Goal: Task Accomplishment & Management: Use online tool/utility

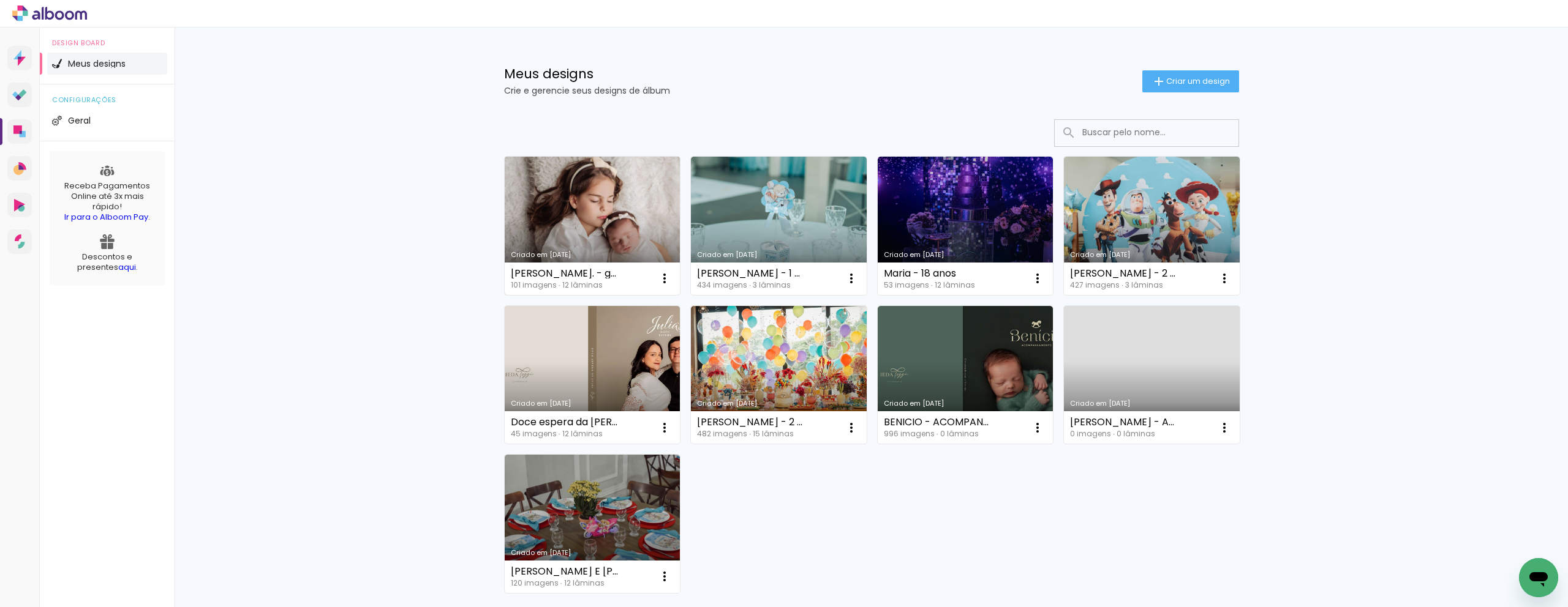
click at [596, 169] on link "Criado em [DATE]" at bounding box center [593, 226] width 176 height 138
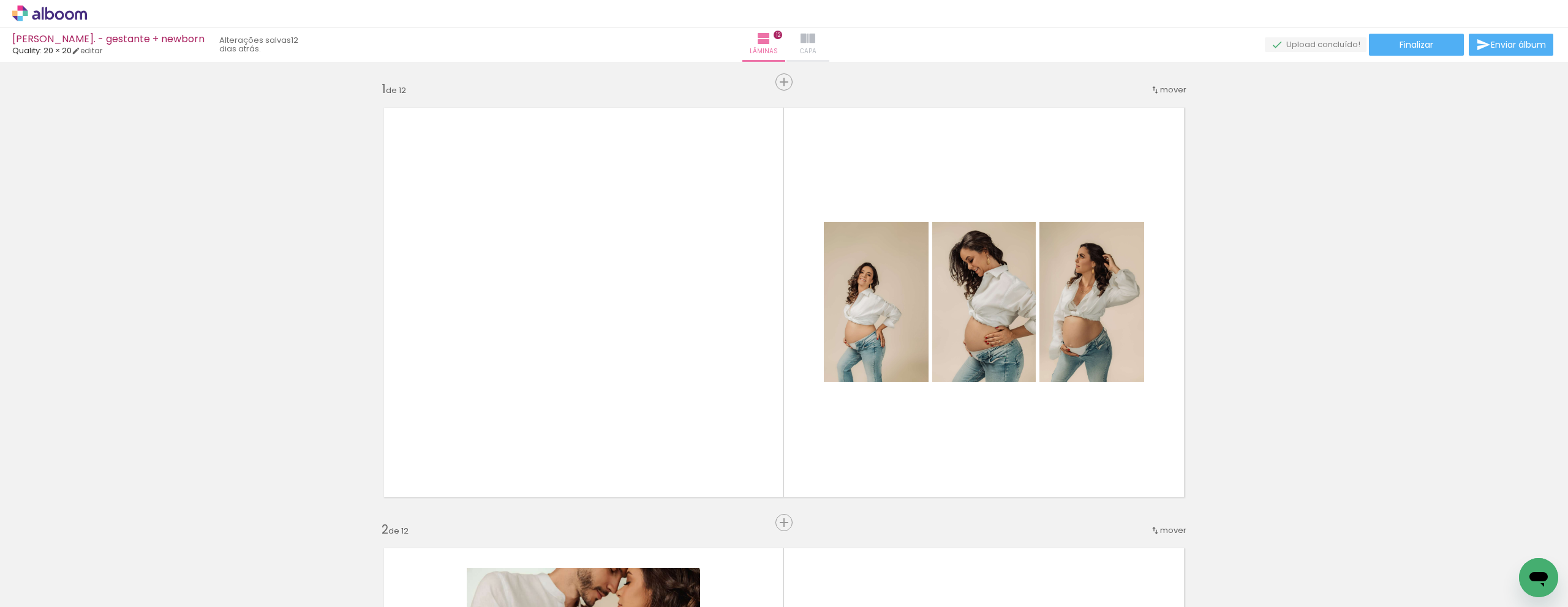
click at [812, 45] on iron-icon at bounding box center [808, 39] width 15 height 15
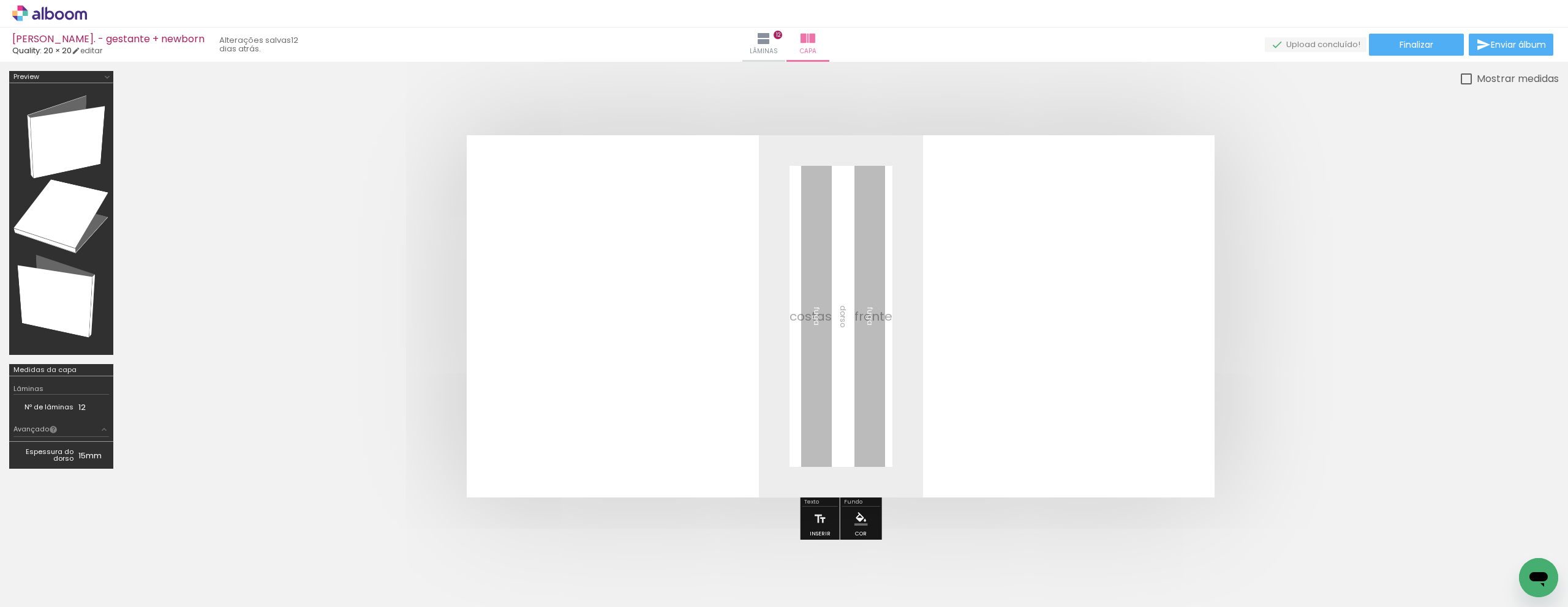
click at [57, 595] on span "Adicionar Fotos" at bounding box center [44, 591] width 37 height 13
click at [0, 0] on input "file" at bounding box center [0, 0] width 0 height 0
click at [55, 565] on input "Todas as fotos" at bounding box center [34, 570] width 46 height 10
click at [0, 0] on slot "Não utilizadas" at bounding box center [0, 0] width 0 height 0
type input "Não utilizadas"
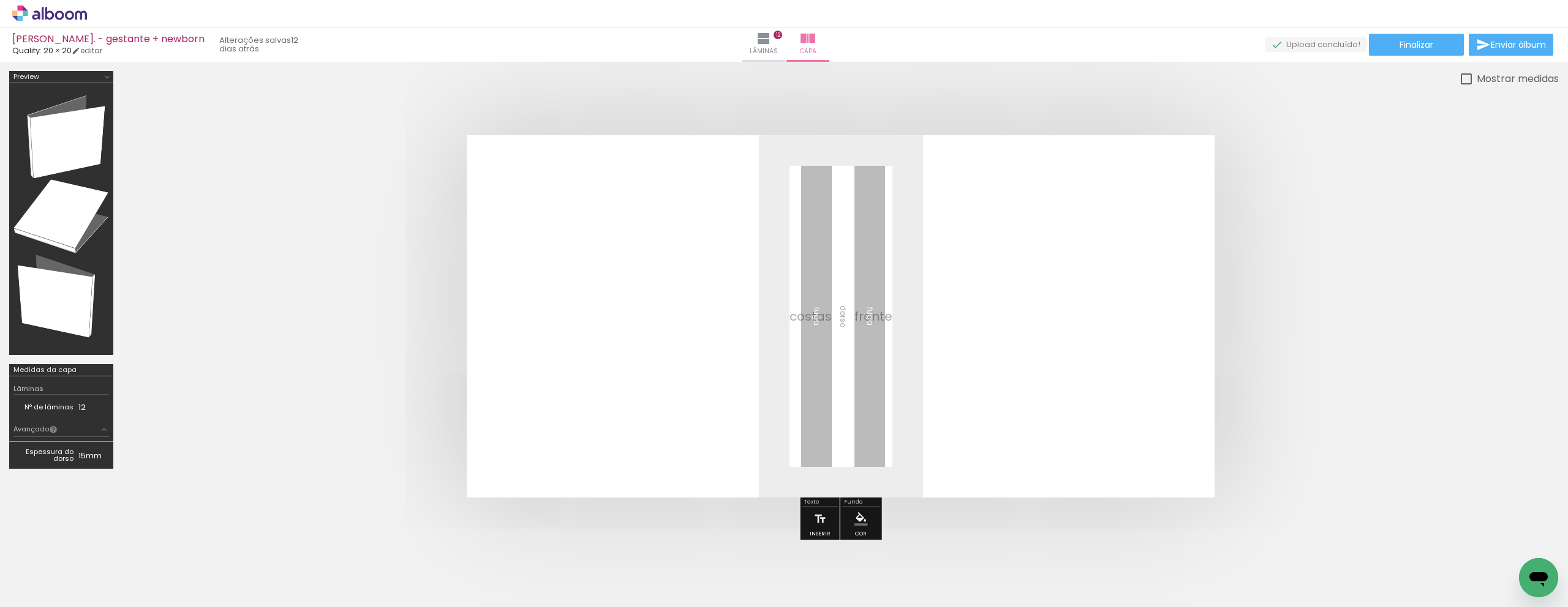
scroll to position [0, 1555]
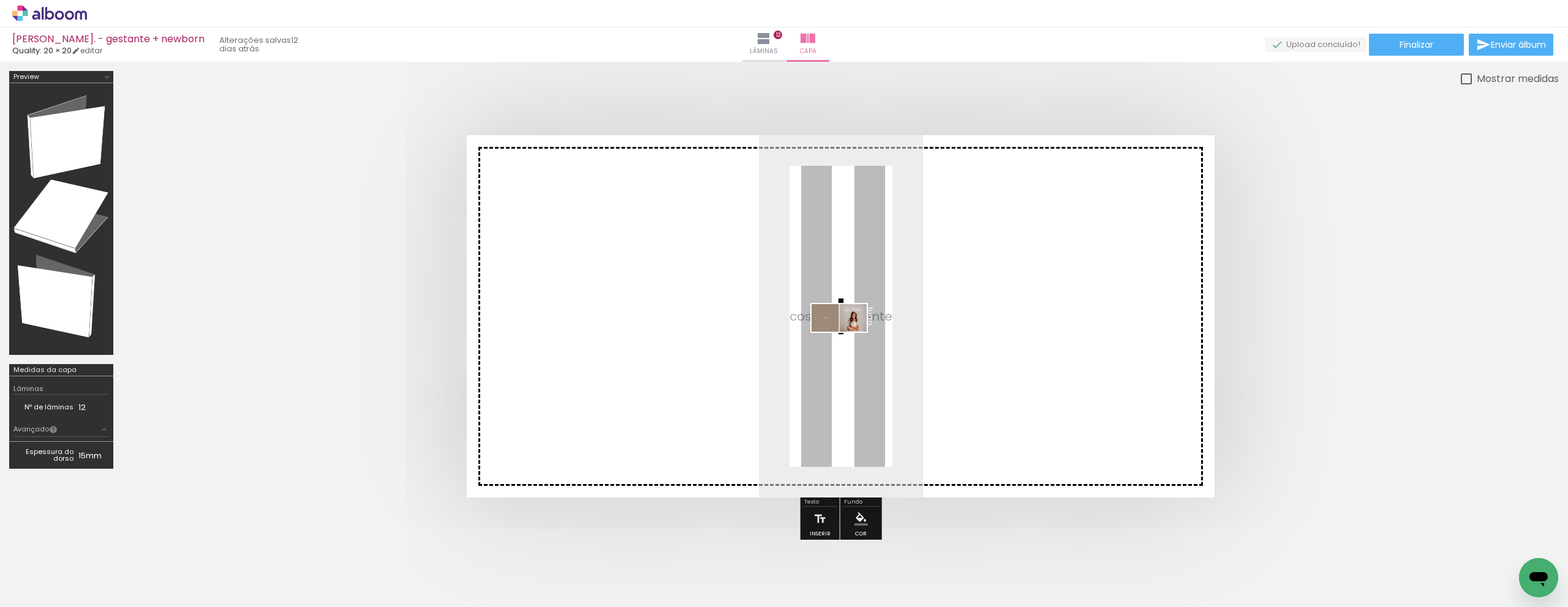
drag, startPoint x: 1315, startPoint y: 545, endPoint x: 849, endPoint y: 341, distance: 508.7
click at [849, 341] on quentale-workspace at bounding box center [784, 303] width 1568 height 607
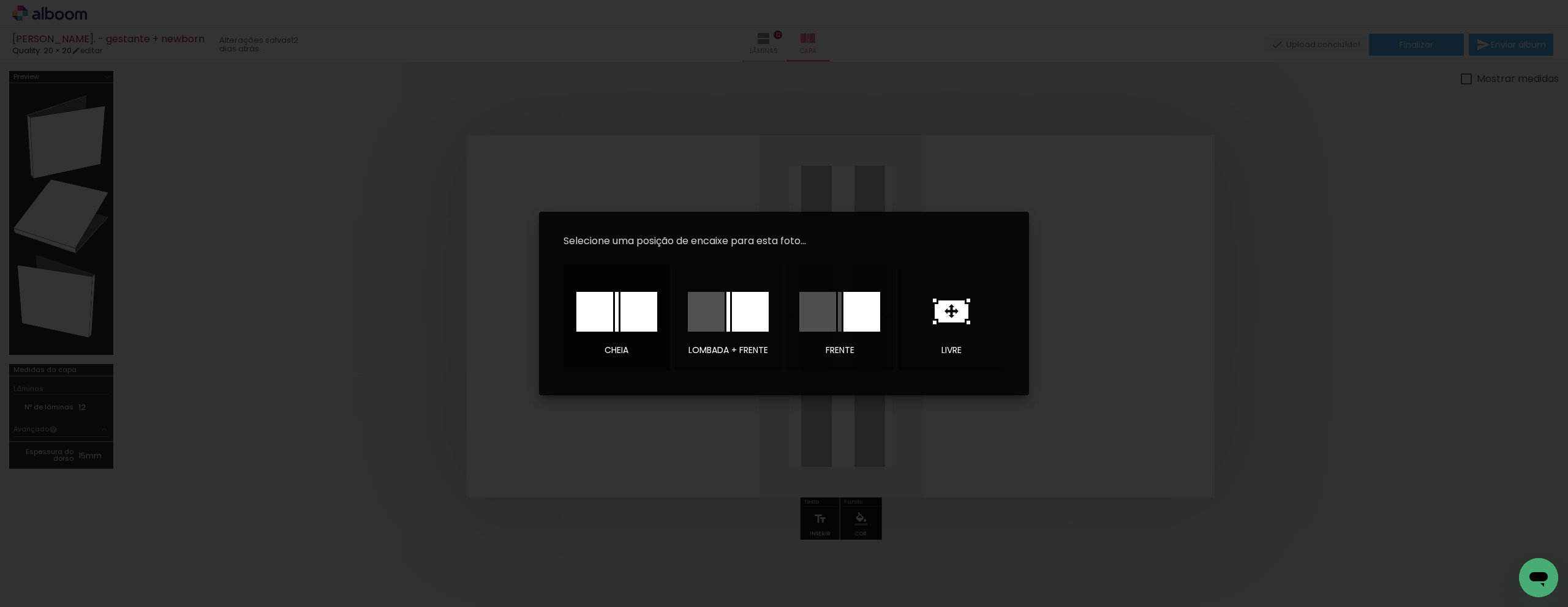
click at [628, 312] on div at bounding box center [639, 312] width 37 height 40
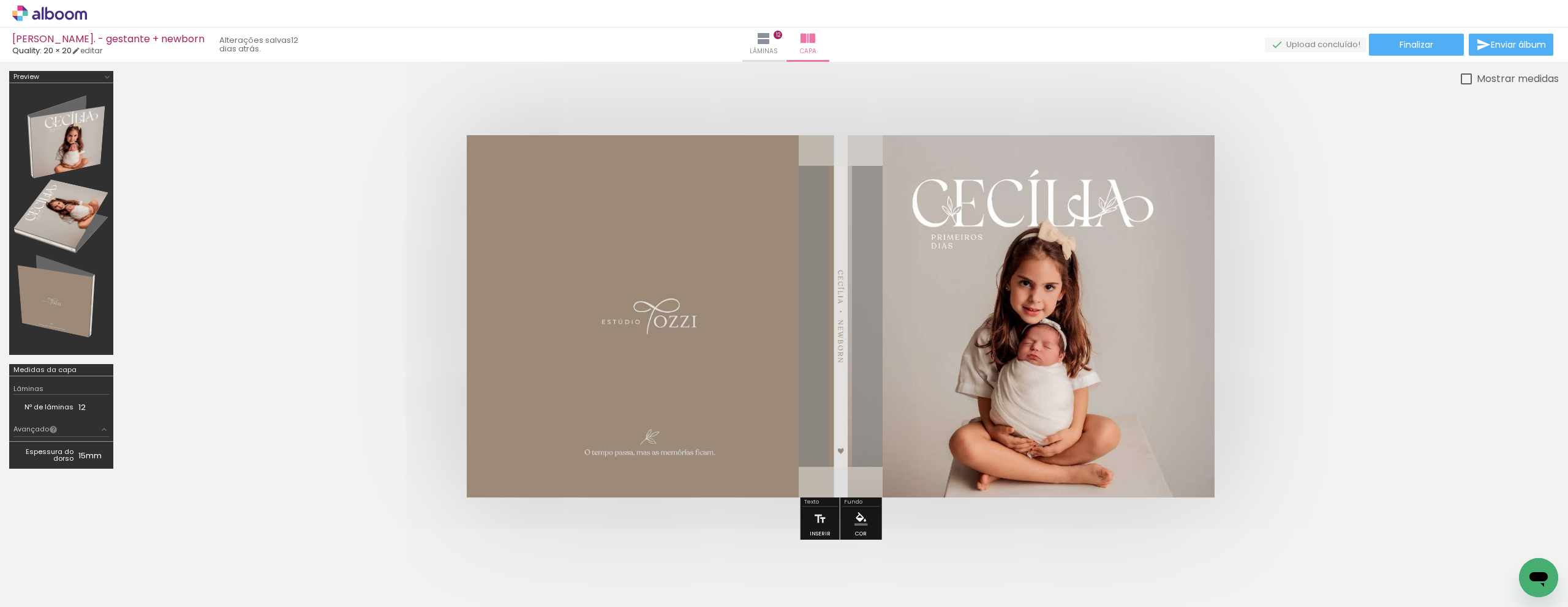
scroll to position [0, 1487]
click at [45, 600] on span "Adicionar Fotos" at bounding box center [44, 600] width 37 height 13
click at [0, 0] on input "file" at bounding box center [0, 0] width 0 height 0
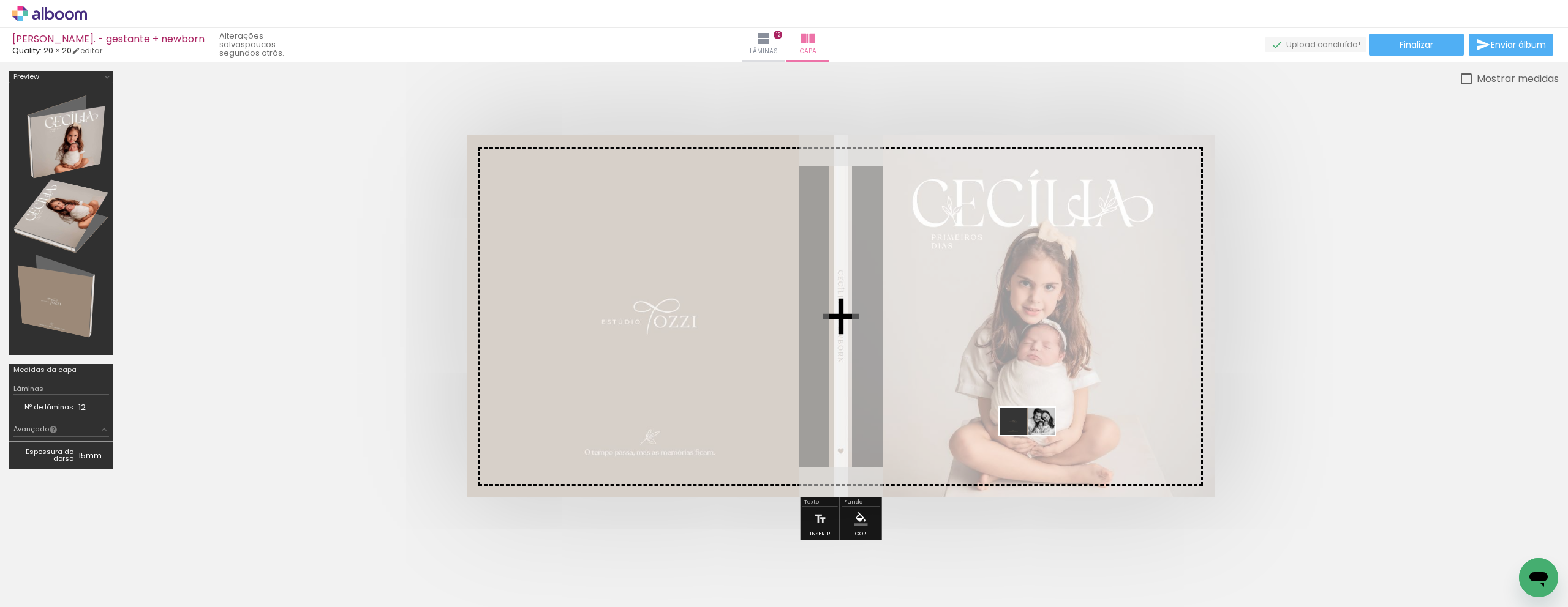
drag, startPoint x: 1512, startPoint y: 569, endPoint x: 1036, endPoint y: 444, distance: 492.1
click at [1036, 444] on quentale-workspace at bounding box center [784, 303] width 1568 height 607
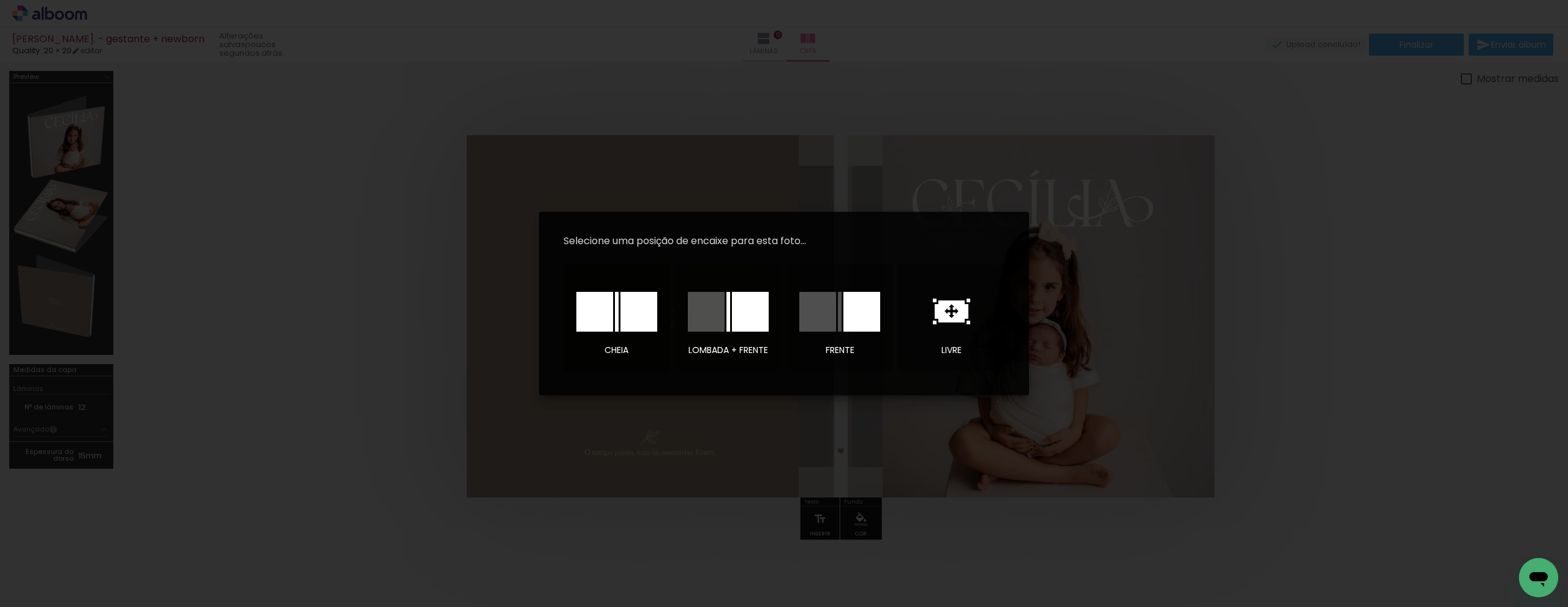
click at [644, 302] on div at bounding box center [639, 312] width 37 height 40
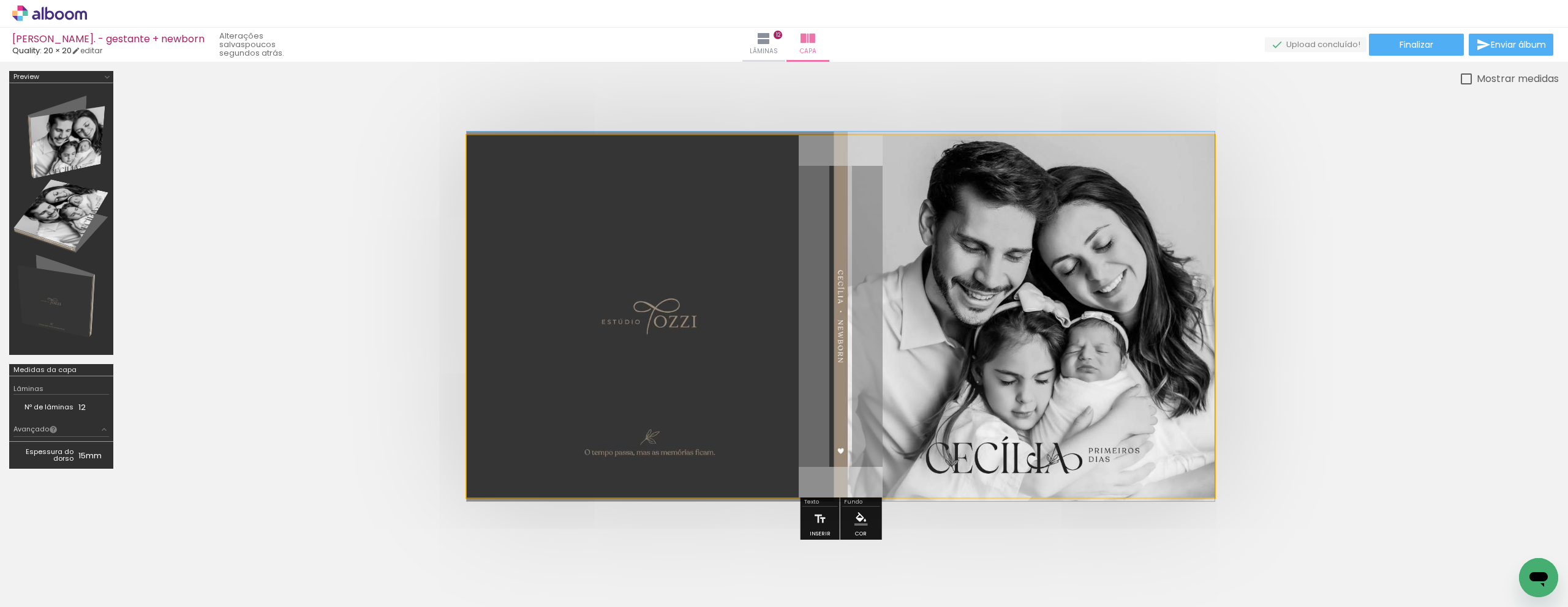
drag, startPoint x: 933, startPoint y: 348, endPoint x: 962, endPoint y: 346, distance: 29.1
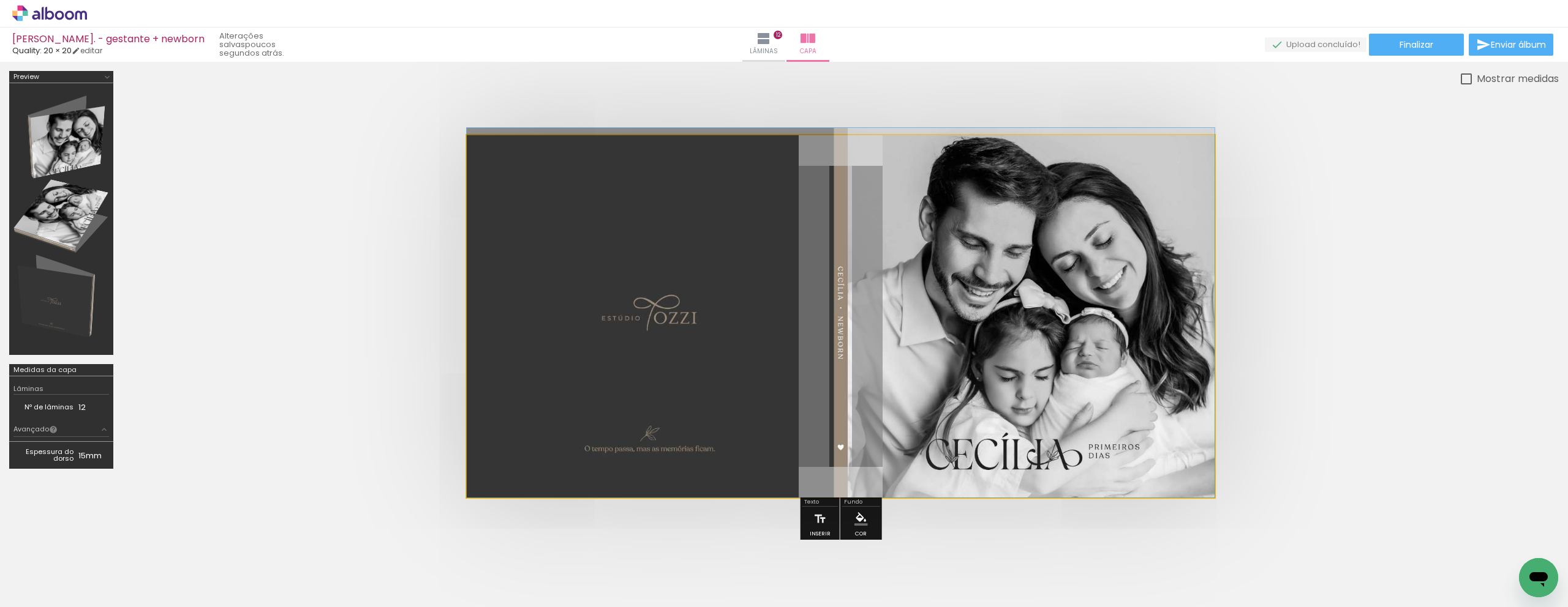
drag, startPoint x: 964, startPoint y: 344, endPoint x: 971, endPoint y: 325, distance: 20.2
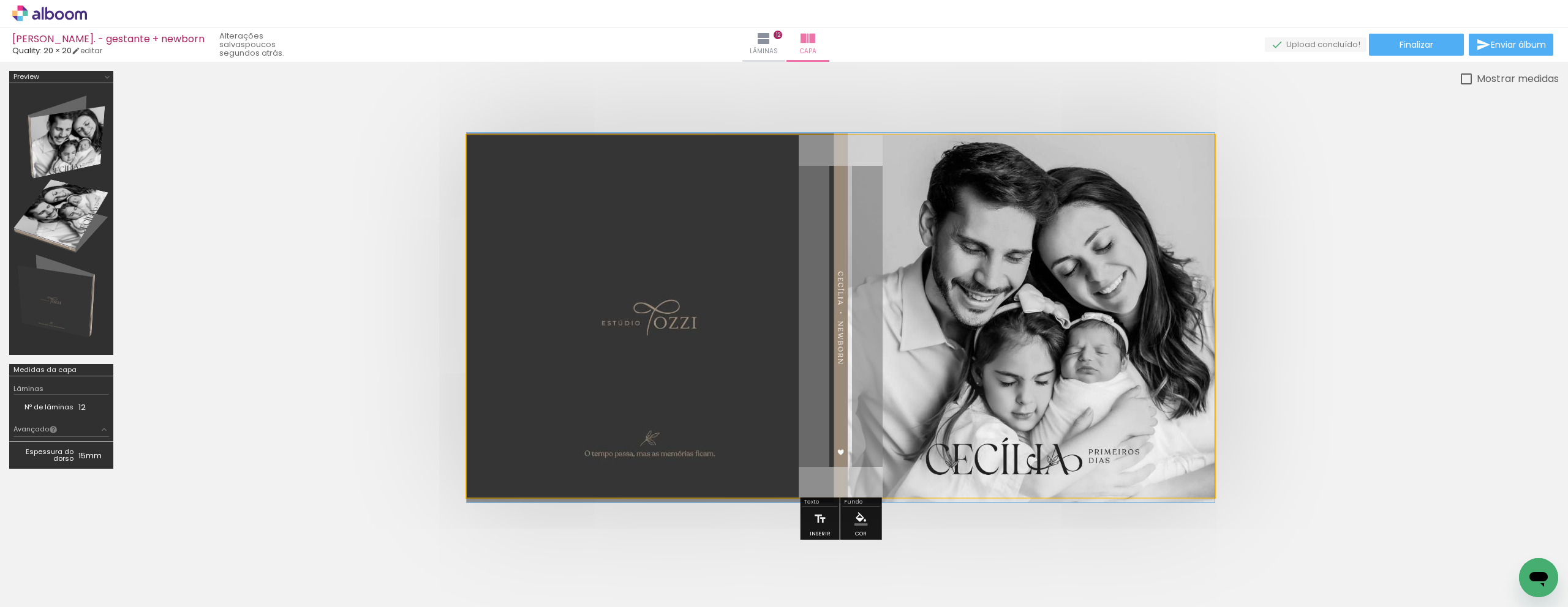
drag, startPoint x: 954, startPoint y: 330, endPoint x: 961, endPoint y: 335, distance: 8.6
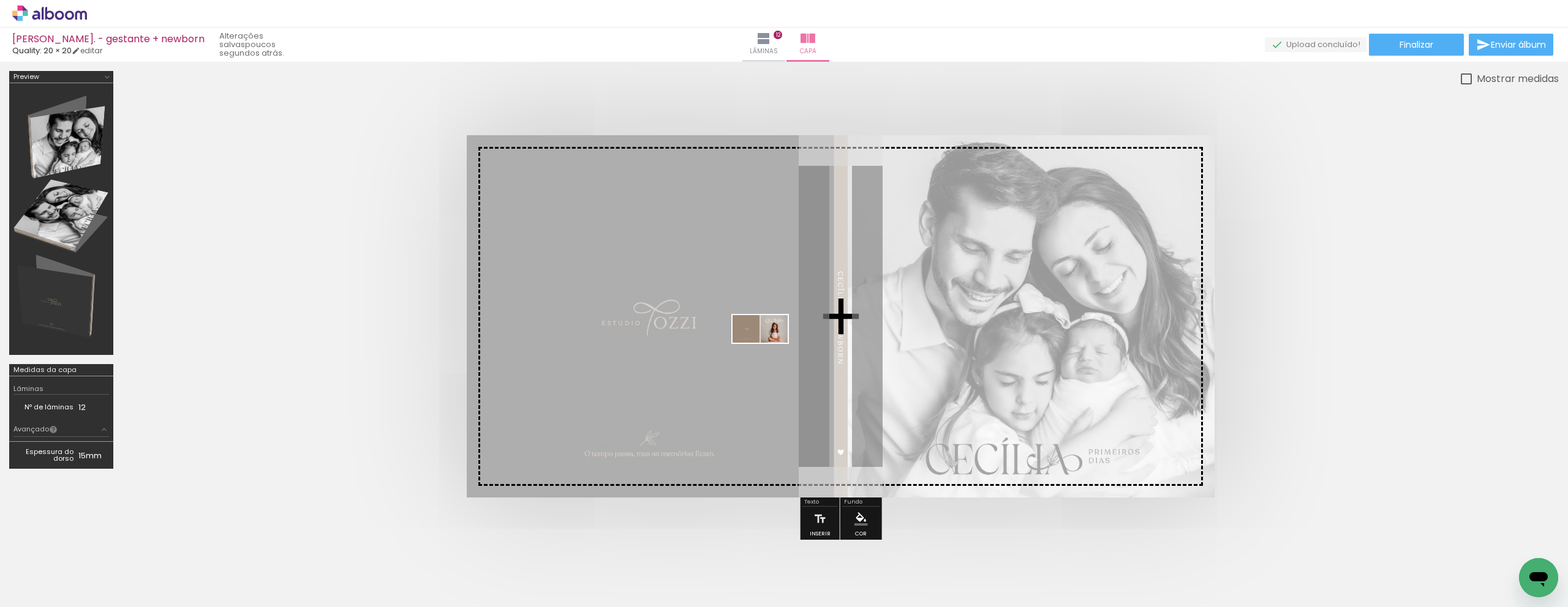
drag, startPoint x: 1507, startPoint y: 566, endPoint x: 769, endPoint y: 352, distance: 768.4
click at [769, 352] on quentale-workspace at bounding box center [784, 303] width 1568 height 607
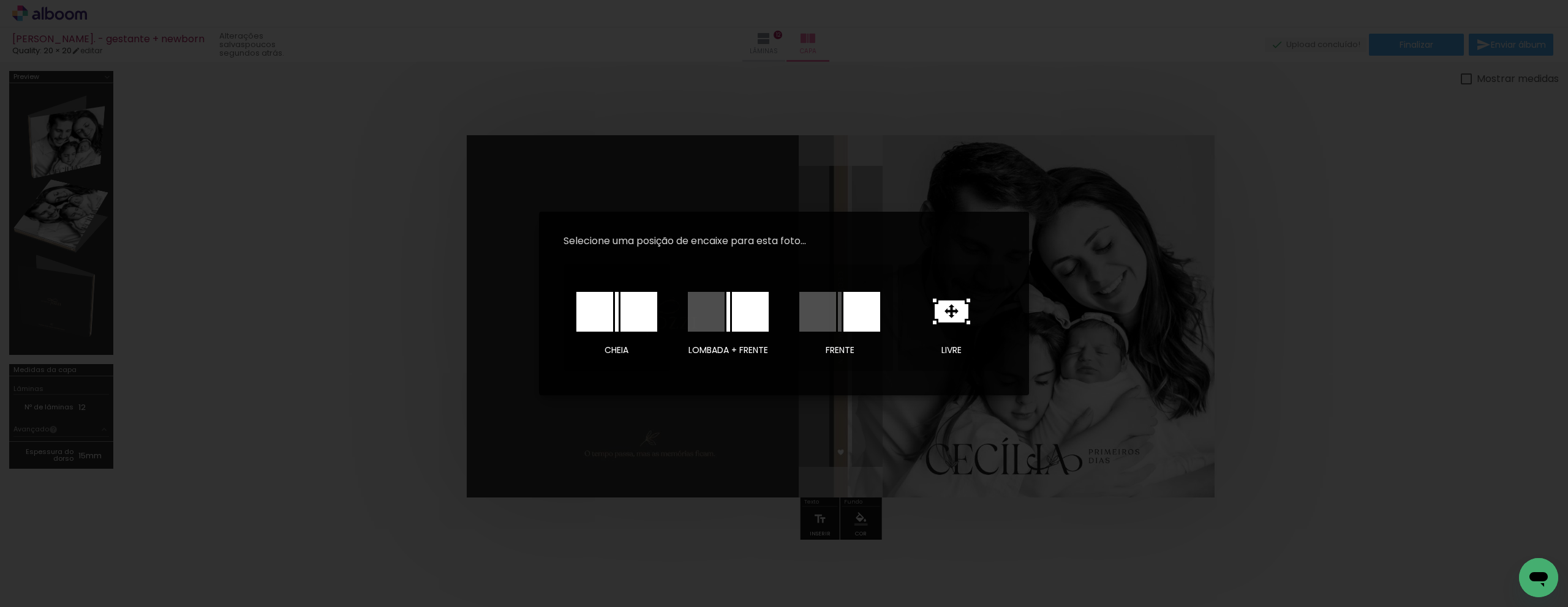
click at [593, 324] on div at bounding box center [594, 312] width 37 height 40
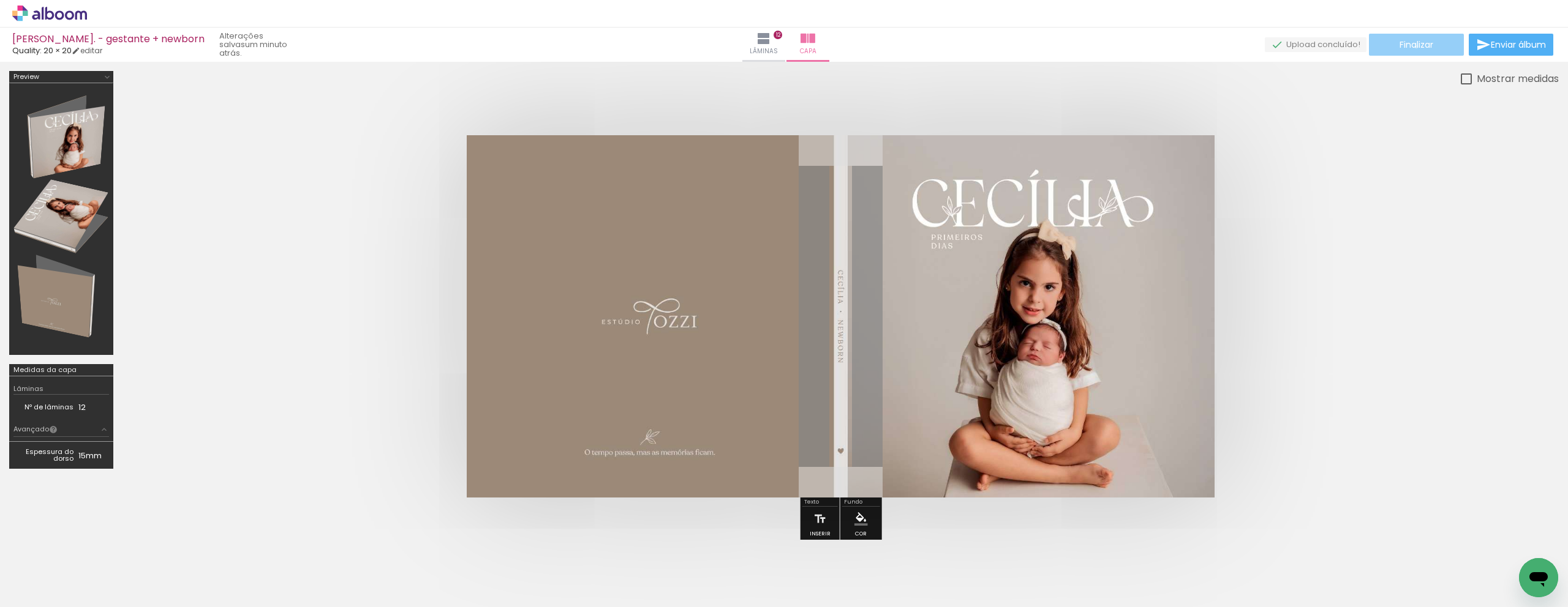
click at [1412, 46] on span "Finalizar" at bounding box center [1417, 45] width 34 height 9
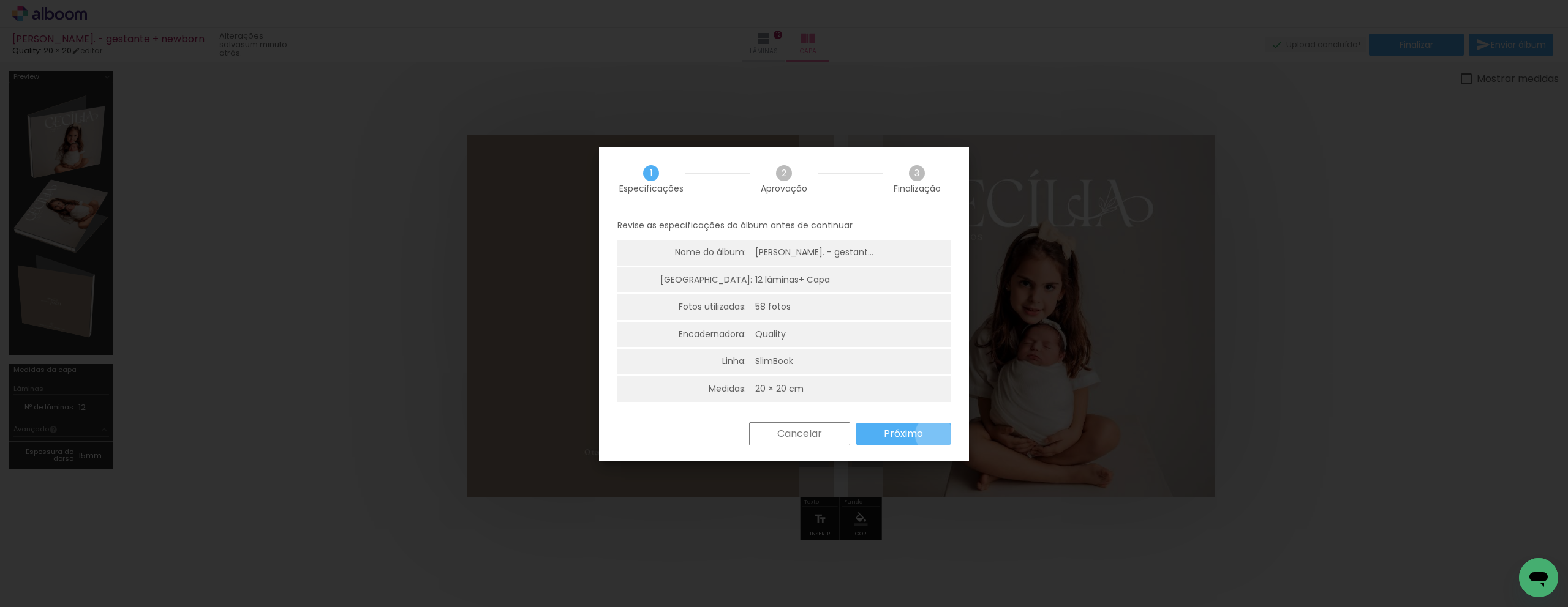
click at [934, 435] on paper-button "Próximo" at bounding box center [904, 434] width 95 height 22
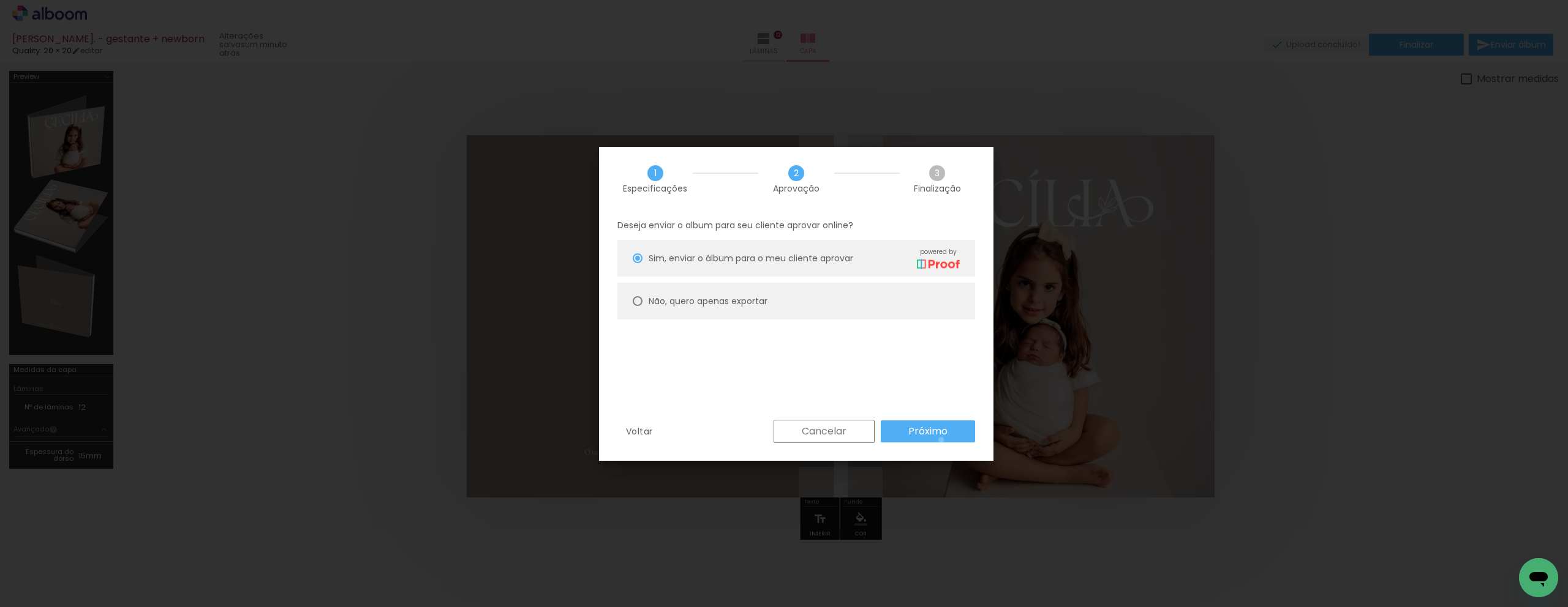
click at [942, 440] on paper-button "Próximo" at bounding box center [928, 431] width 95 height 22
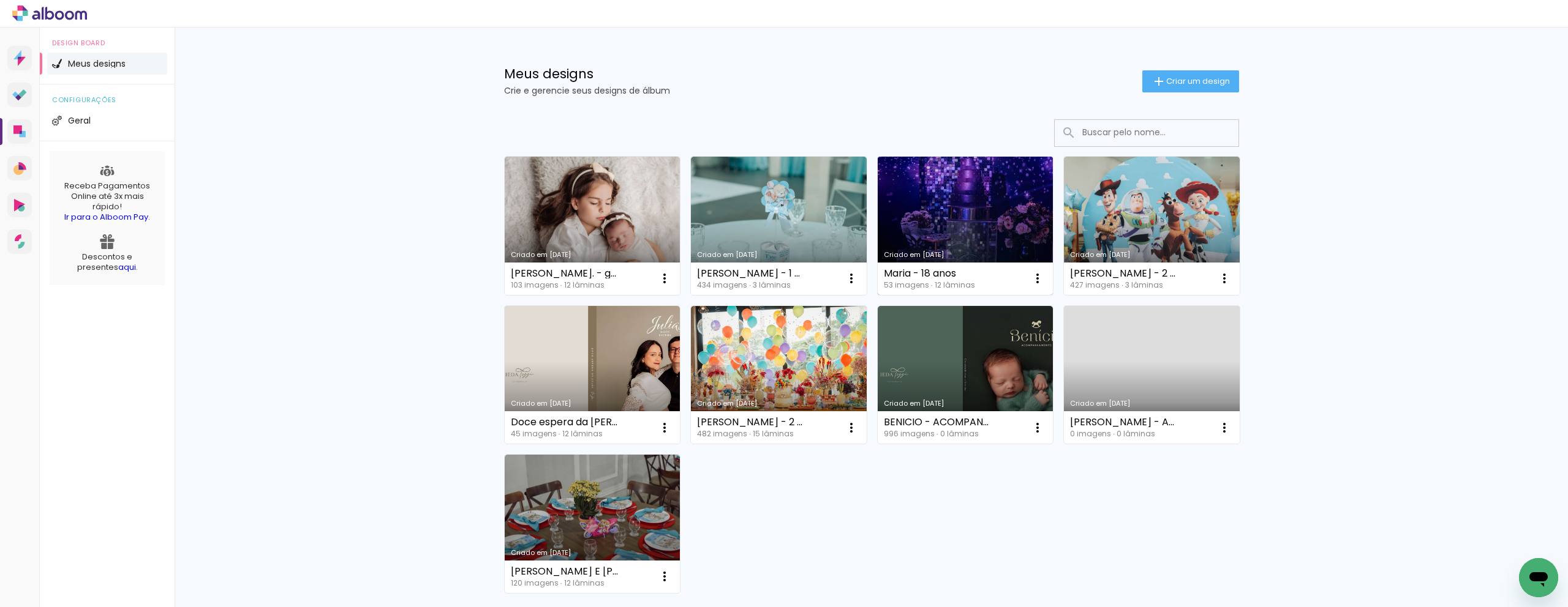
click at [972, 231] on link "Criado em [DATE]" at bounding box center [966, 226] width 176 height 138
click at [784, 224] on link "Criado em [DATE]" at bounding box center [779, 226] width 176 height 138
click at [773, 221] on link "Criado em [DATE]" at bounding box center [779, 226] width 176 height 138
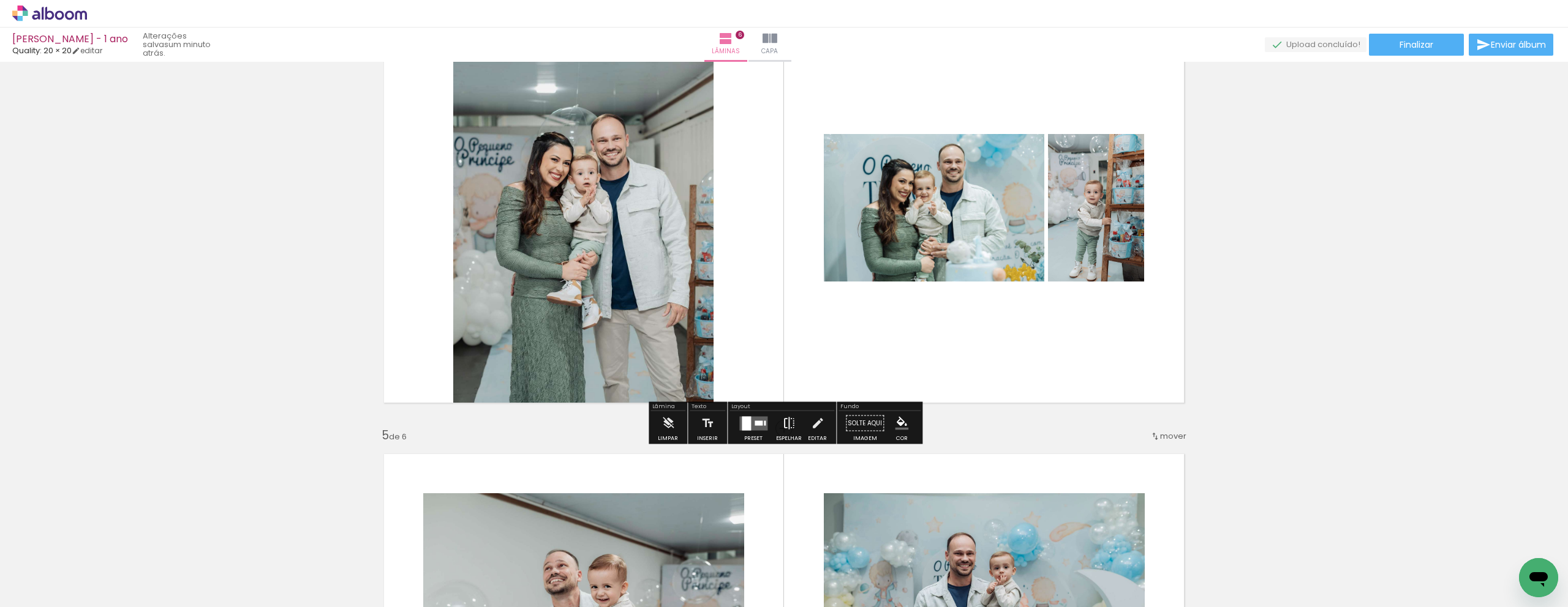
scroll to position [1425, 0]
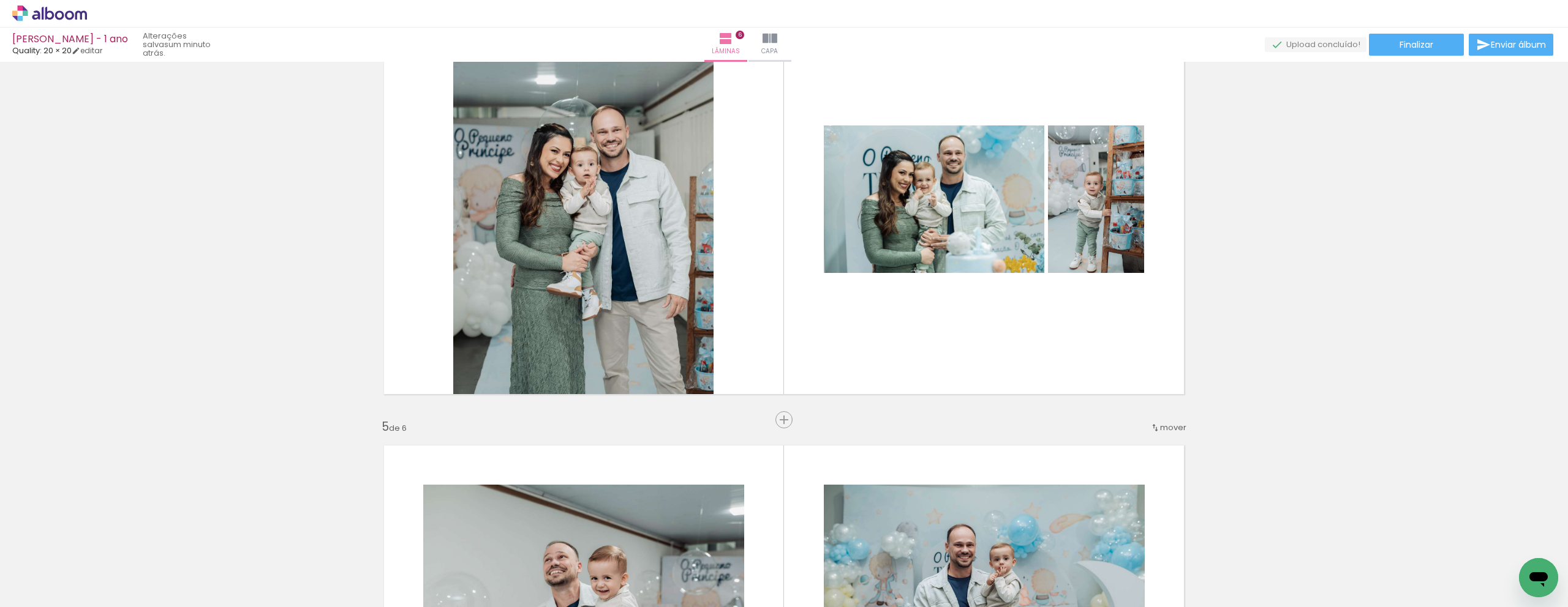
click at [37, 574] on input "Todas as fotos" at bounding box center [34, 570] width 46 height 10
click at [0, 0] on slot "Não utilizadas" at bounding box center [0, 0] width 0 height 0
type input "Não utilizadas"
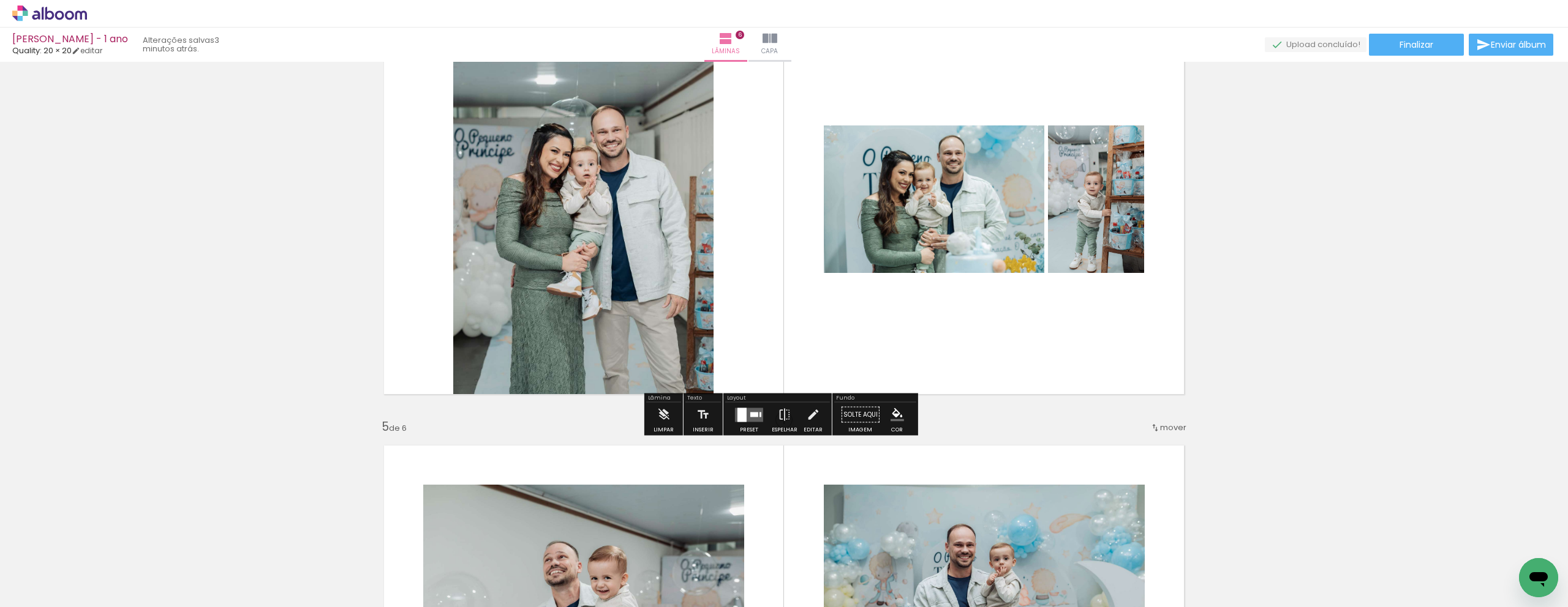
click at [76, 16] on icon at bounding box center [81, 15] width 11 height 9
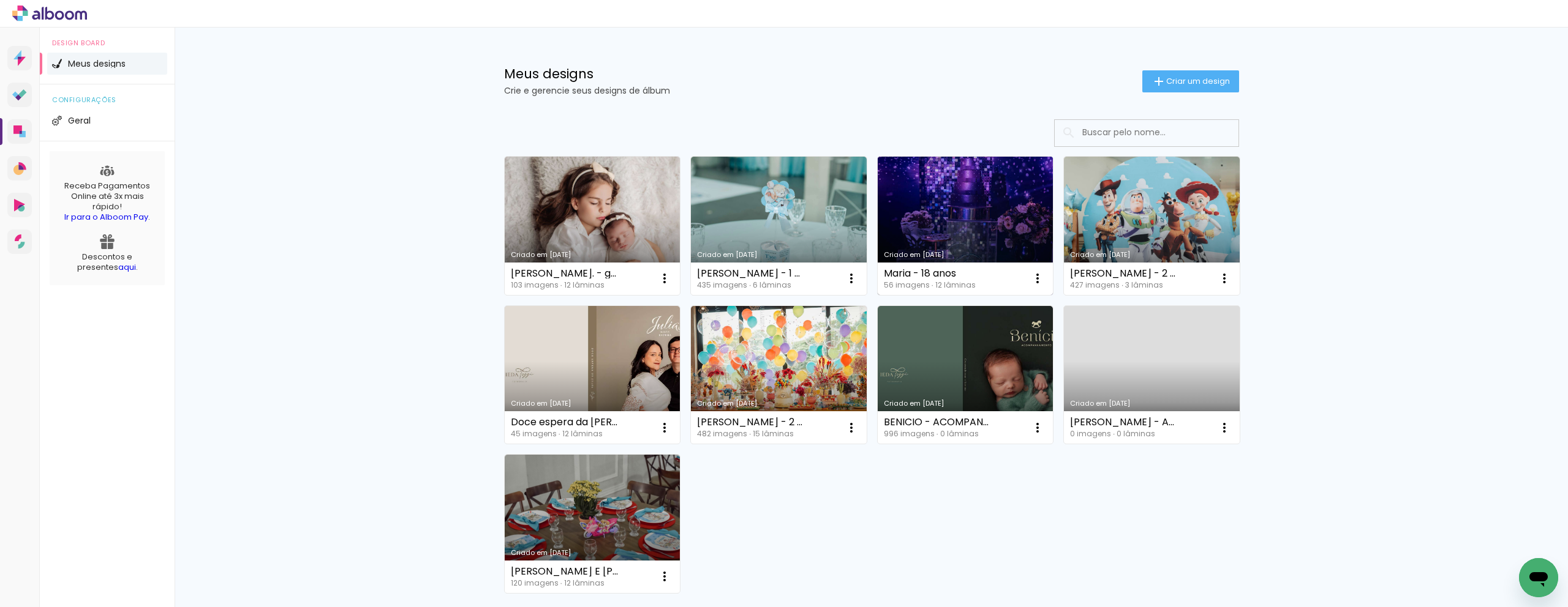
click at [944, 207] on link "Criado em [DATE]" at bounding box center [966, 226] width 176 height 138
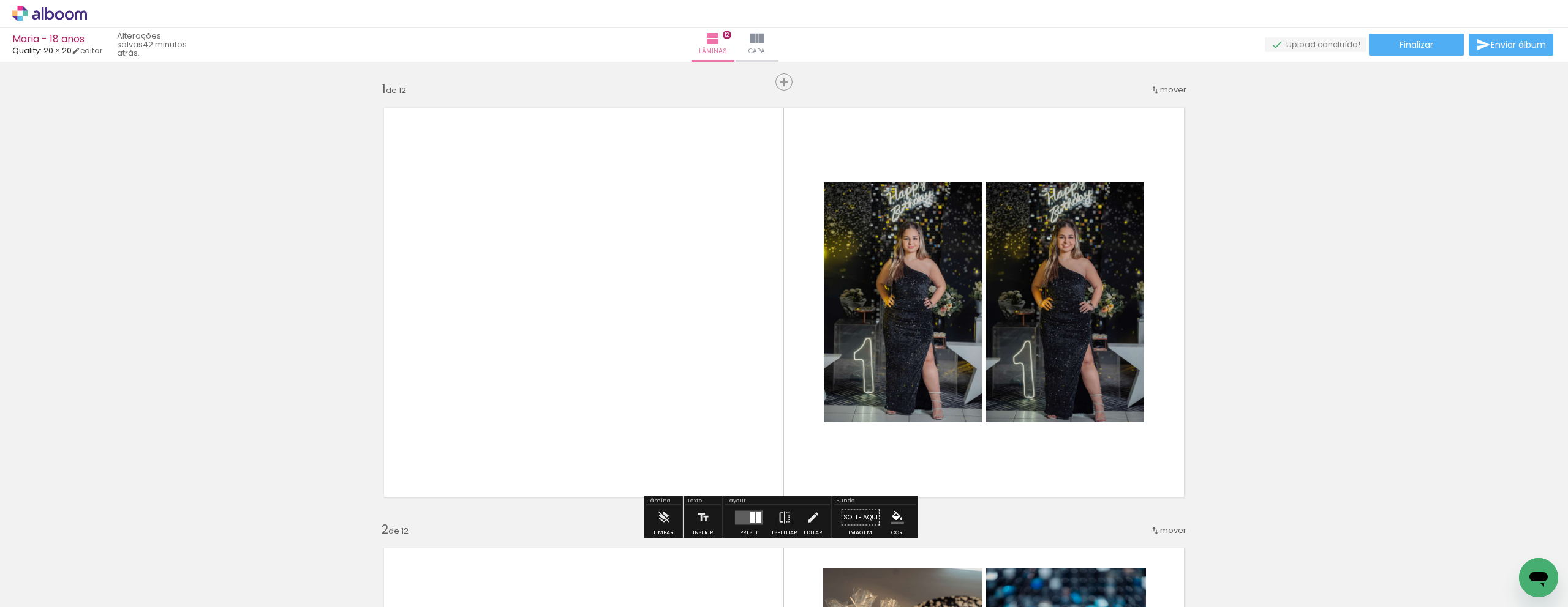
click at [0, 606] on div "Biblioteca 56 fotos Todas as fotos Não utilizadas Adicionar Fotos" at bounding box center [0, 569] width 0 height 77
click at [40, 597] on span "Adicionar Fotos" at bounding box center [44, 591] width 37 height 13
click at [0, 0] on input "file" at bounding box center [0, 0] width 0 height 0
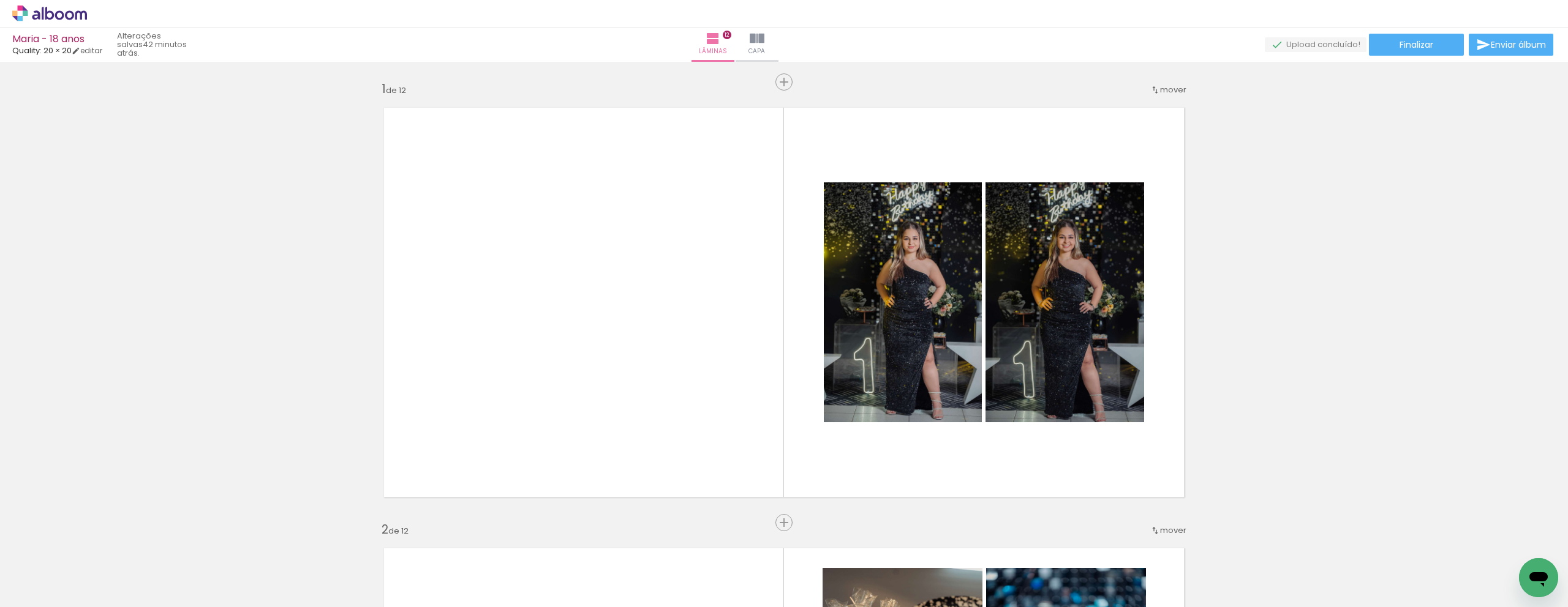
click at [45, 586] on span "Adicionar Fotos" at bounding box center [44, 591] width 37 height 13
click at [0, 0] on input "file" at bounding box center [0, 0] width 0 height 0
click at [35, 590] on span "Adicionar Fotos" at bounding box center [44, 591] width 37 height 13
click at [0, 0] on input "file" at bounding box center [0, 0] width 0 height 0
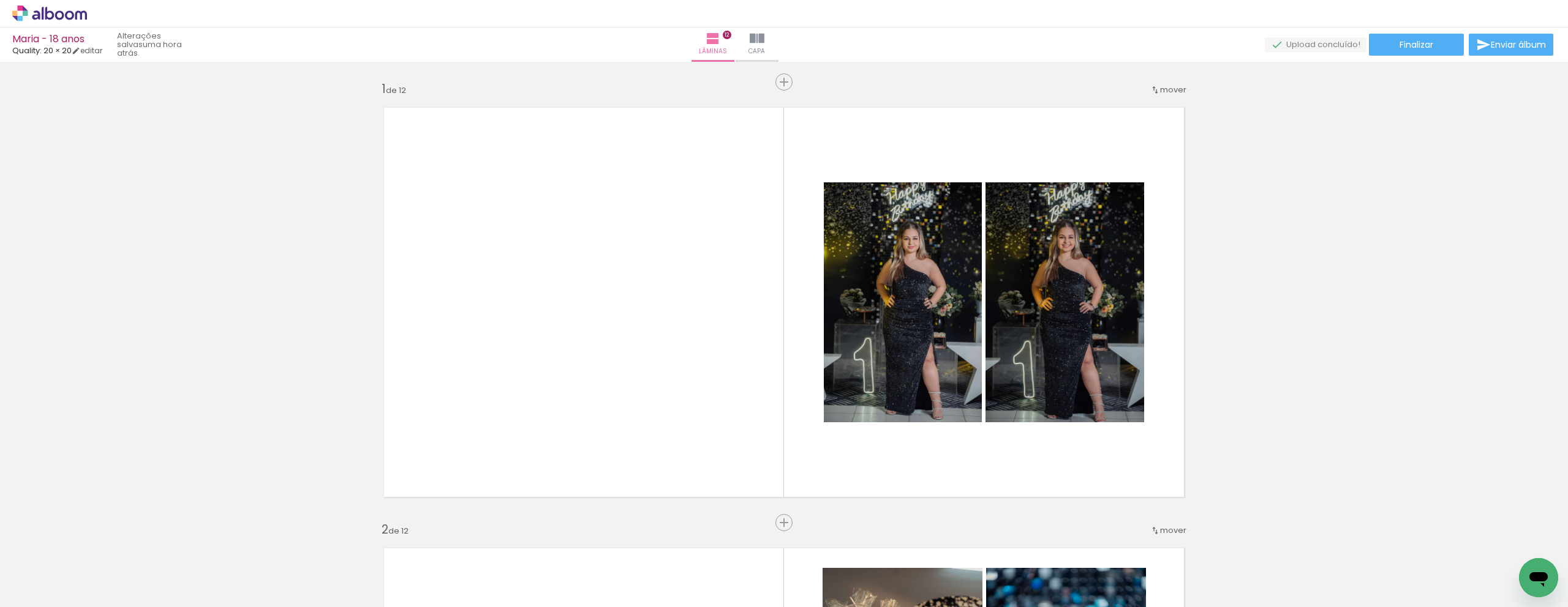
click at [42, 590] on span "Adicionar Fotos" at bounding box center [44, 591] width 37 height 13
click at [0, 0] on input "file" at bounding box center [0, 0] width 0 height 0
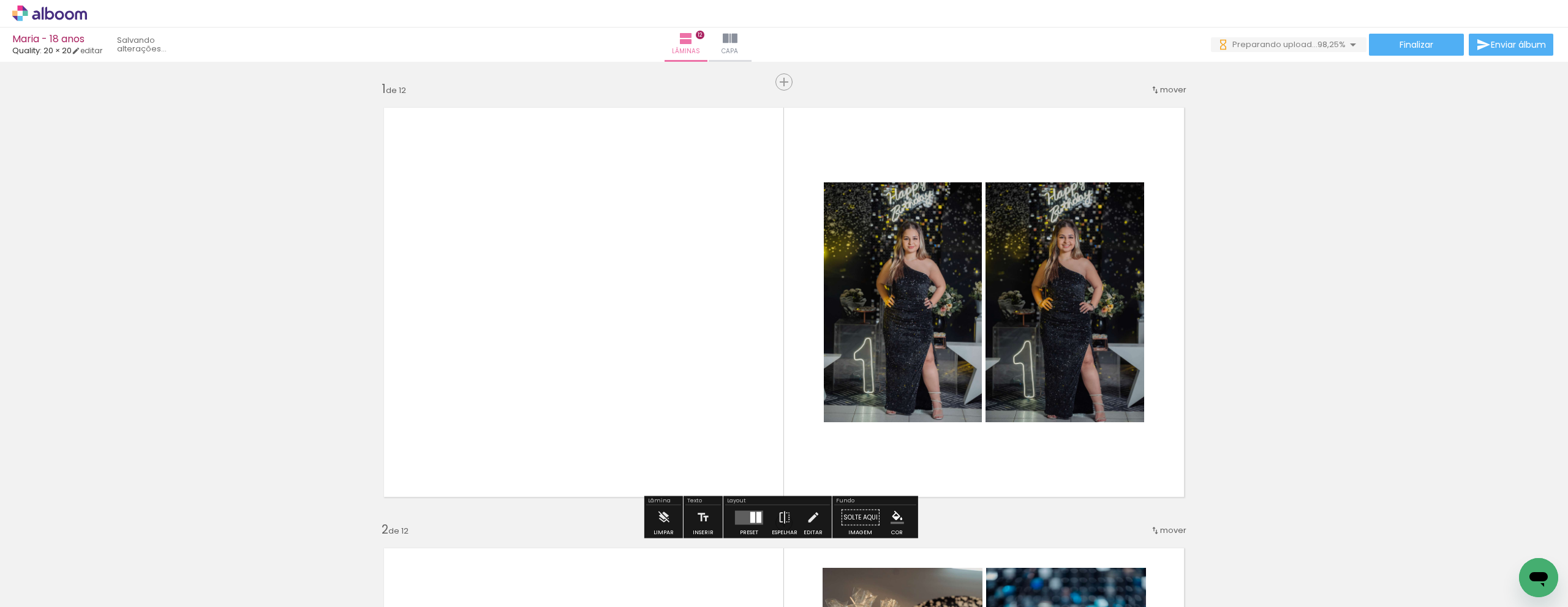
scroll to position [0, 2447]
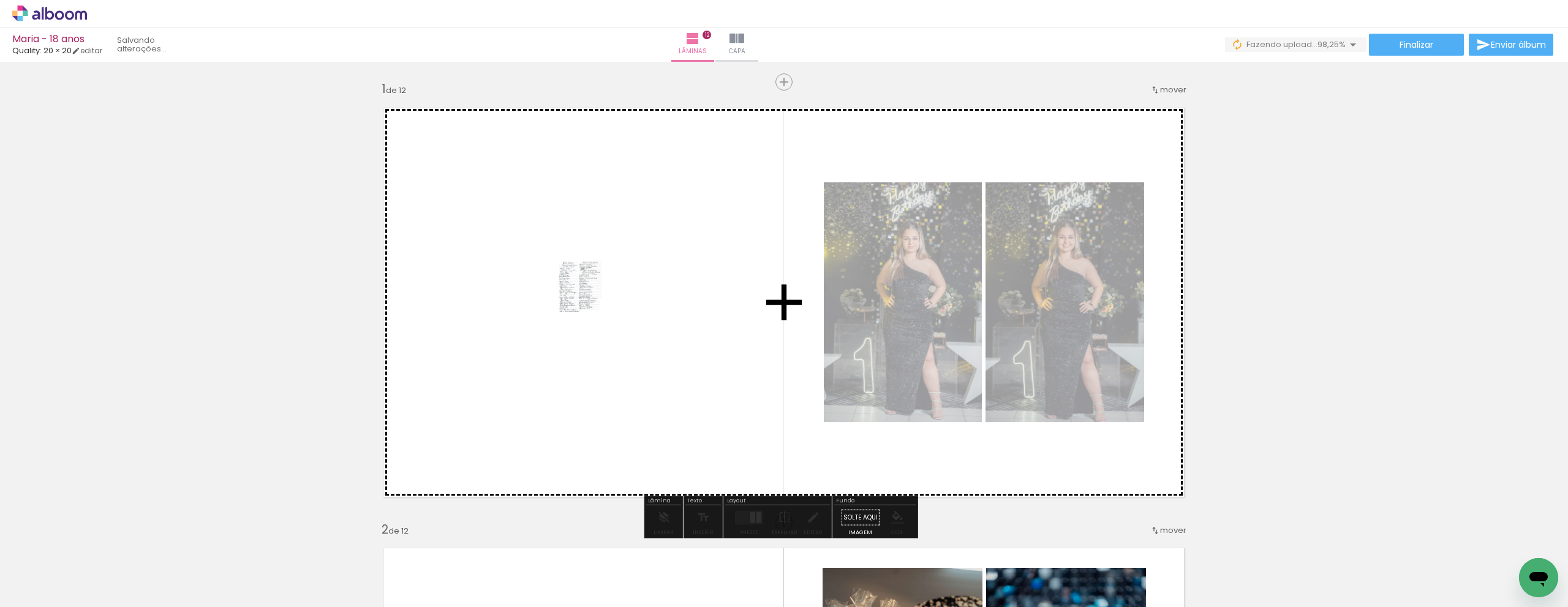
drag, startPoint x: 1484, startPoint y: 559, endPoint x: 594, endPoint y: 297, distance: 927.8
click at [594, 297] on quentale-workspace at bounding box center [784, 303] width 1568 height 607
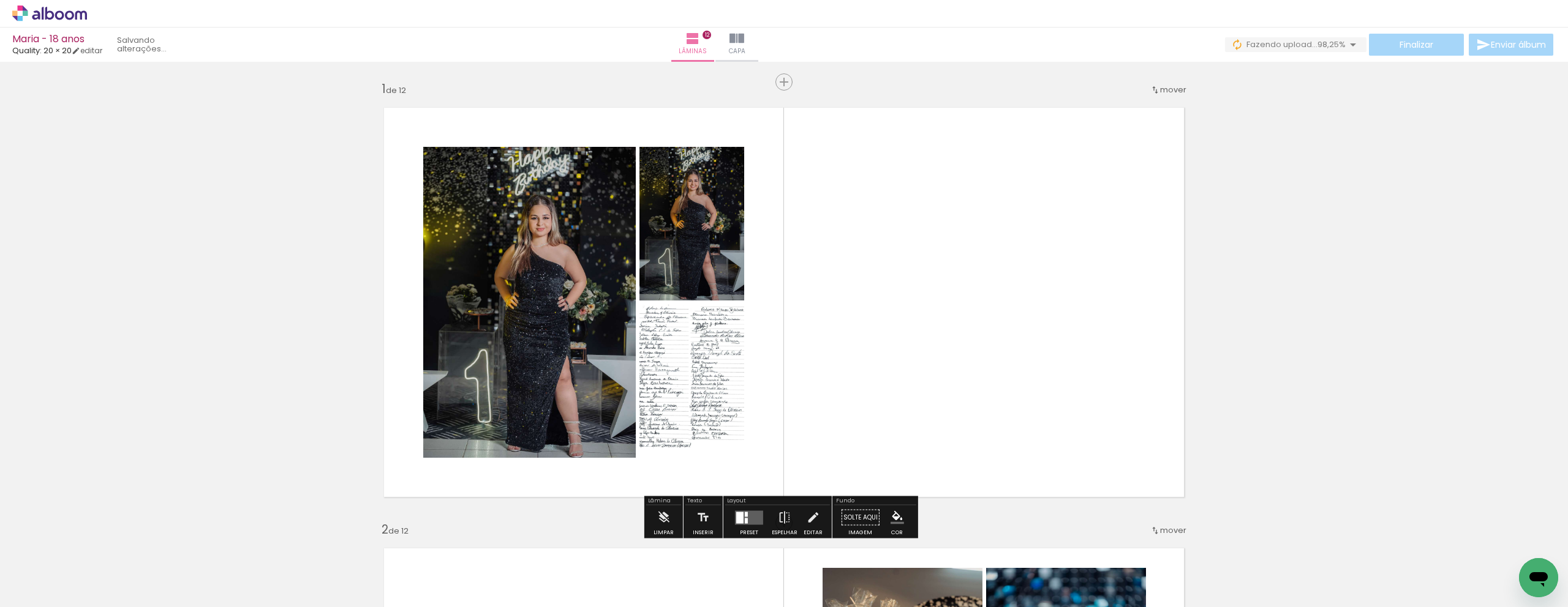
click at [738, 509] on div at bounding box center [748, 518] width 33 height 25
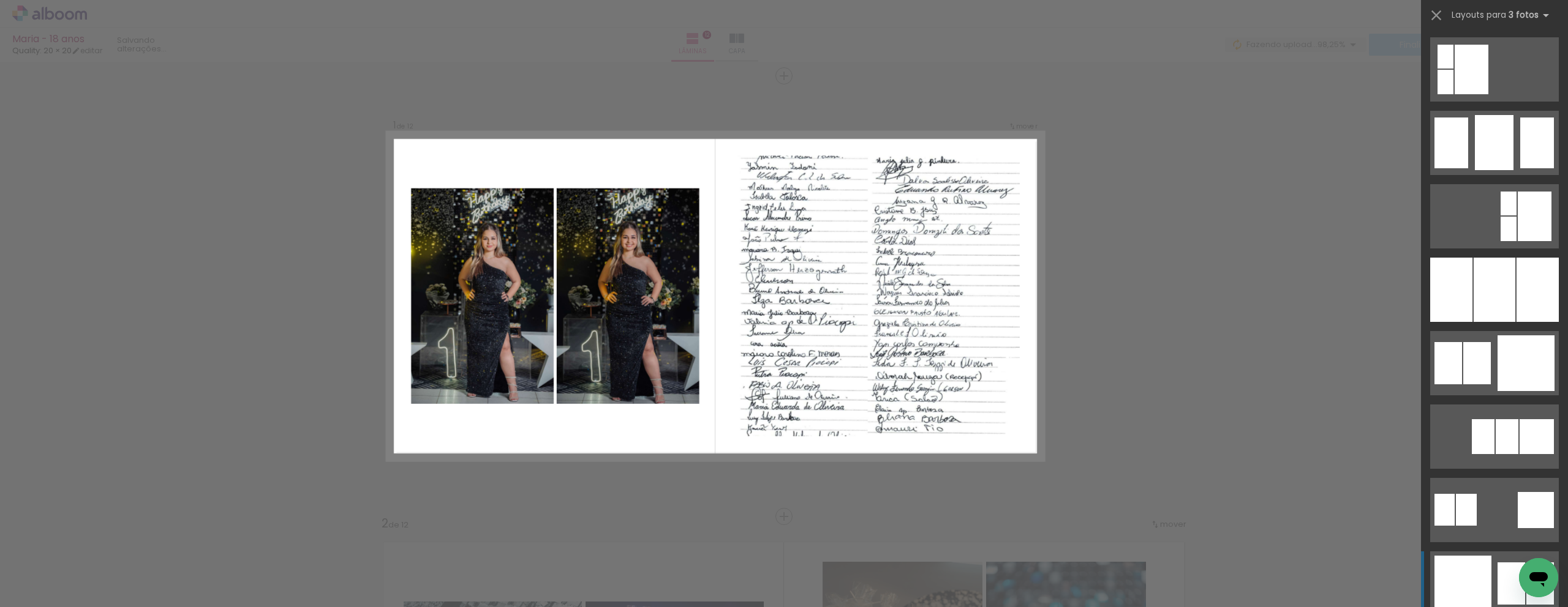
scroll to position [1143, 0]
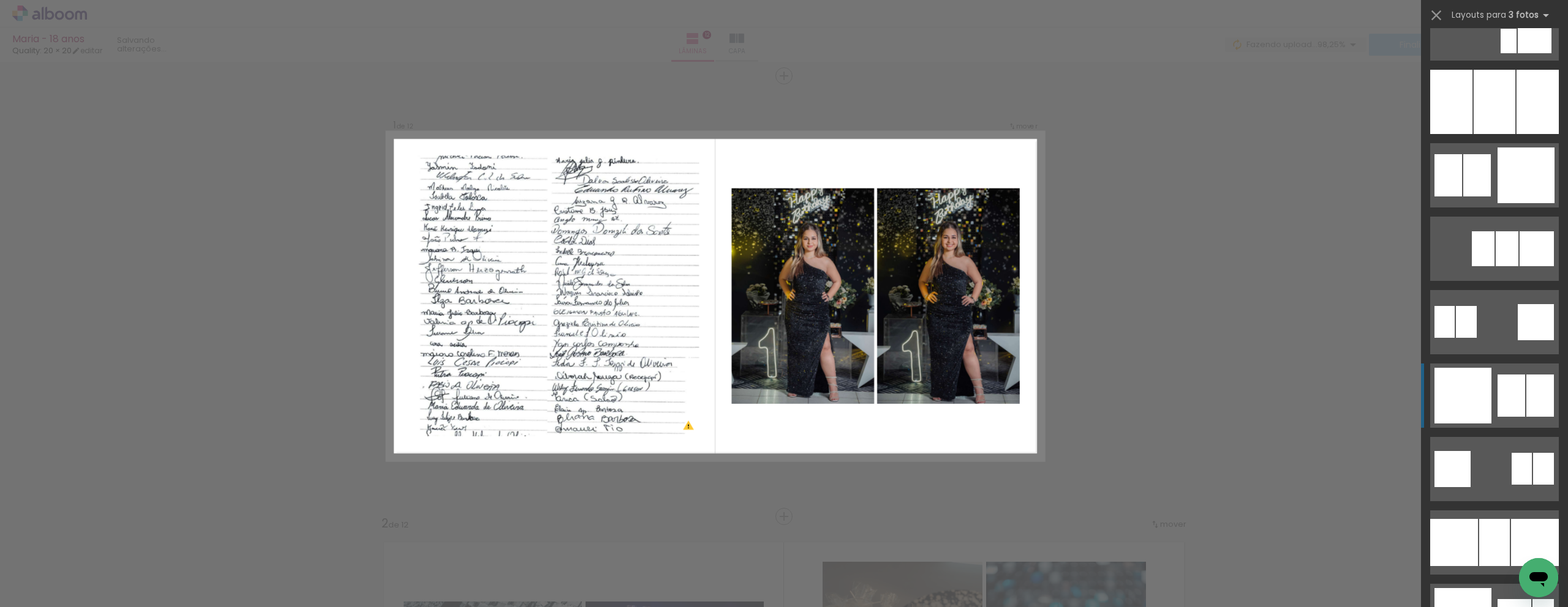
click at [1487, 354] on quentale-layouter at bounding box center [1495, 323] width 129 height 64
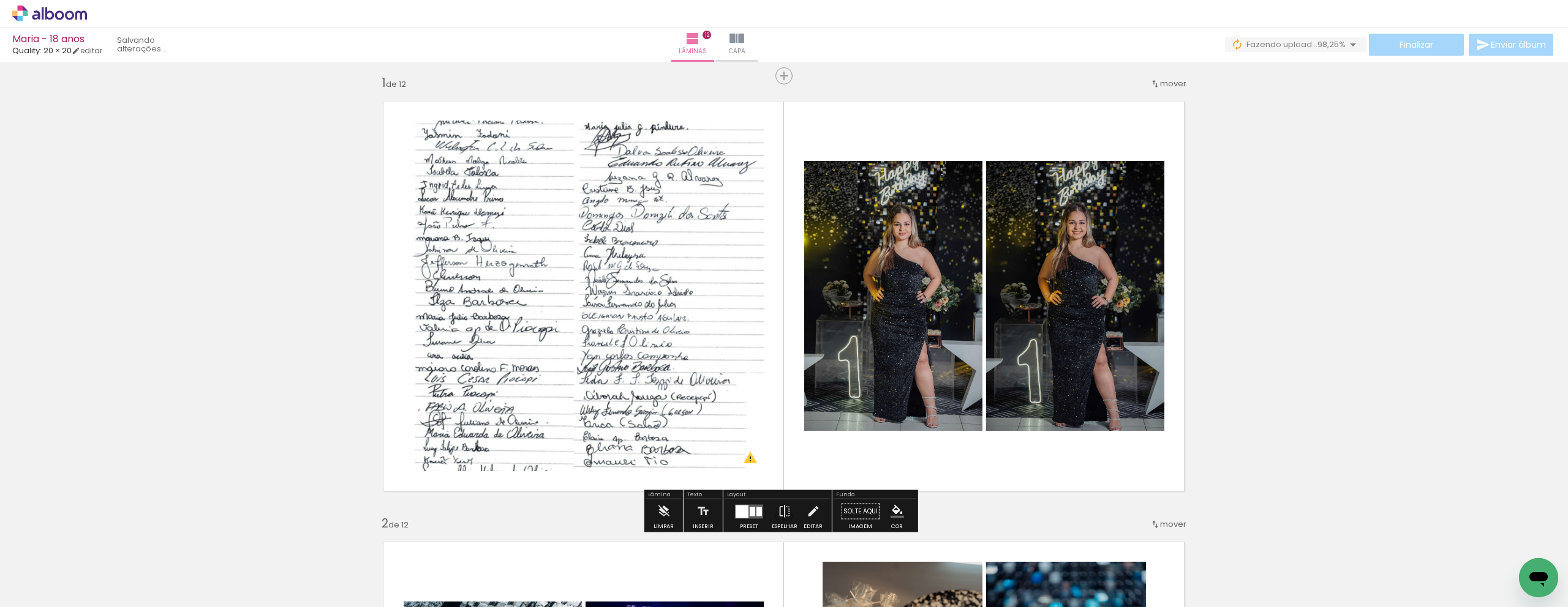
click at [693, 280] on quentale-photo at bounding box center [583, 295] width 361 height 351
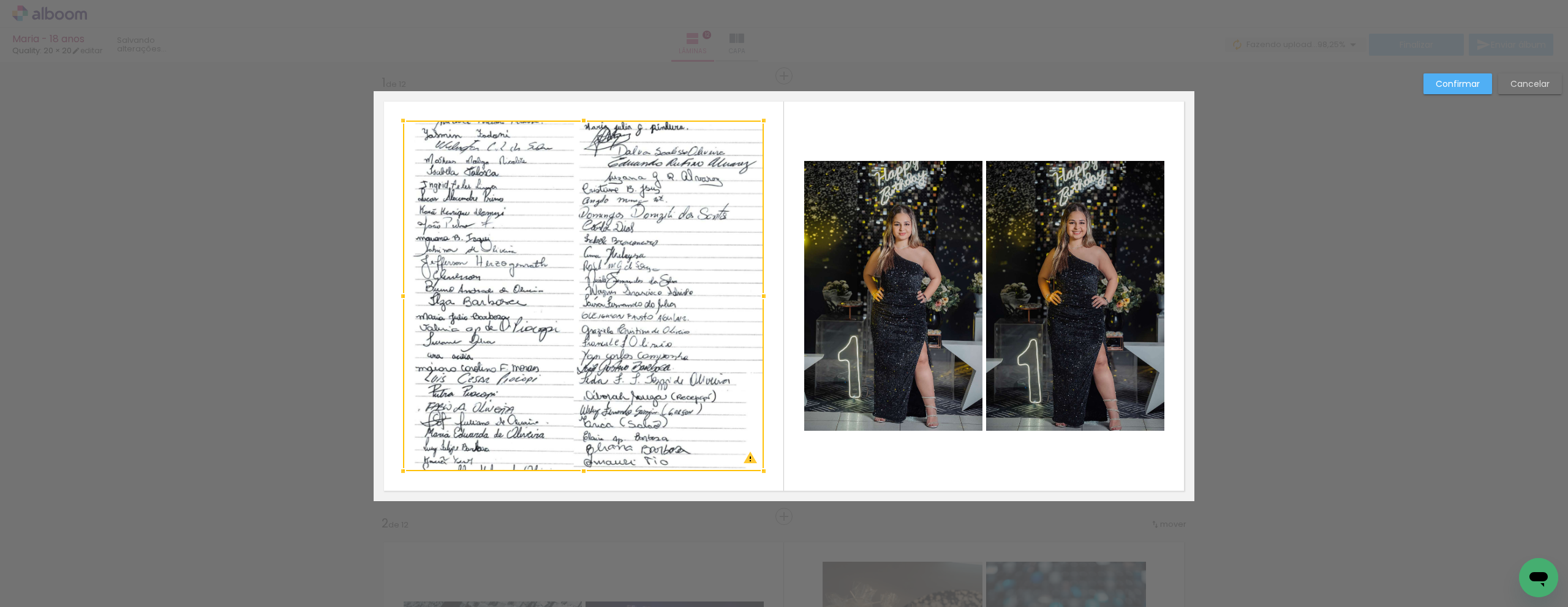
click at [693, 280] on div at bounding box center [583, 295] width 361 height 351
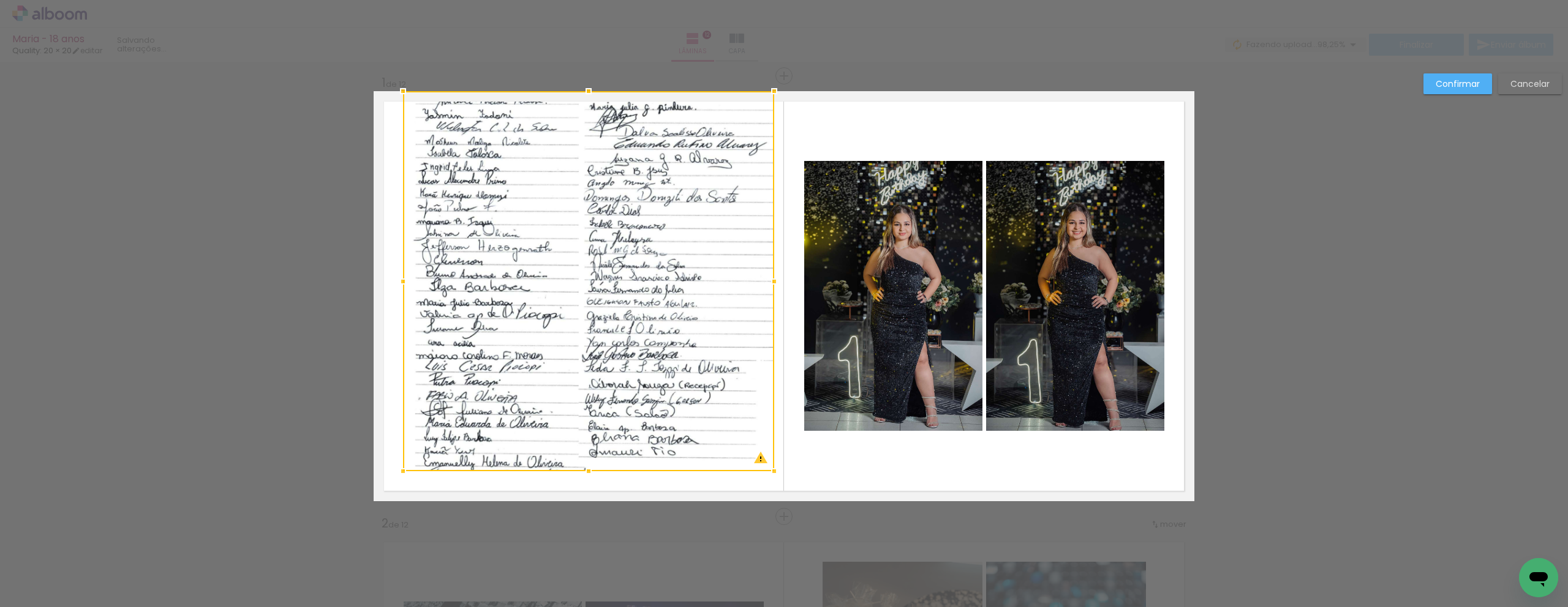
drag, startPoint x: 759, startPoint y: 120, endPoint x: 769, endPoint y: 99, distance: 23.3
click at [769, 99] on div at bounding box center [774, 91] width 25 height 25
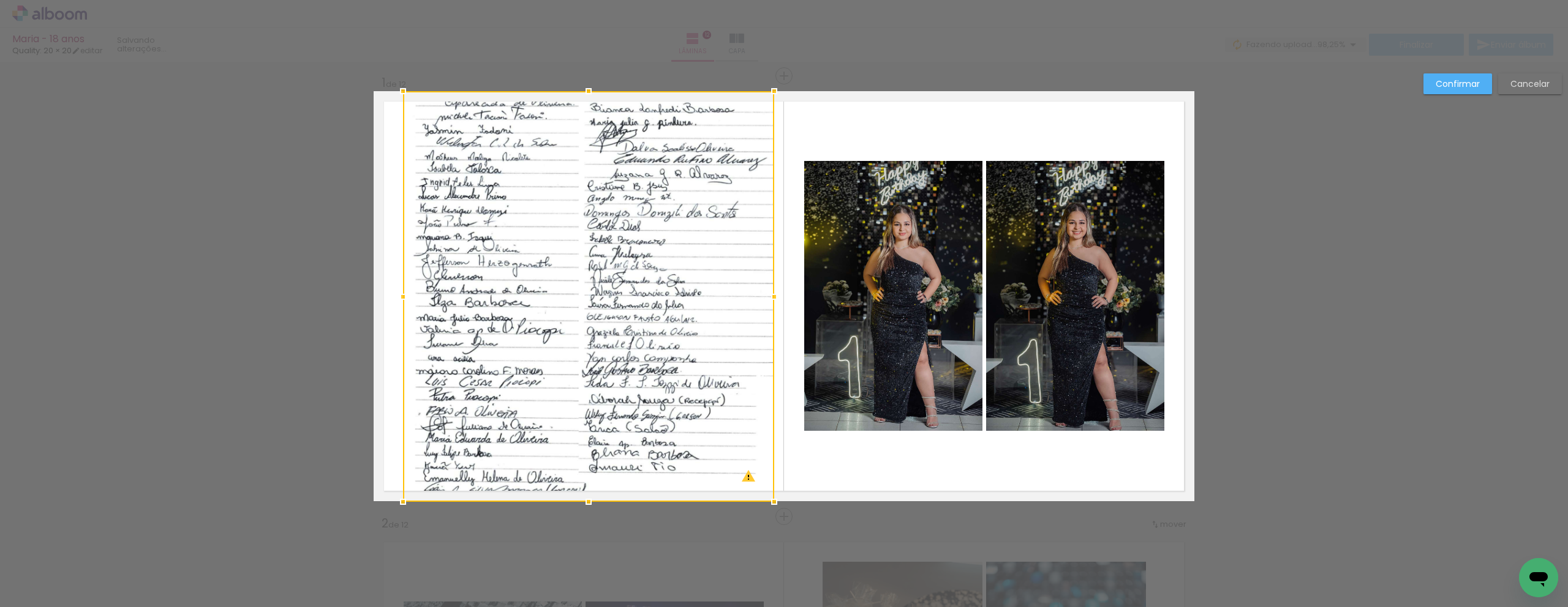
drag, startPoint x: 586, startPoint y: 475, endPoint x: 586, endPoint y: 491, distance: 16.0
click at [586, 491] on div at bounding box center [588, 502] width 25 height 25
click at [576, 354] on div at bounding box center [588, 295] width 371 height 410
click at [602, 298] on div at bounding box center [588, 295] width 371 height 410
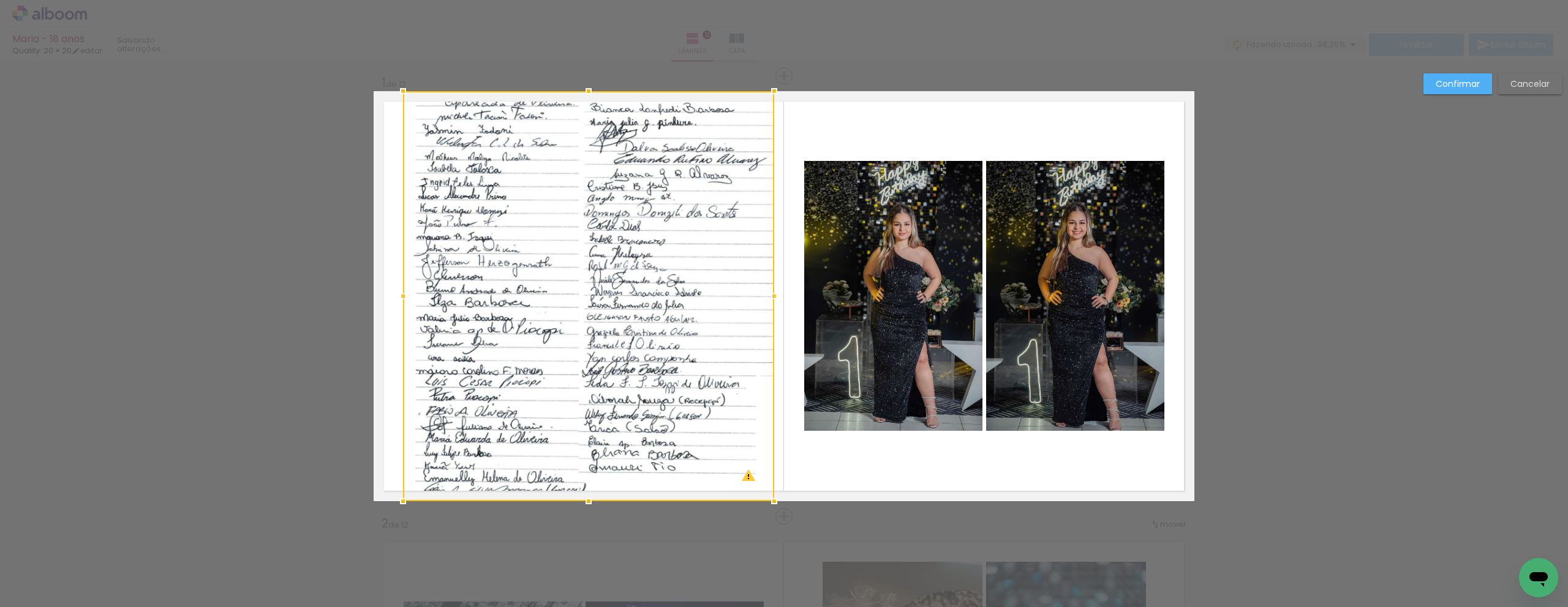
click at [1471, 91] on paper-button "Confirmar" at bounding box center [1458, 84] width 68 height 21
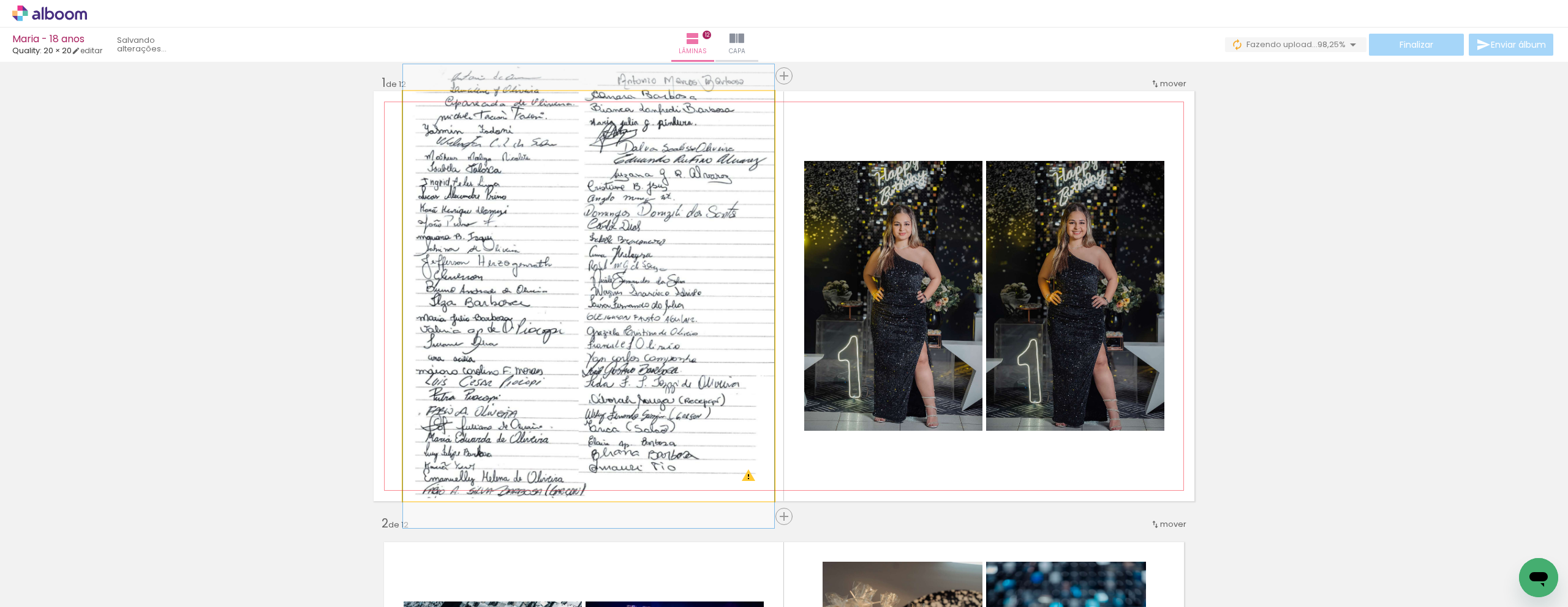
click at [491, 215] on quentale-photo at bounding box center [588, 295] width 371 height 410
drag, startPoint x: 423, startPoint y: 106, endPoint x: 402, endPoint y: 110, distance: 21.4
type paper-slider "100"
click at [406, 110] on div at bounding box center [449, 103] width 85 height 18
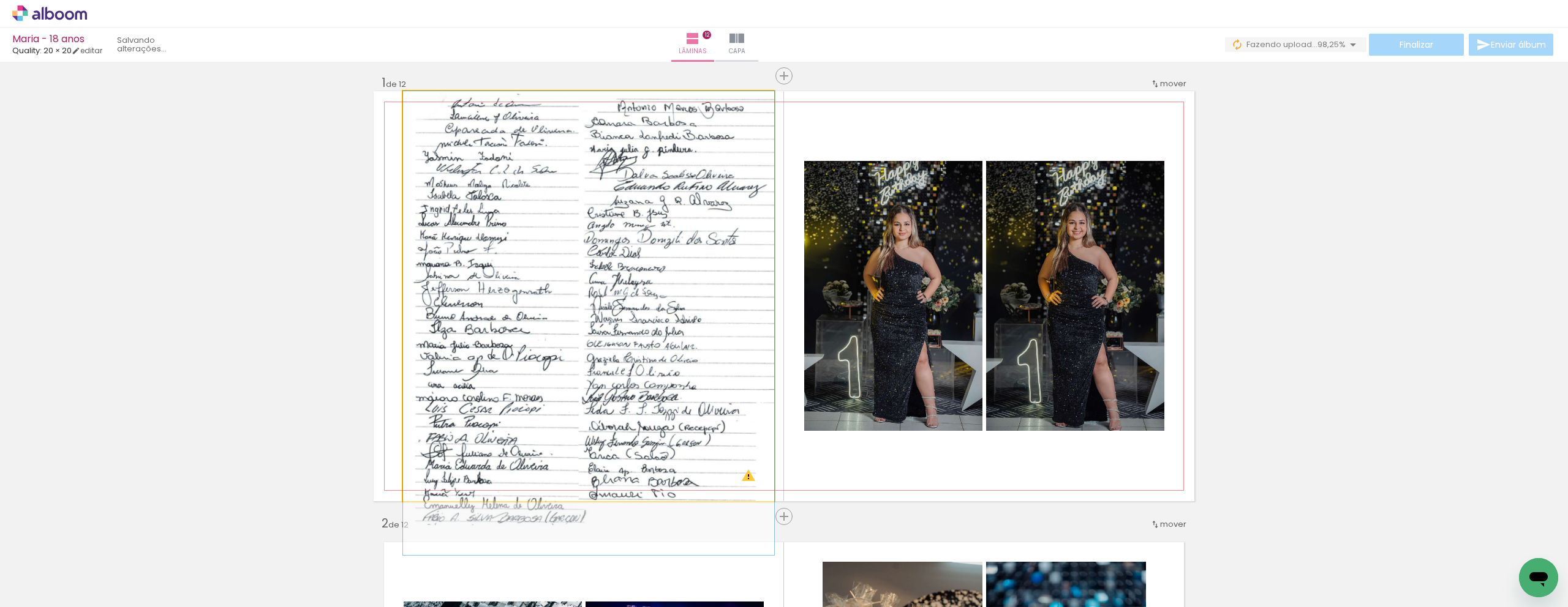
drag, startPoint x: 588, startPoint y: 272, endPoint x: 588, endPoint y: 358, distance: 86.0
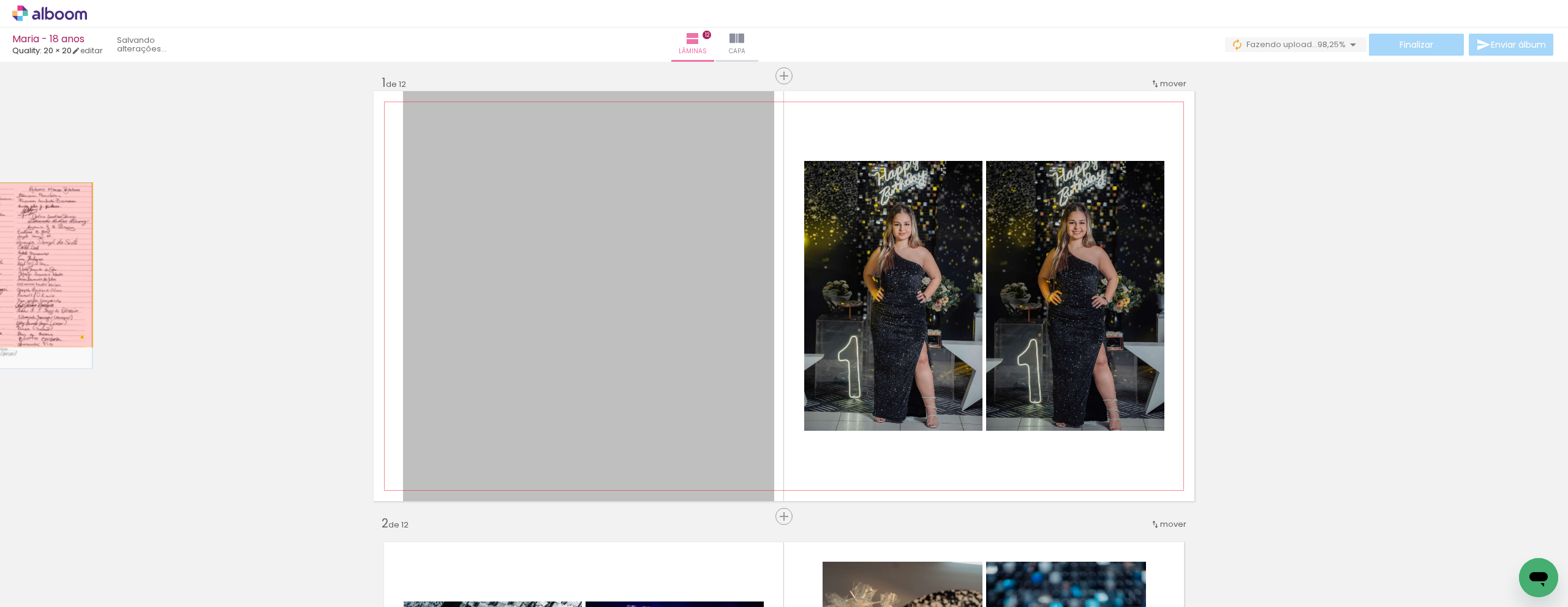
drag, startPoint x: 683, startPoint y: 300, endPoint x: 13, endPoint y: 265, distance: 670.9
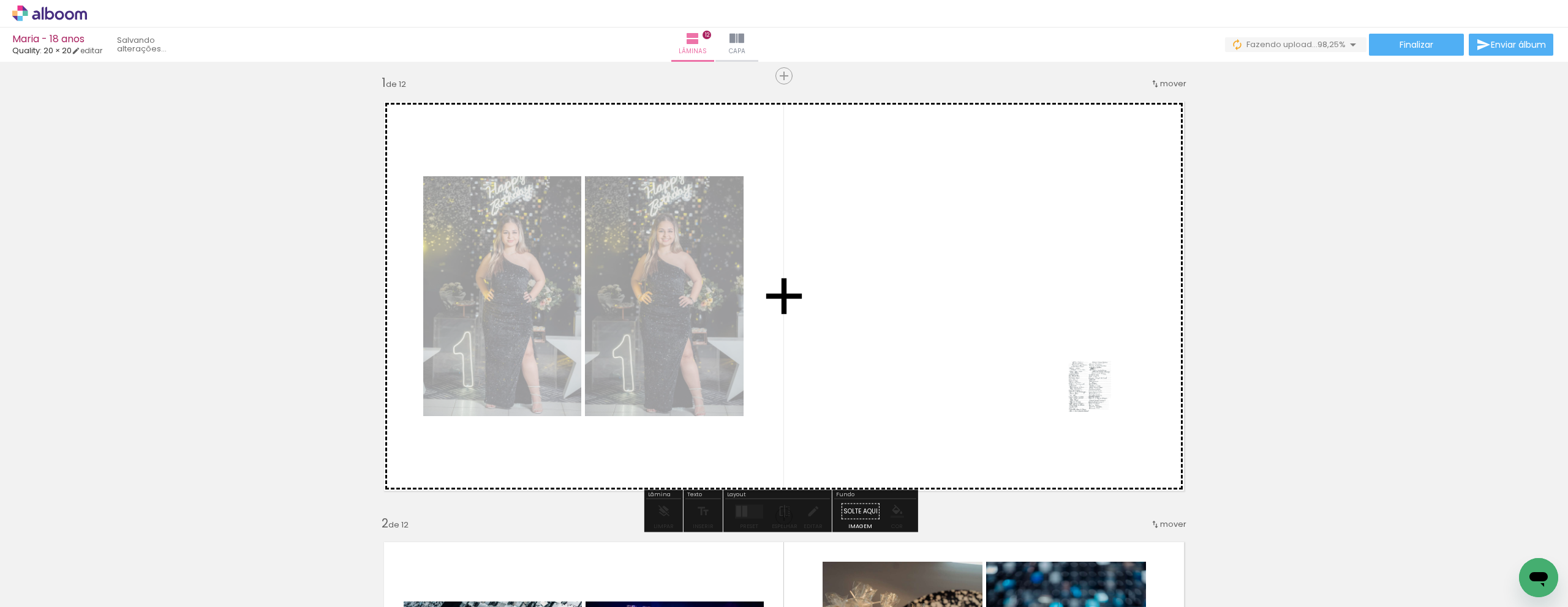
drag, startPoint x: 1530, startPoint y: 556, endPoint x: 1104, endPoint y: 398, distance: 454.4
click at [1104, 398] on quentale-workspace at bounding box center [784, 303] width 1568 height 607
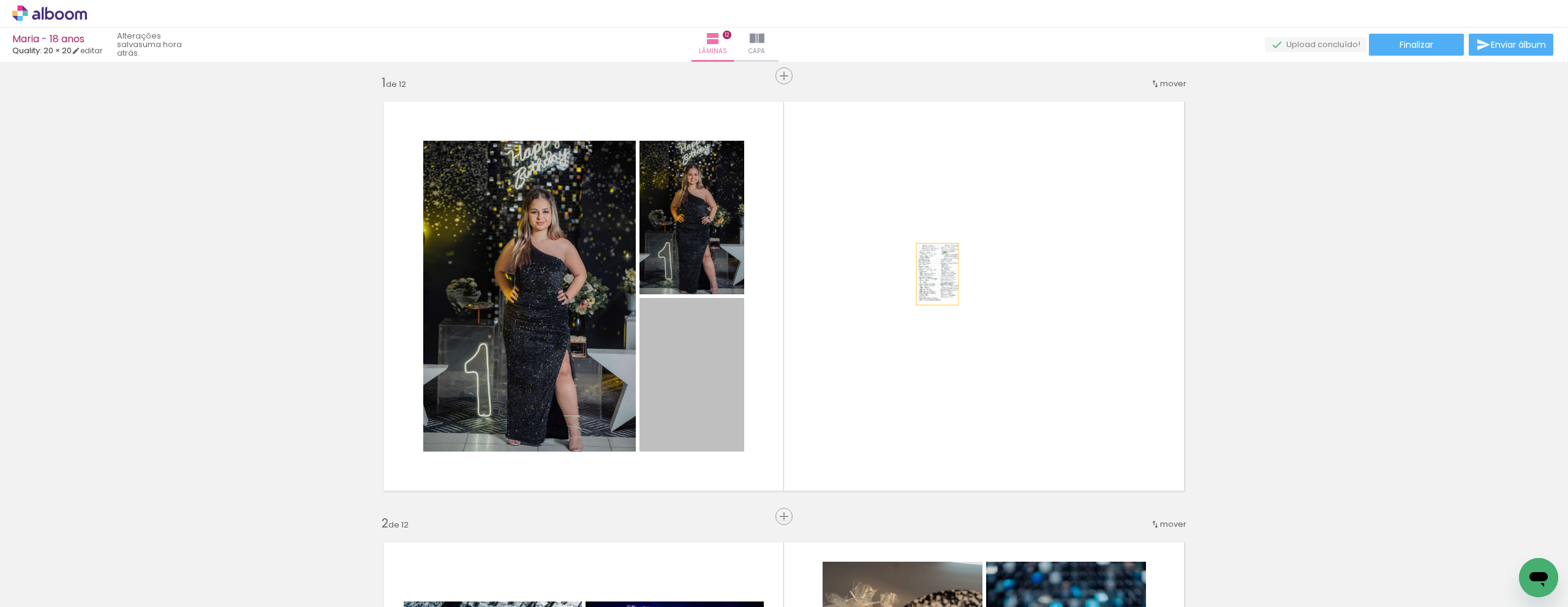
drag, startPoint x: 637, startPoint y: 378, endPoint x: 933, endPoint y: 275, distance: 313.4
click at [933, 275] on quentale-layouter at bounding box center [784, 295] width 820 height 410
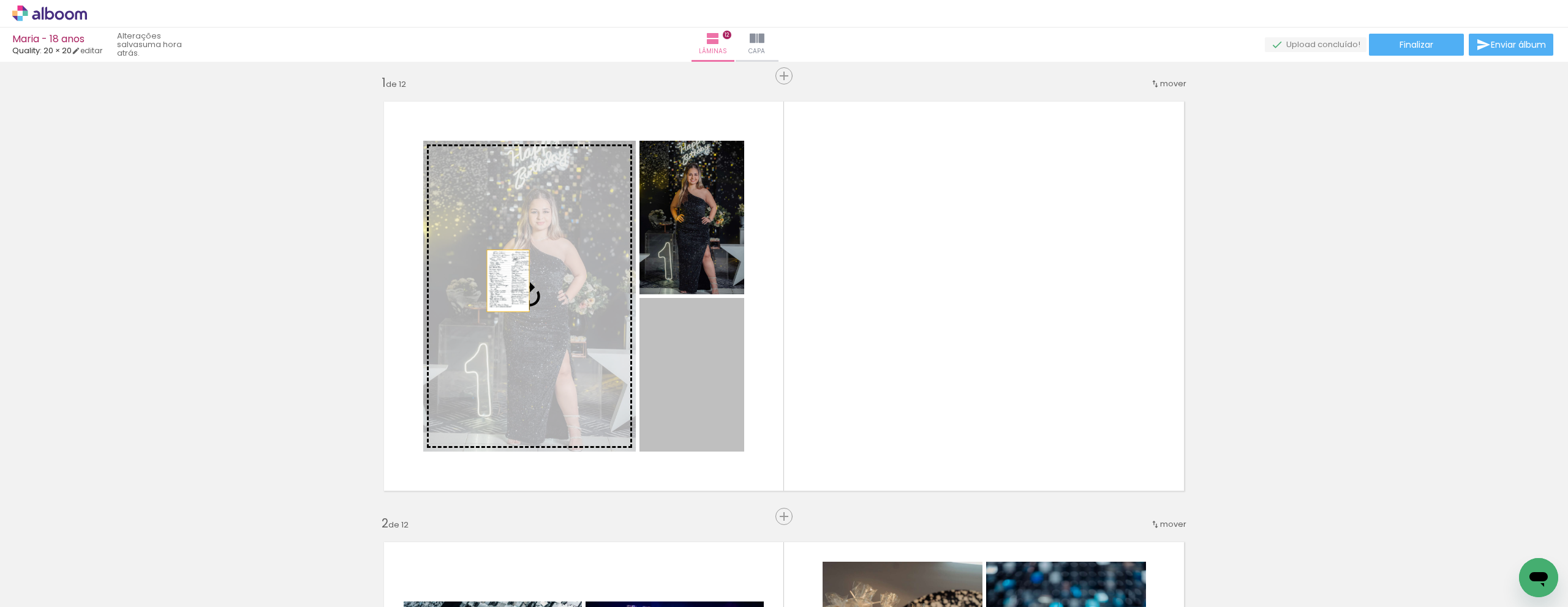
drag, startPoint x: 657, startPoint y: 355, endPoint x: 504, endPoint y: 281, distance: 170.0
click at [0, 0] on slot at bounding box center [0, 0] width 0 height 0
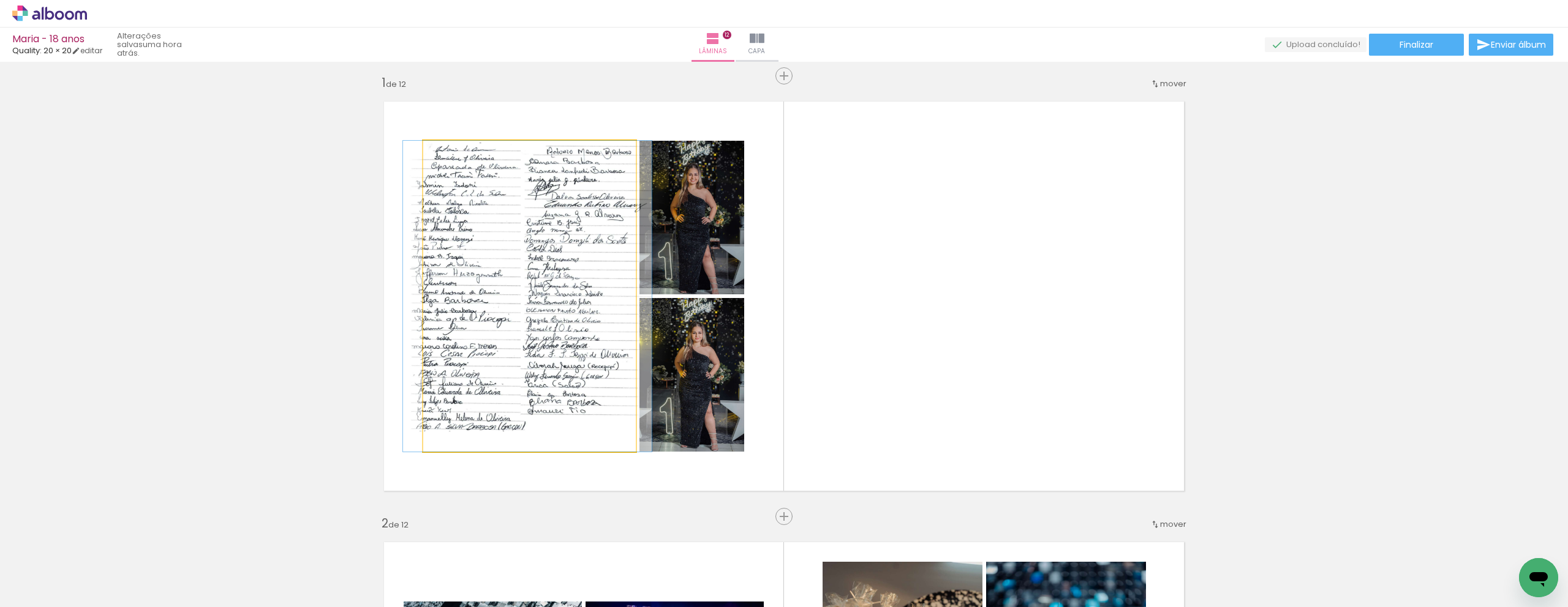
click at [533, 281] on quentale-photo at bounding box center [530, 296] width 212 height 311
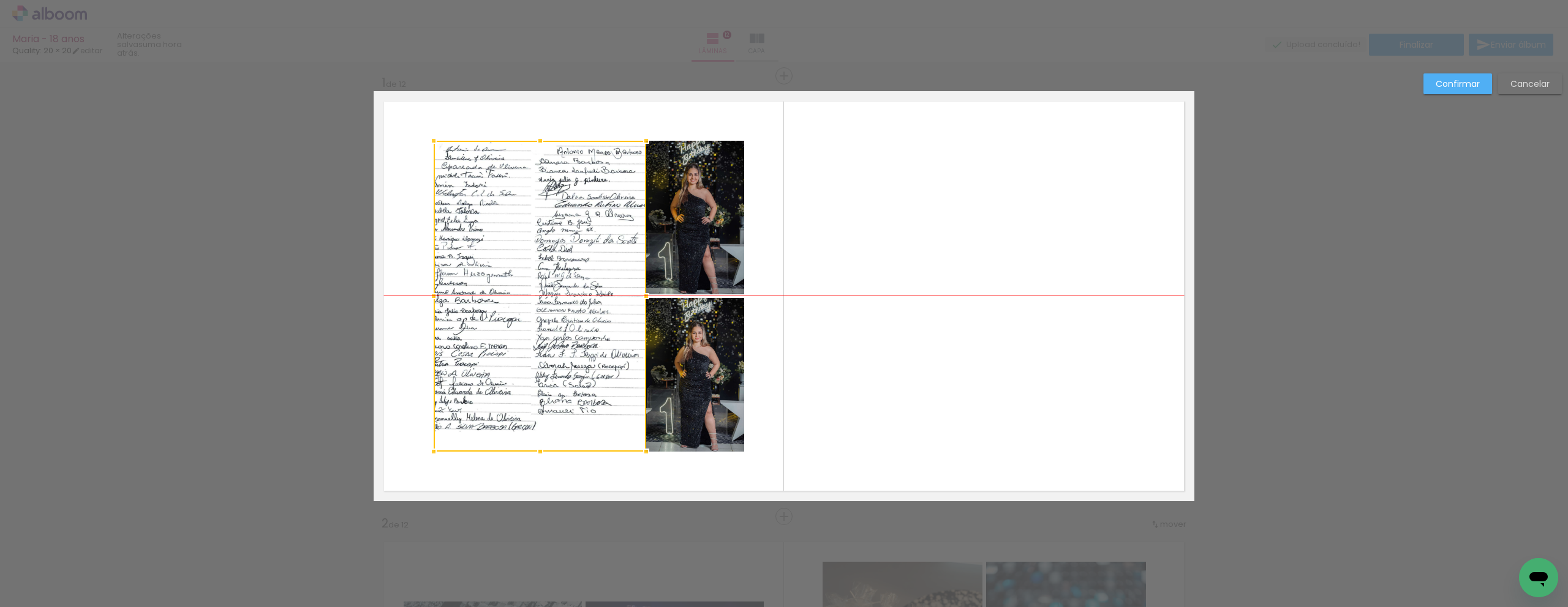
drag, startPoint x: 532, startPoint y: 281, endPoint x: 544, endPoint y: 287, distance: 13.4
click at [544, 287] on div at bounding box center [540, 296] width 212 height 311
click at [528, 286] on div at bounding box center [540, 296] width 212 height 311
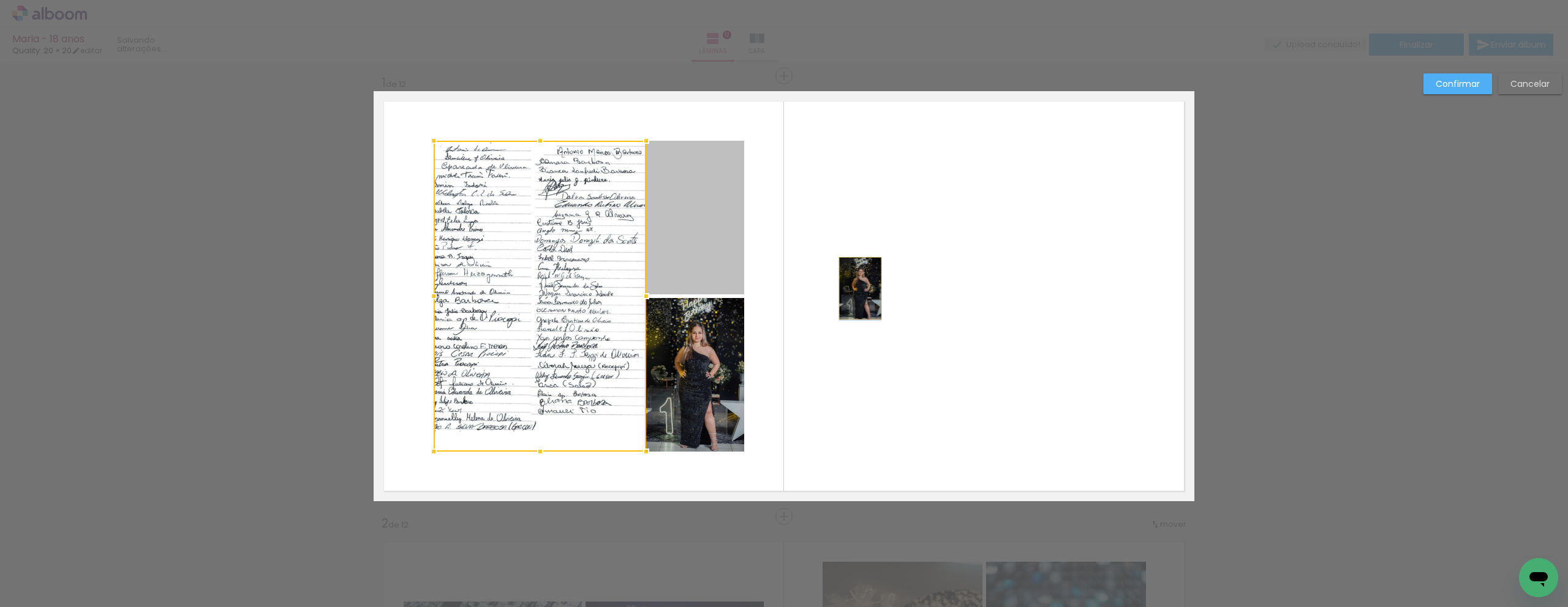
drag, startPoint x: 714, startPoint y: 252, endPoint x: 856, endPoint y: 289, distance: 146.7
click at [856, 289] on quentale-layouter at bounding box center [784, 295] width 820 height 410
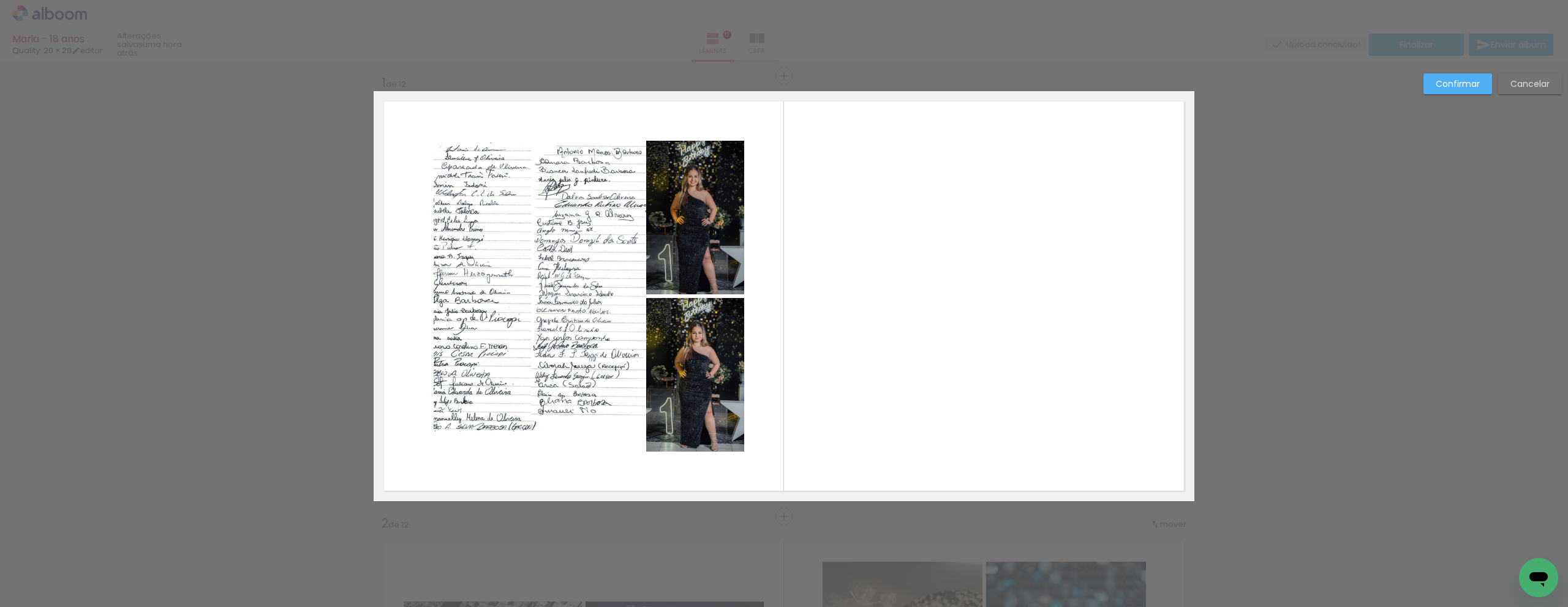
click at [613, 244] on quentale-photo at bounding box center [540, 296] width 212 height 311
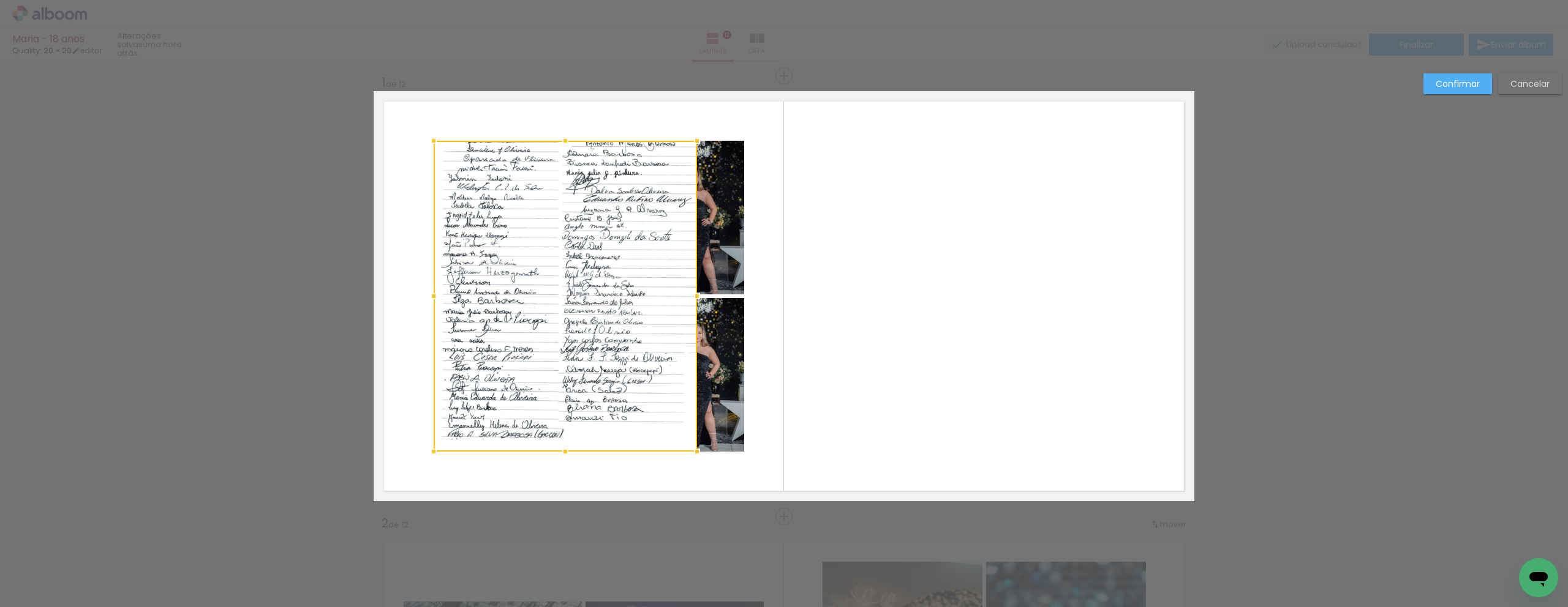
drag, startPoint x: 649, startPoint y: 295, endPoint x: 699, endPoint y: 304, distance: 50.8
click at [699, 304] on div at bounding box center [697, 296] width 25 height 25
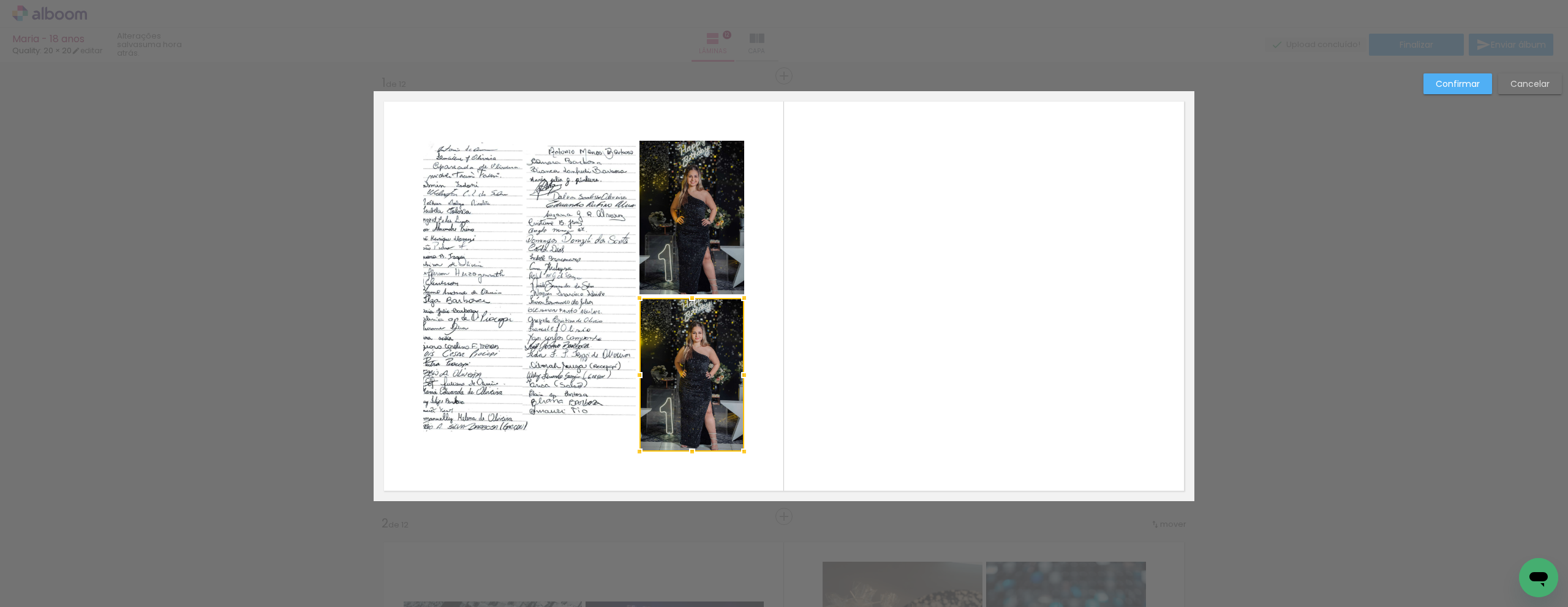
click at [557, 214] on quentale-photo at bounding box center [530, 296] width 212 height 311
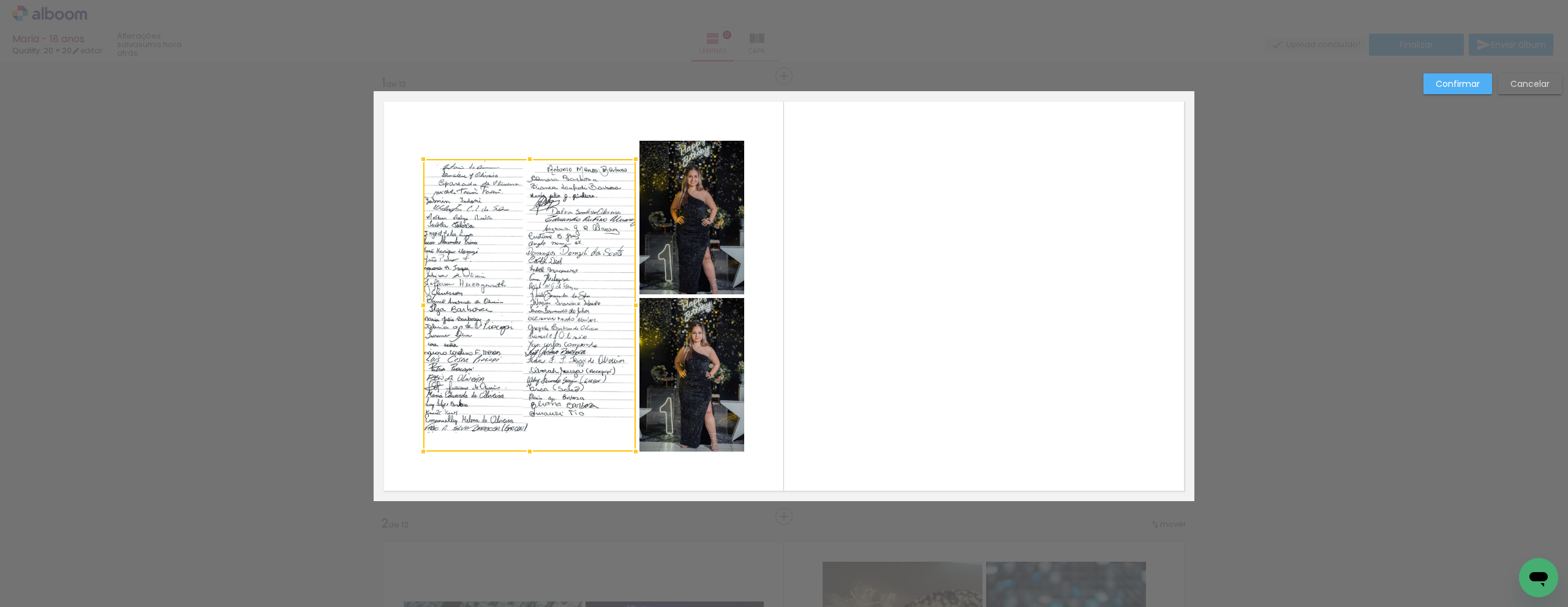
drag, startPoint x: 523, startPoint y: 145, endPoint x: 532, endPoint y: 162, distance: 19.2
click at [532, 162] on div at bounding box center [530, 159] width 25 height 25
drag, startPoint x: 415, startPoint y: 308, endPoint x: 406, endPoint y: 314, distance: 10.8
click at [406, 314] on div at bounding box center [414, 306] width 25 height 25
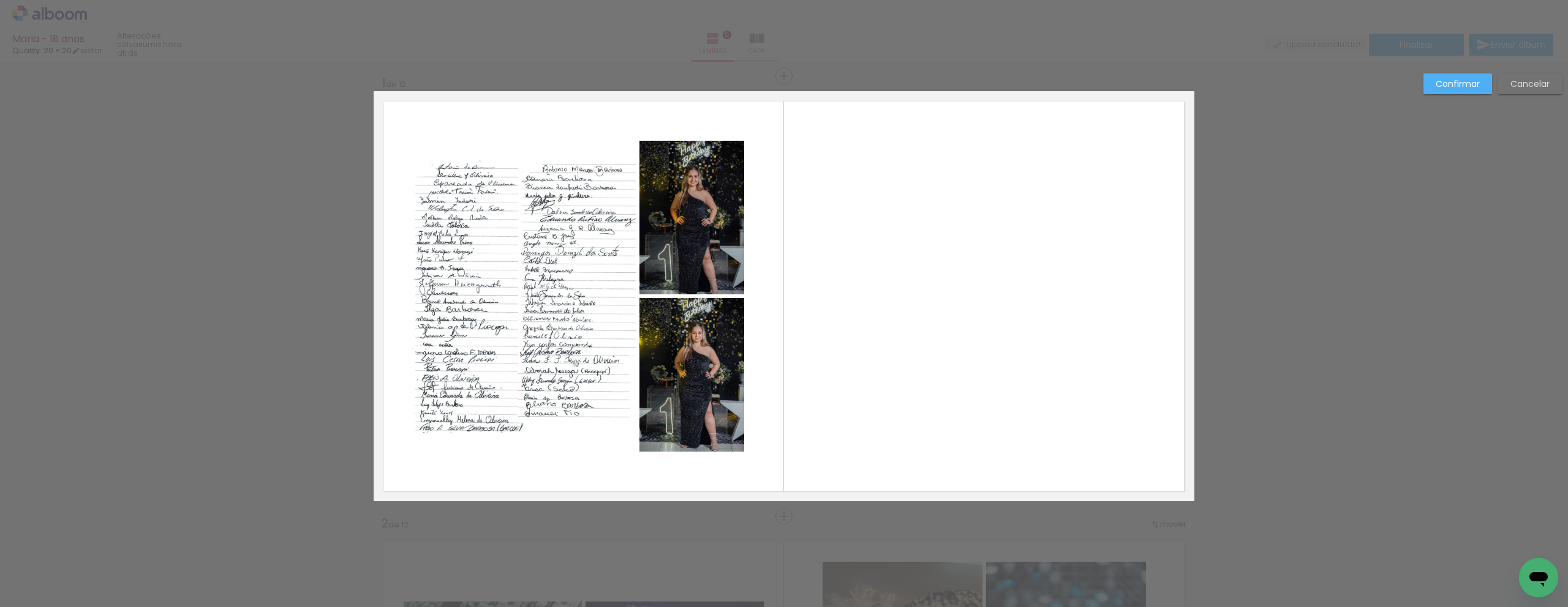
click at [611, 293] on quentale-photo at bounding box center [524, 305] width 223 height 293
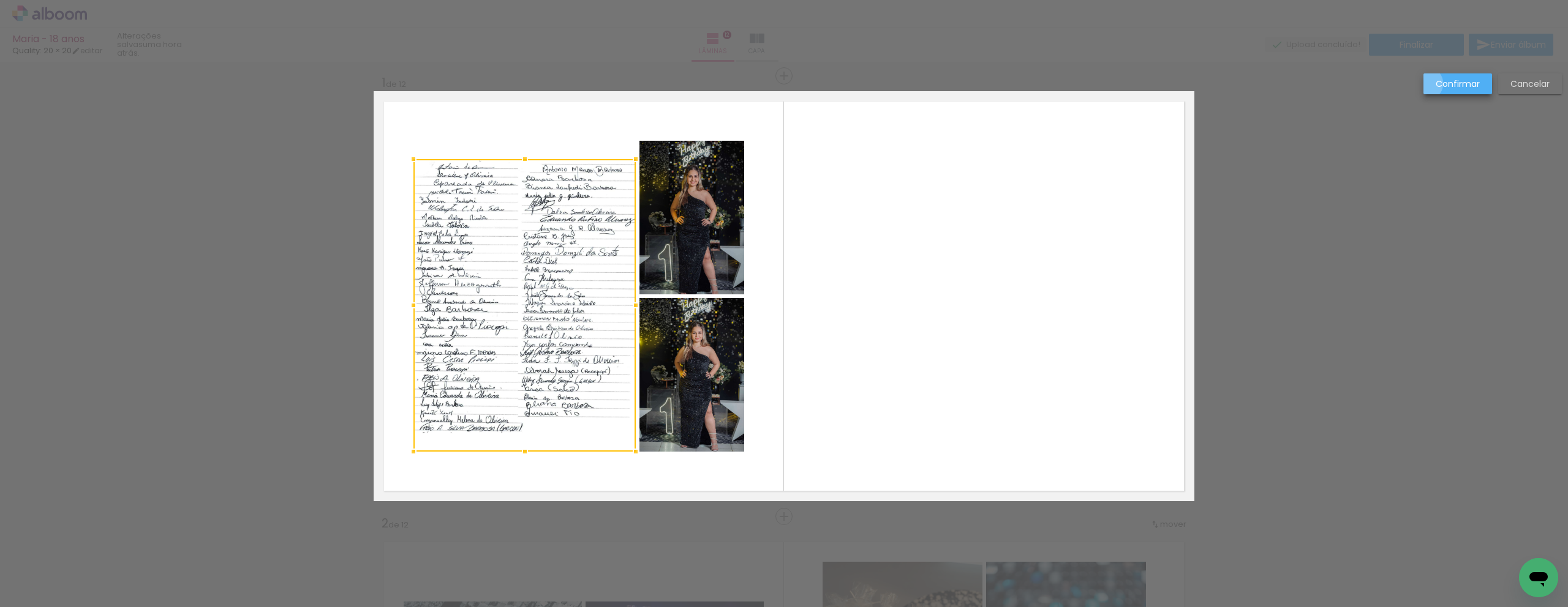
click at [1427, 84] on paper-button "Confirmar" at bounding box center [1458, 84] width 68 height 21
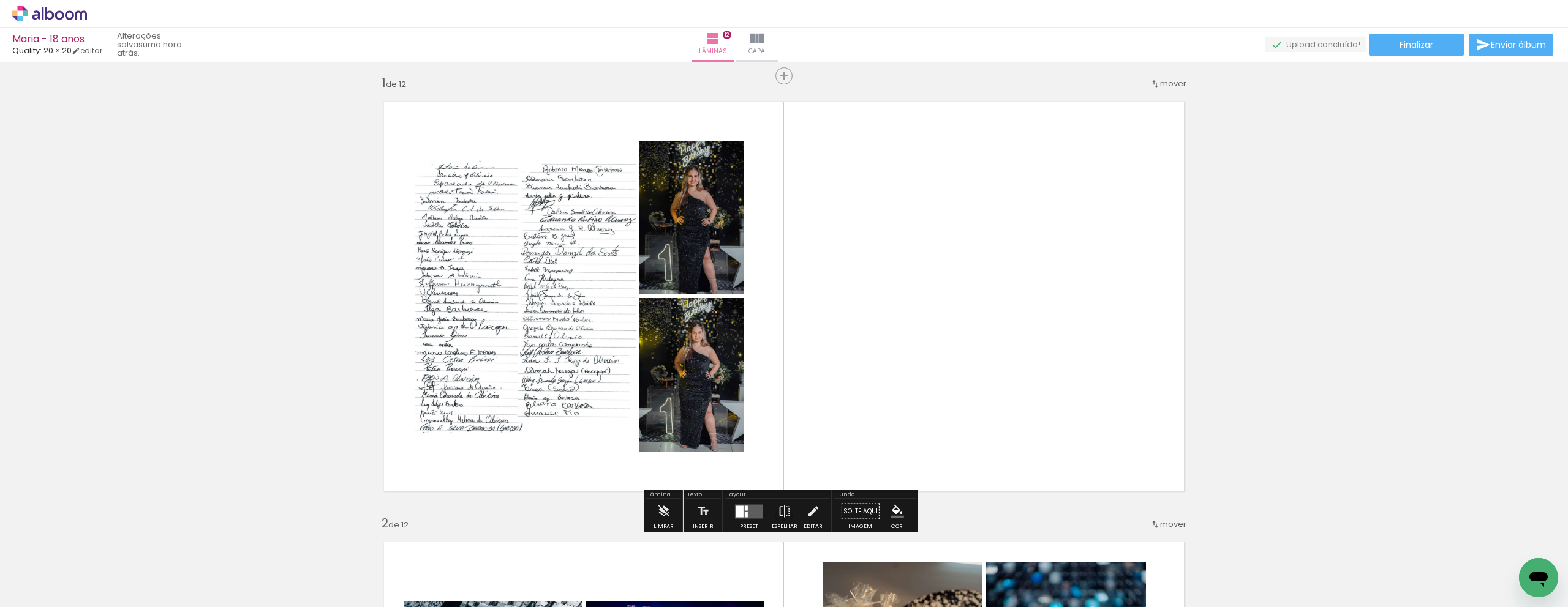
click at [708, 281] on quentale-photo at bounding box center [692, 218] width 105 height 153
click at [755, 516] on quentale-layouter at bounding box center [749, 511] width 28 height 14
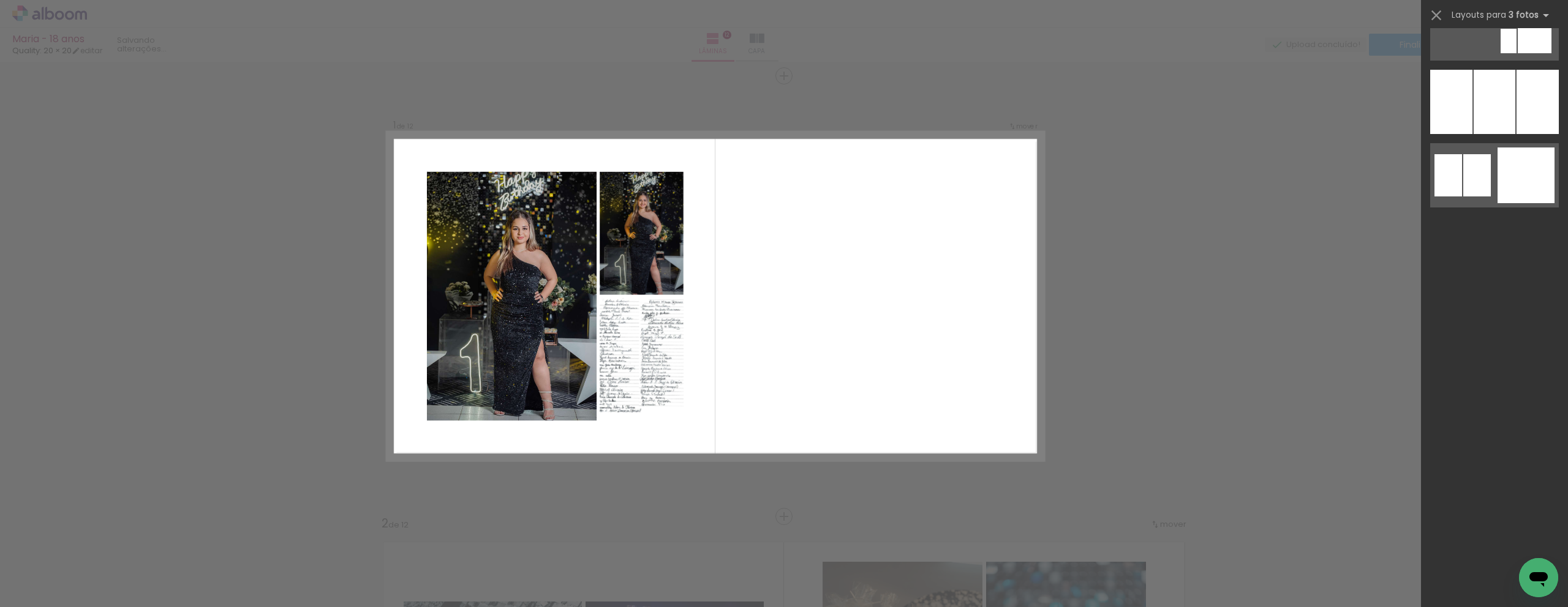
scroll to position [0, 0]
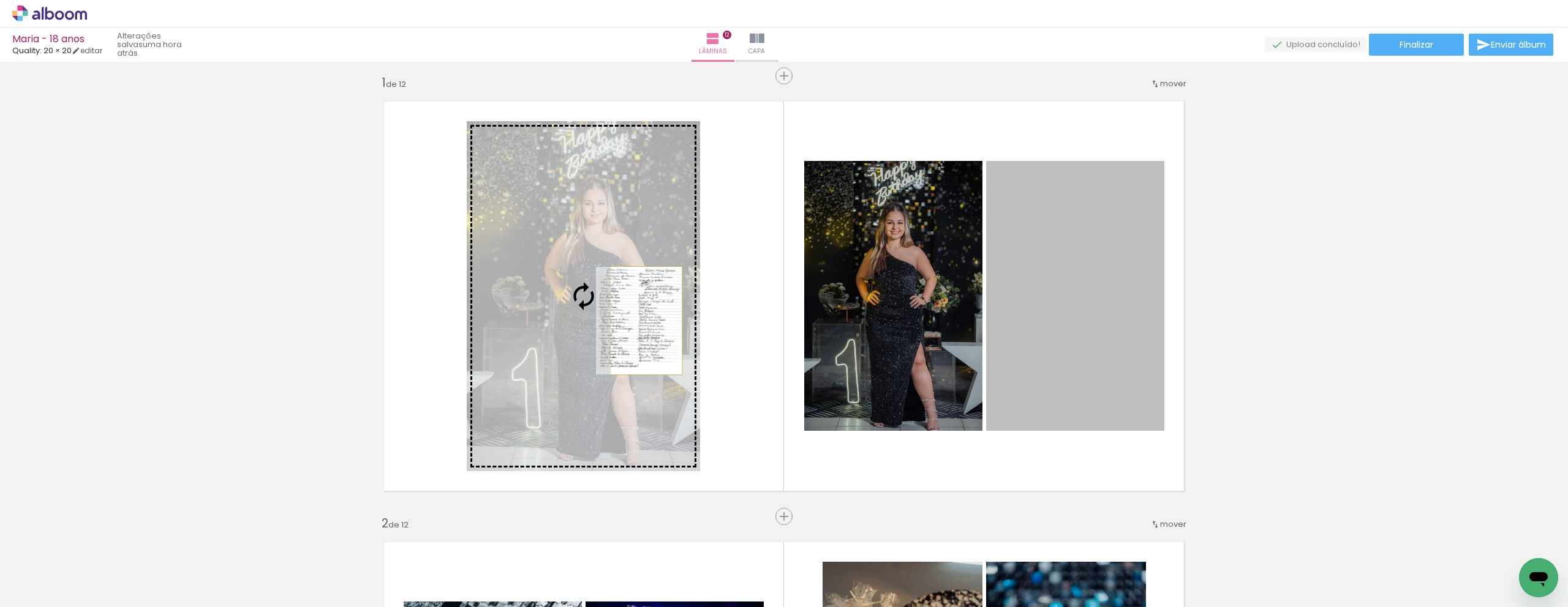
drag, startPoint x: 1112, startPoint y: 329, endPoint x: 642, endPoint y: 321, distance: 470.1
click at [0, 0] on slot at bounding box center [0, 0] width 0 height 0
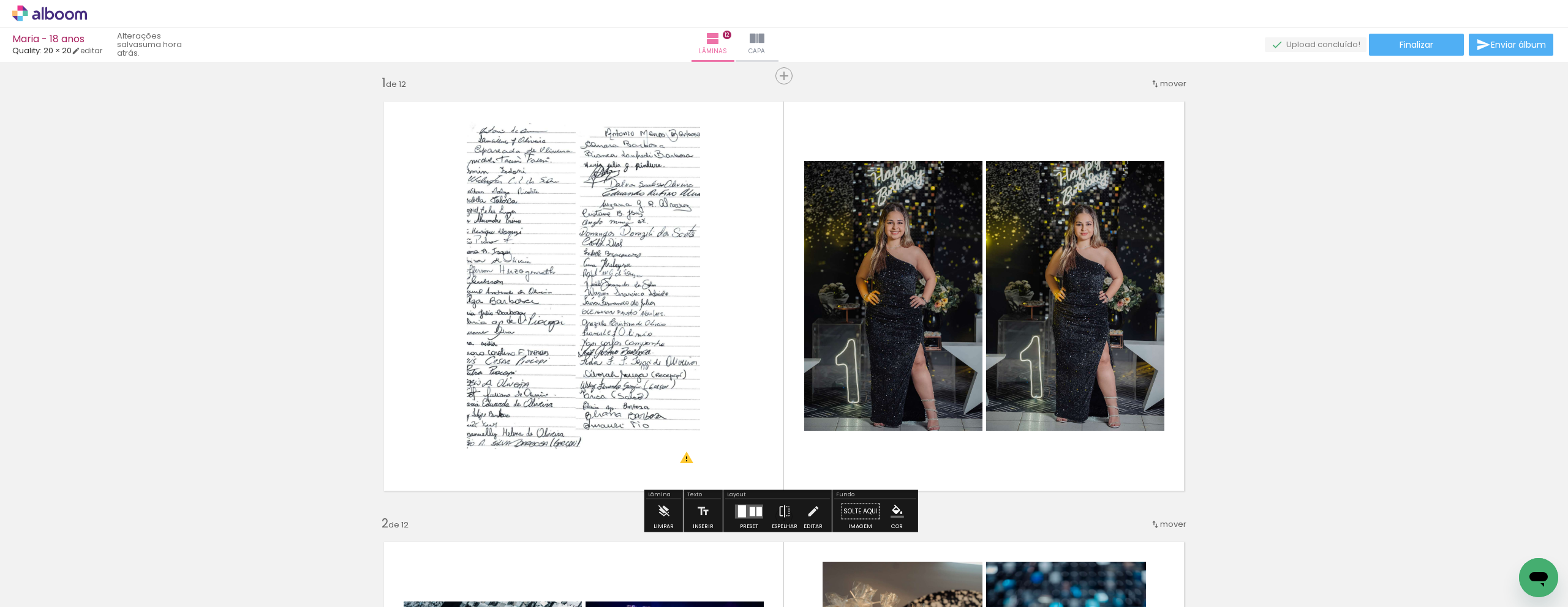
click at [535, 314] on quentale-photo at bounding box center [584, 296] width 233 height 350
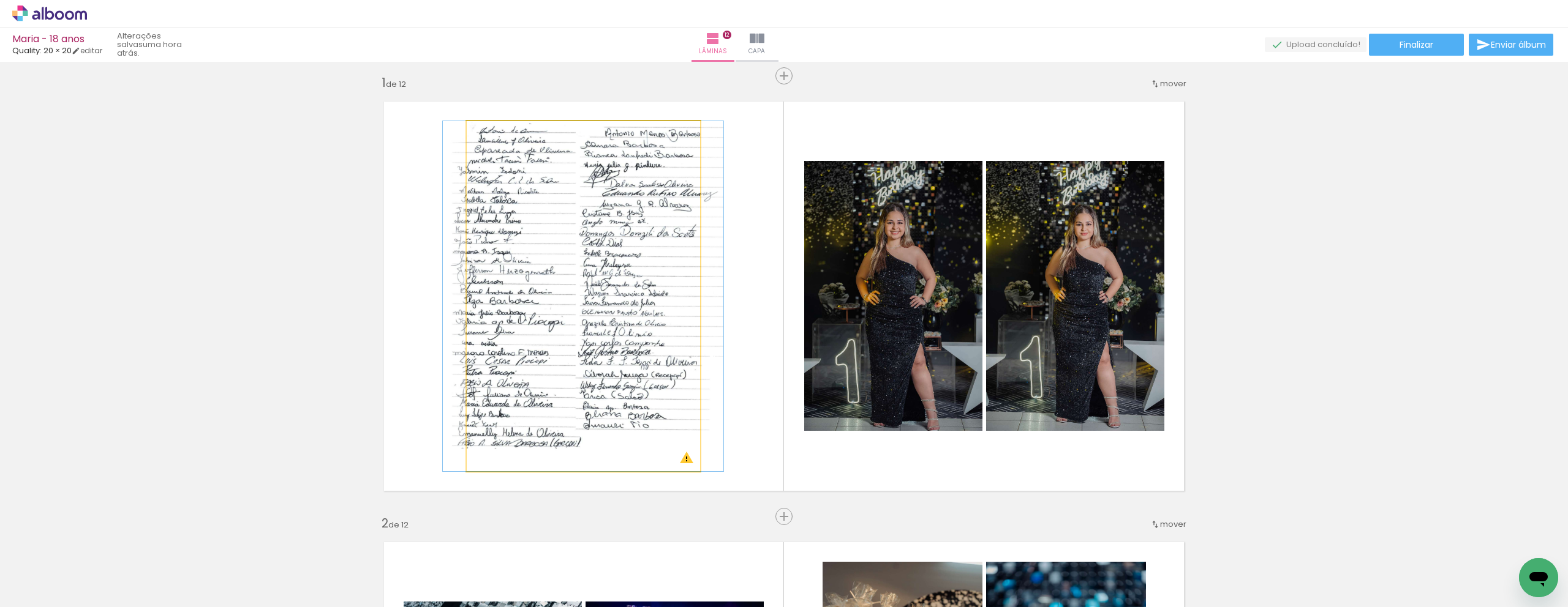
click at [535, 314] on quentale-photo at bounding box center [584, 296] width 233 height 350
click at [606, 317] on quentale-photo at bounding box center [584, 296] width 233 height 350
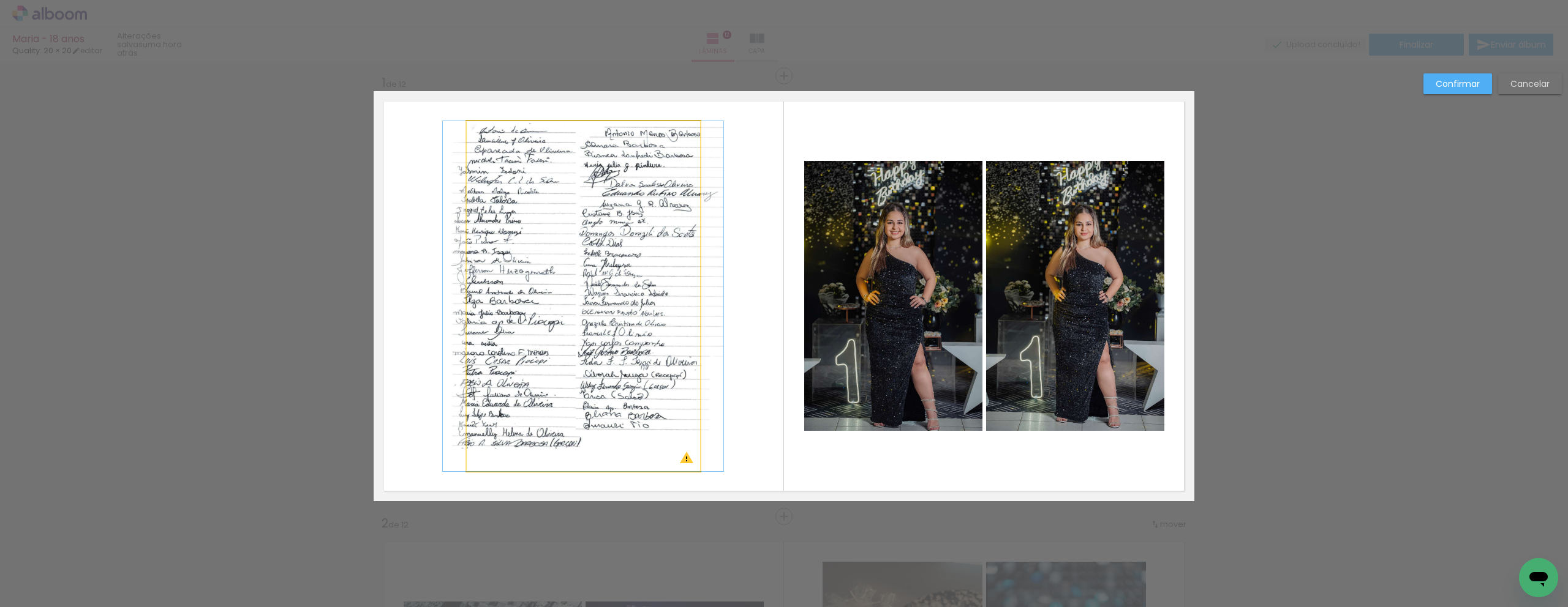
click at [670, 205] on quentale-photo at bounding box center [584, 296] width 233 height 350
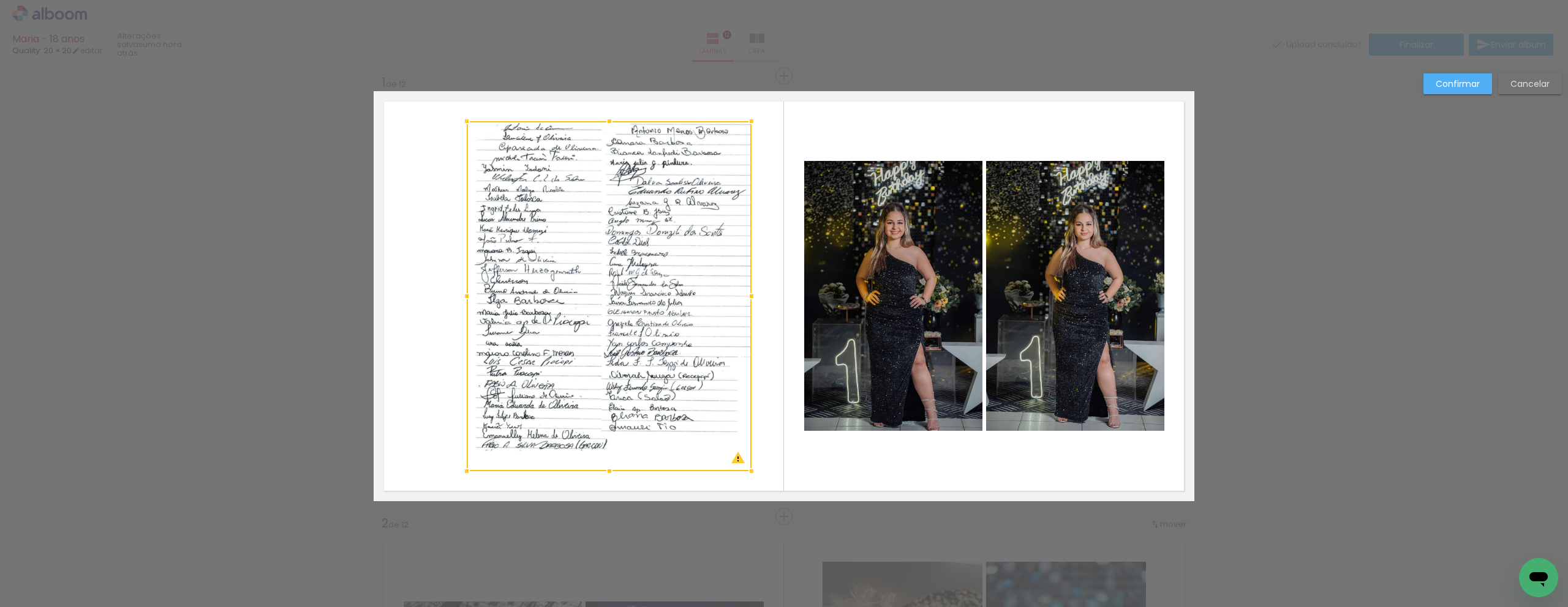
drag, startPoint x: 694, startPoint y: 289, endPoint x: 746, endPoint y: 299, distance: 53.0
click at [746, 299] on div at bounding box center [751, 296] width 25 height 25
drag, startPoint x: 461, startPoint y: 294, endPoint x: 470, endPoint y: 298, distance: 9.8
click at [470, 298] on div at bounding box center [475, 296] width 25 height 25
drag, startPoint x: 632, startPoint y: 299, endPoint x: 571, endPoint y: 307, distance: 61.5
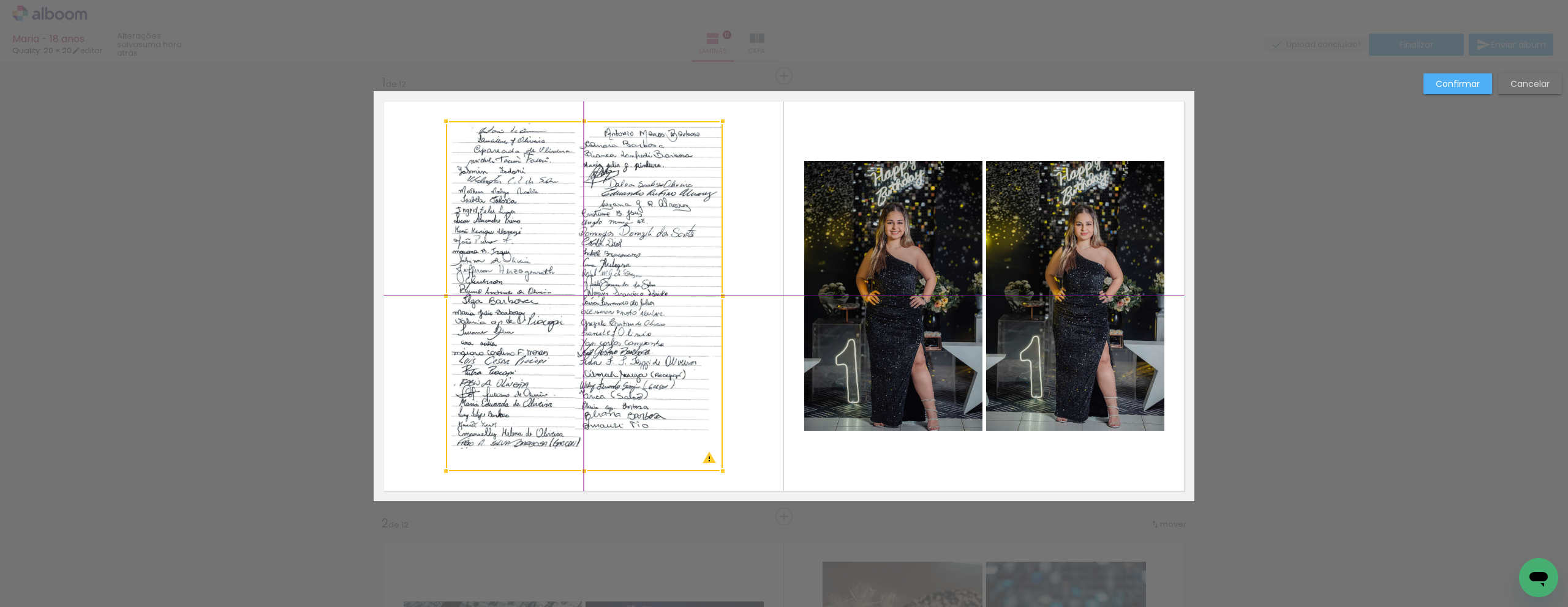
drag, startPoint x: 646, startPoint y: 299, endPoint x: 620, endPoint y: 310, distance: 28.2
click at [620, 310] on div at bounding box center [585, 296] width 277 height 350
drag, startPoint x: 583, startPoint y: 118, endPoint x: 586, endPoint y: 107, distance: 11.4
click at [586, 107] on div at bounding box center [585, 111] width 25 height 25
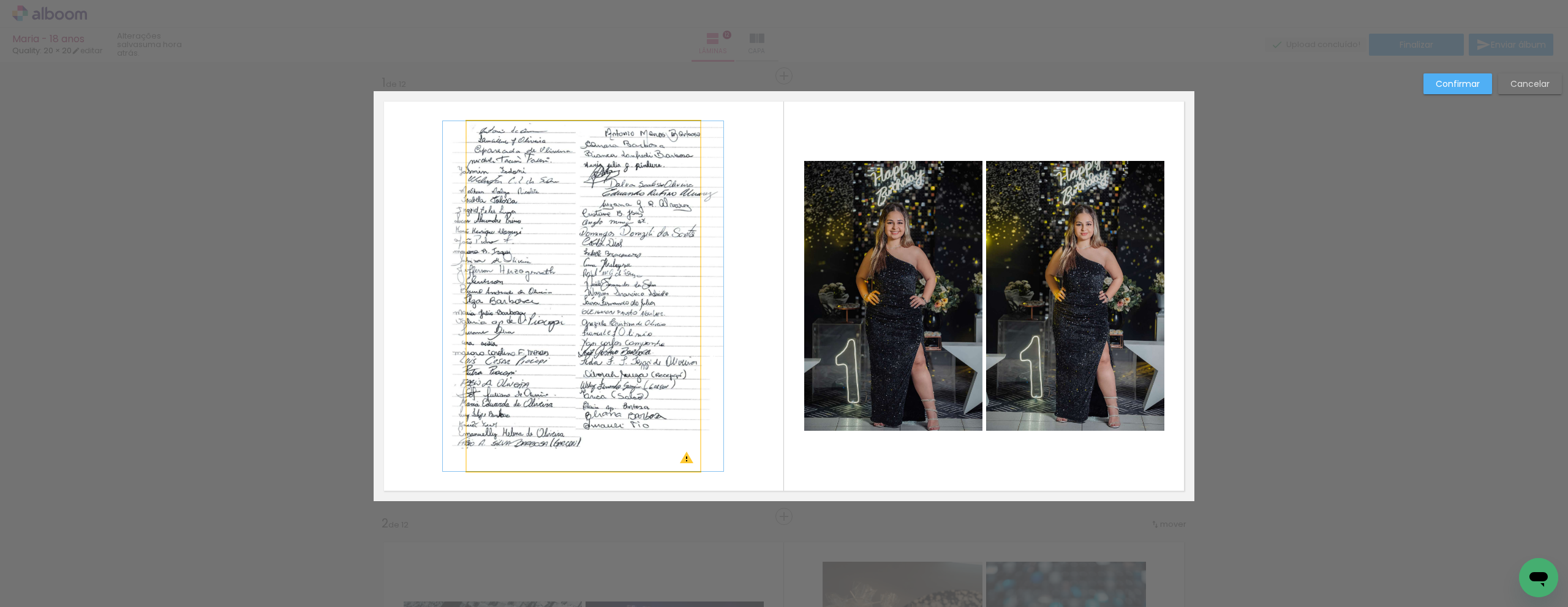
click at [585, 348] on quentale-photo at bounding box center [584, 296] width 233 height 350
click at [585, 348] on div at bounding box center [585, 291] width 277 height 361
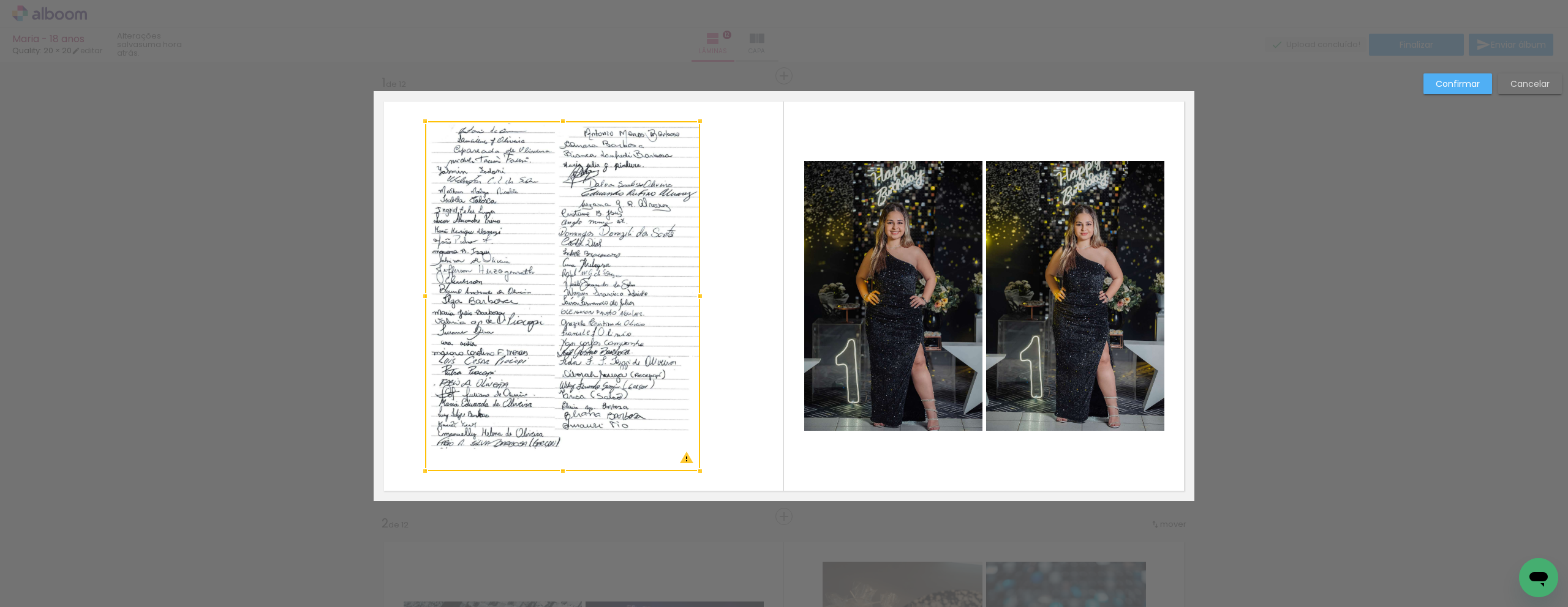
drag, startPoint x: 461, startPoint y: 290, endPoint x: 420, endPoint y: 312, distance: 46.5
click at [420, 312] on album-spread "1 de 12" at bounding box center [784, 295] width 820 height 410
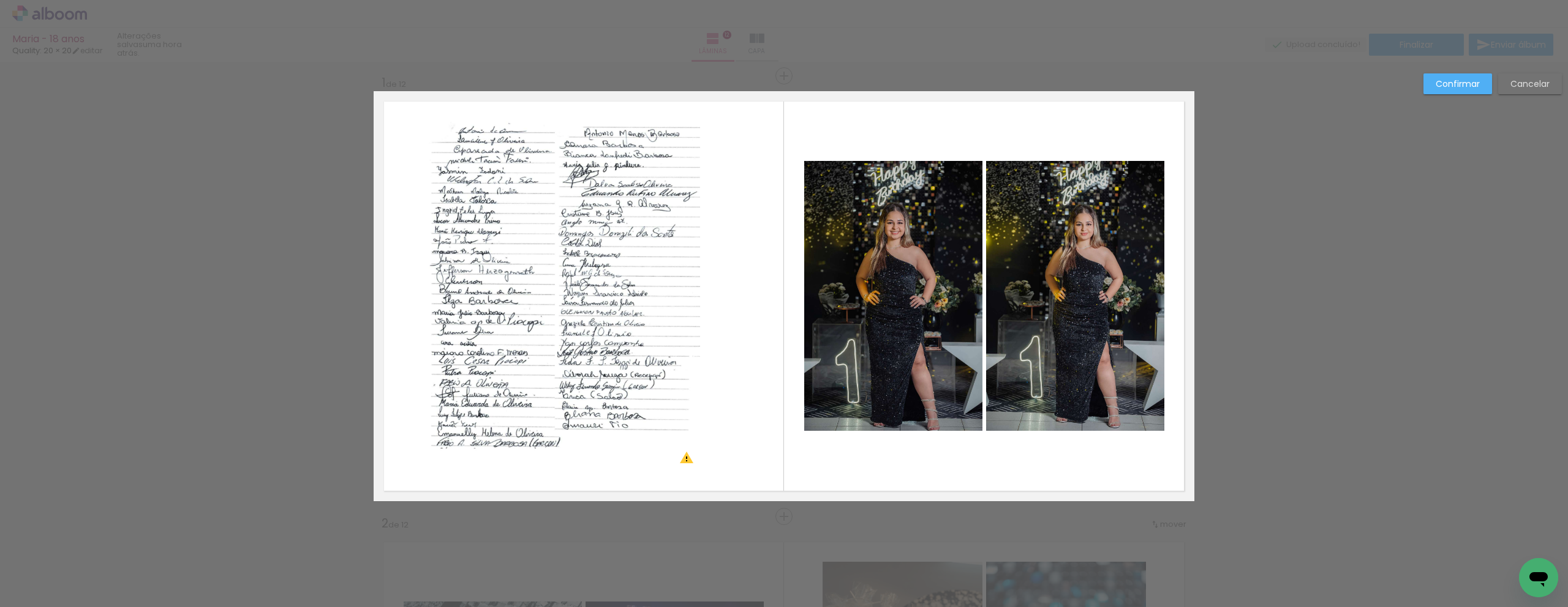
click at [606, 297] on quentale-photo at bounding box center [563, 296] width 275 height 350
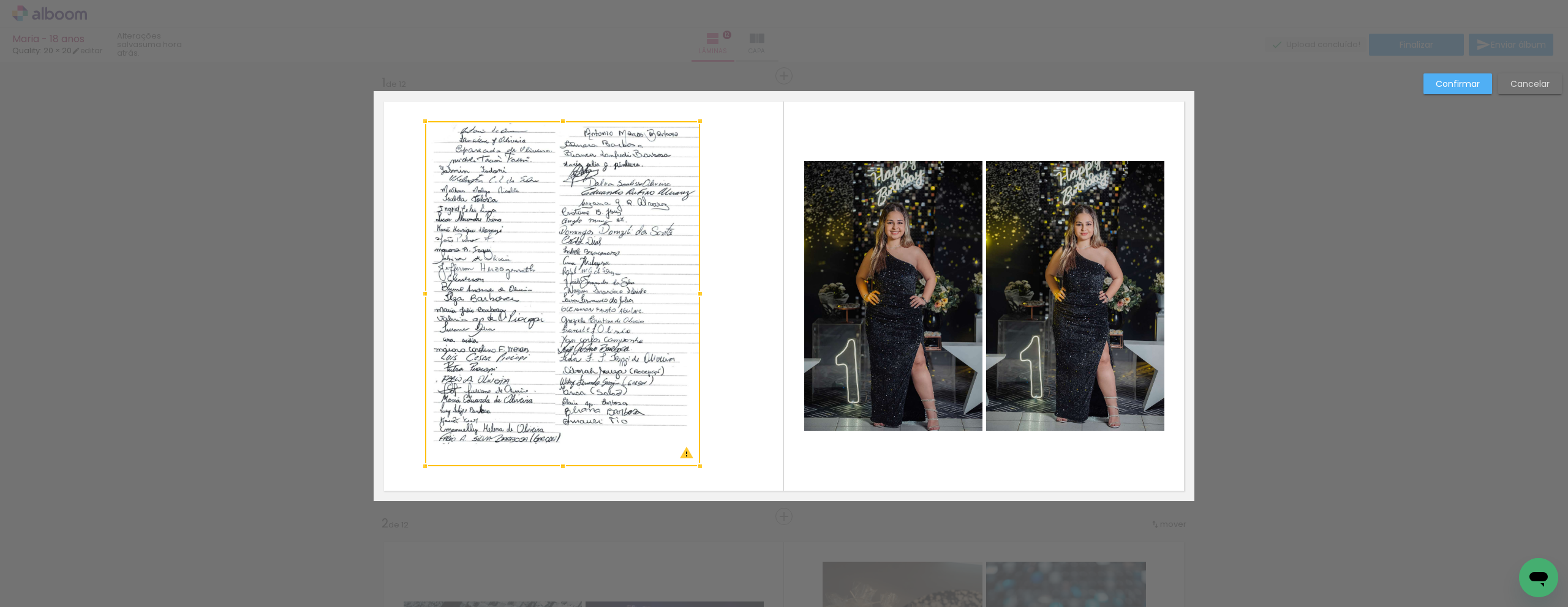
click at [556, 467] on div at bounding box center [563, 467] width 25 height 25
click at [540, 280] on div at bounding box center [563, 294] width 275 height 346
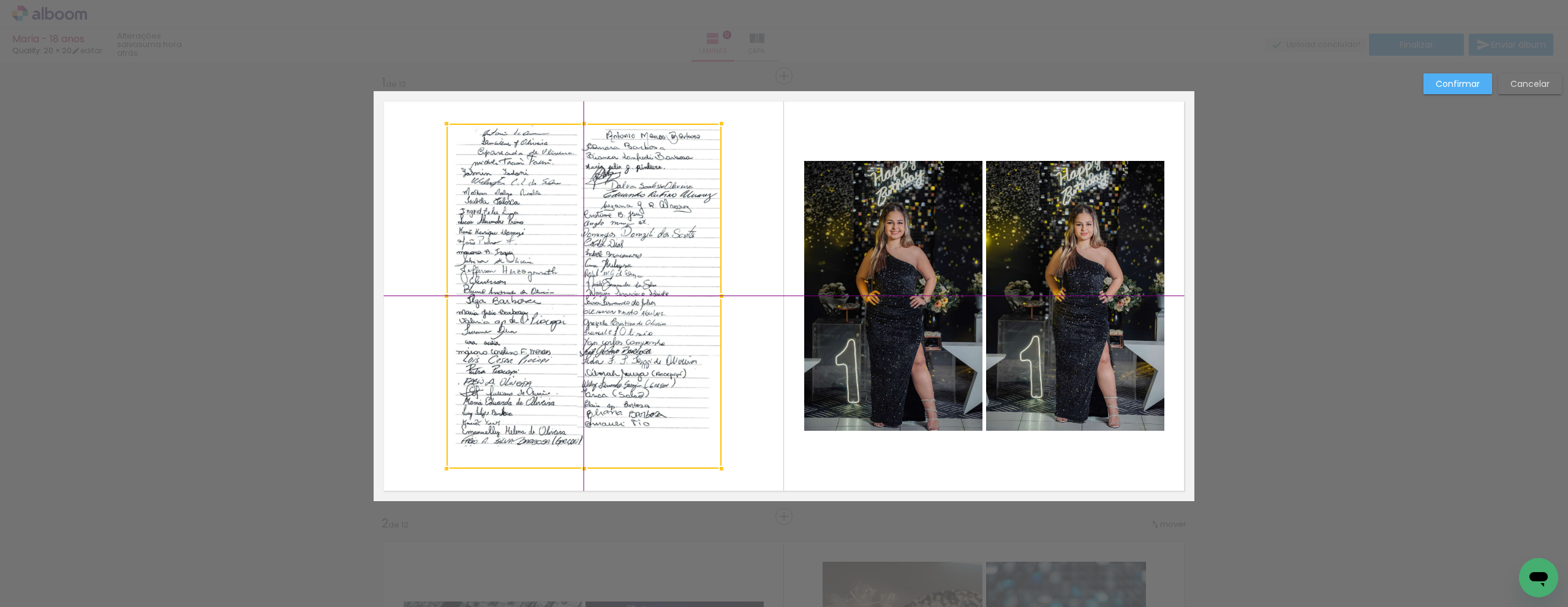
drag, startPoint x: 553, startPoint y: 272, endPoint x: 564, endPoint y: 294, distance: 24.6
click at [564, 294] on div at bounding box center [584, 296] width 275 height 346
click at [0, 0] on slot "Confirmar" at bounding box center [0, 0] width 0 height 0
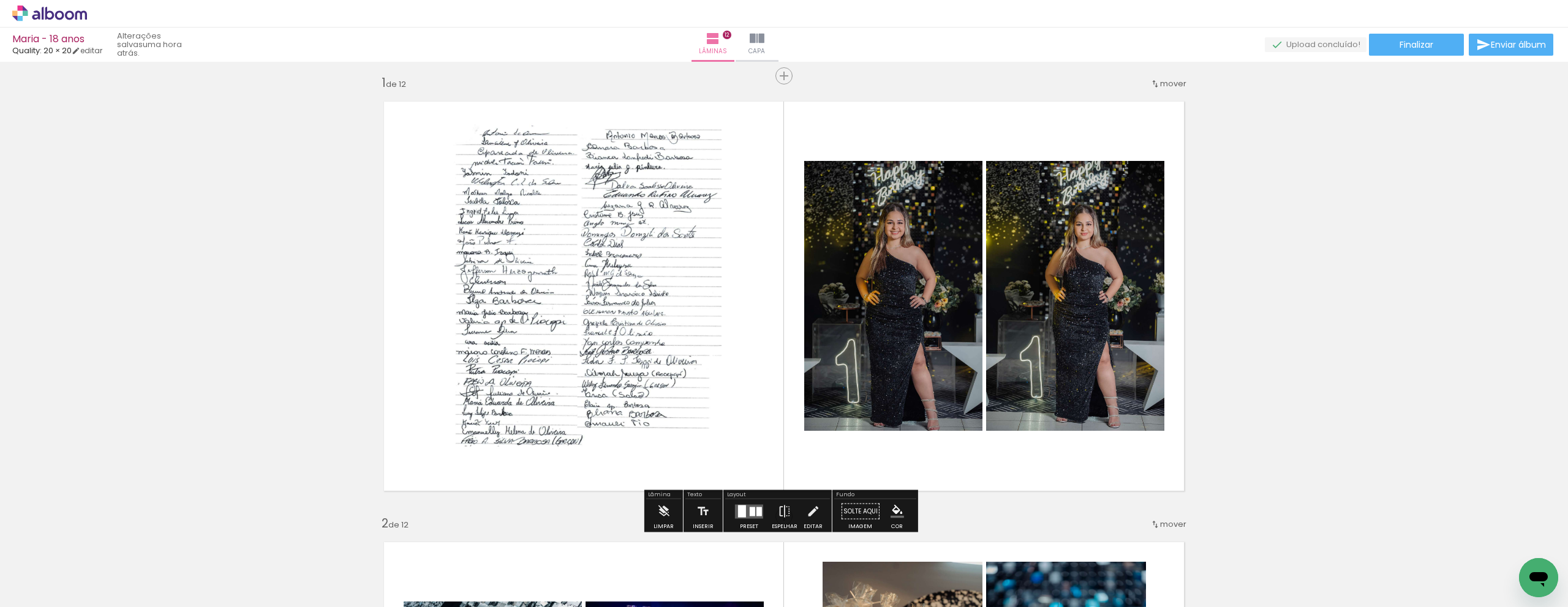
click at [645, 207] on quentale-photo at bounding box center [584, 296] width 275 height 346
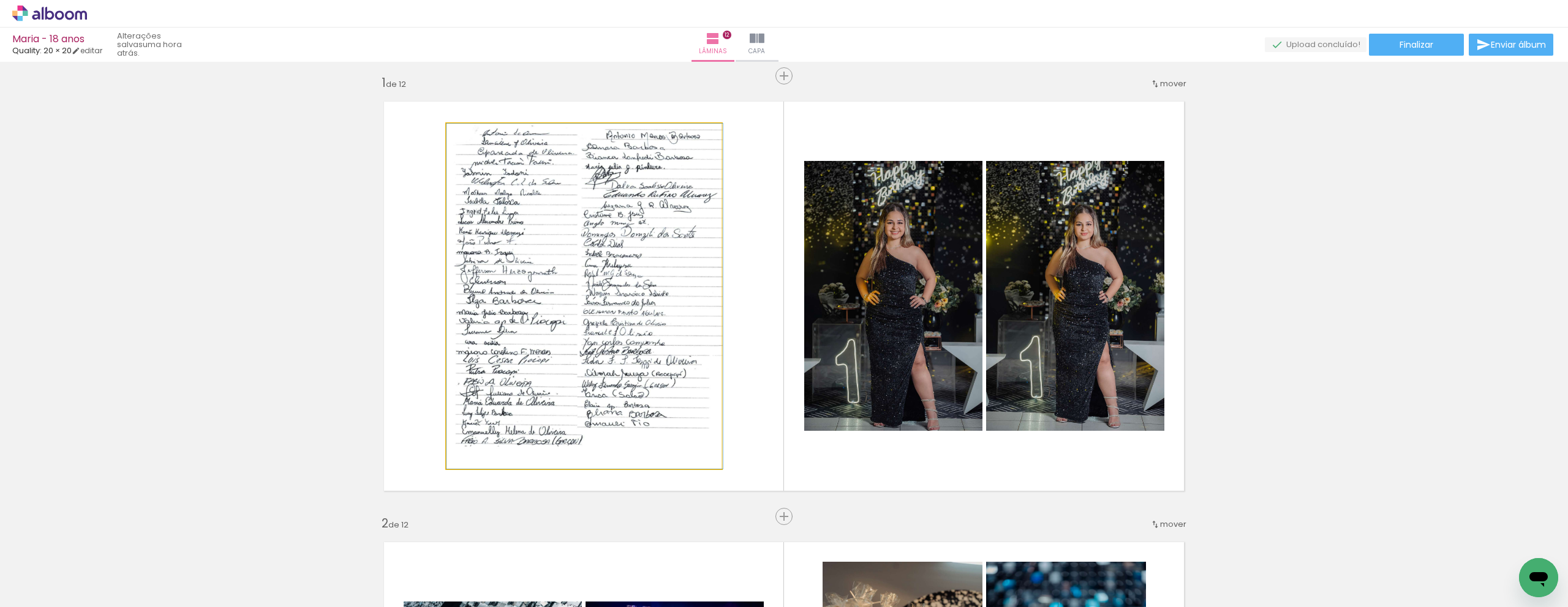
click at [650, 230] on quentale-photo at bounding box center [584, 296] width 275 height 346
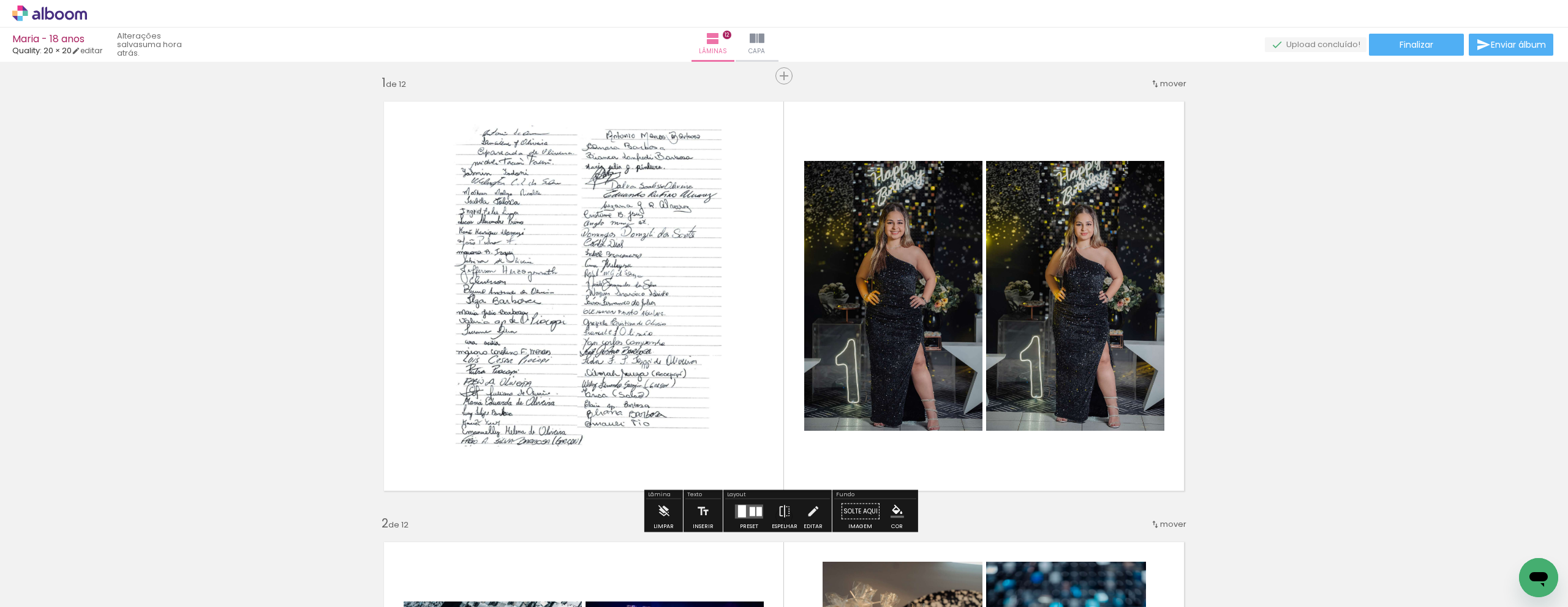
click at [657, 269] on quentale-photo at bounding box center [584, 296] width 275 height 346
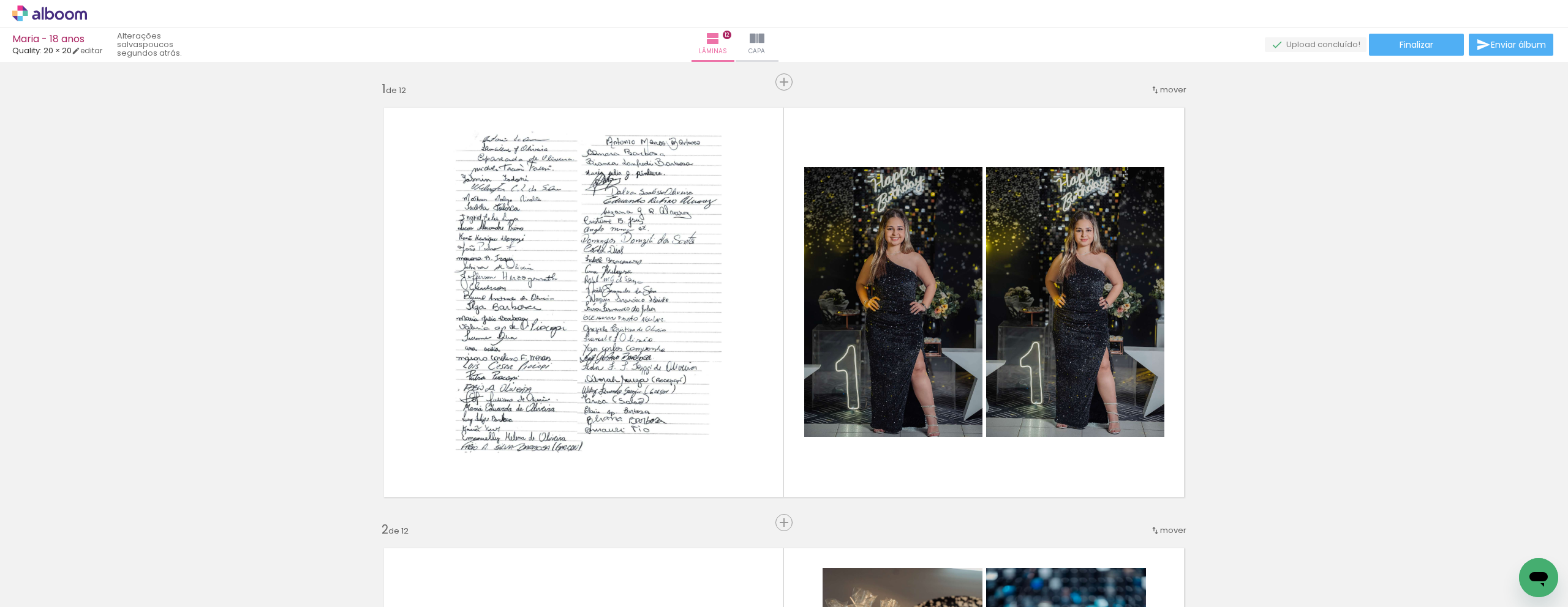
scroll to position [0, 2447]
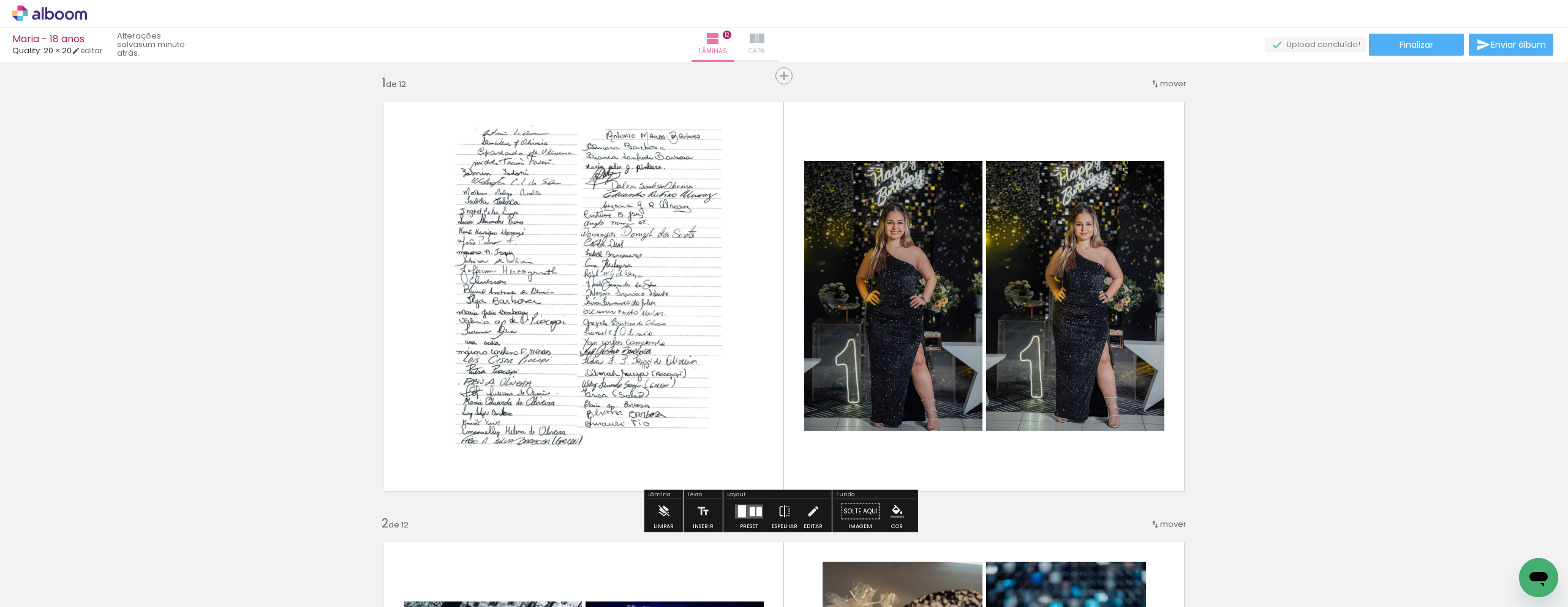
click at [779, 44] on paper-button "Capa" at bounding box center [757, 45] width 43 height 34
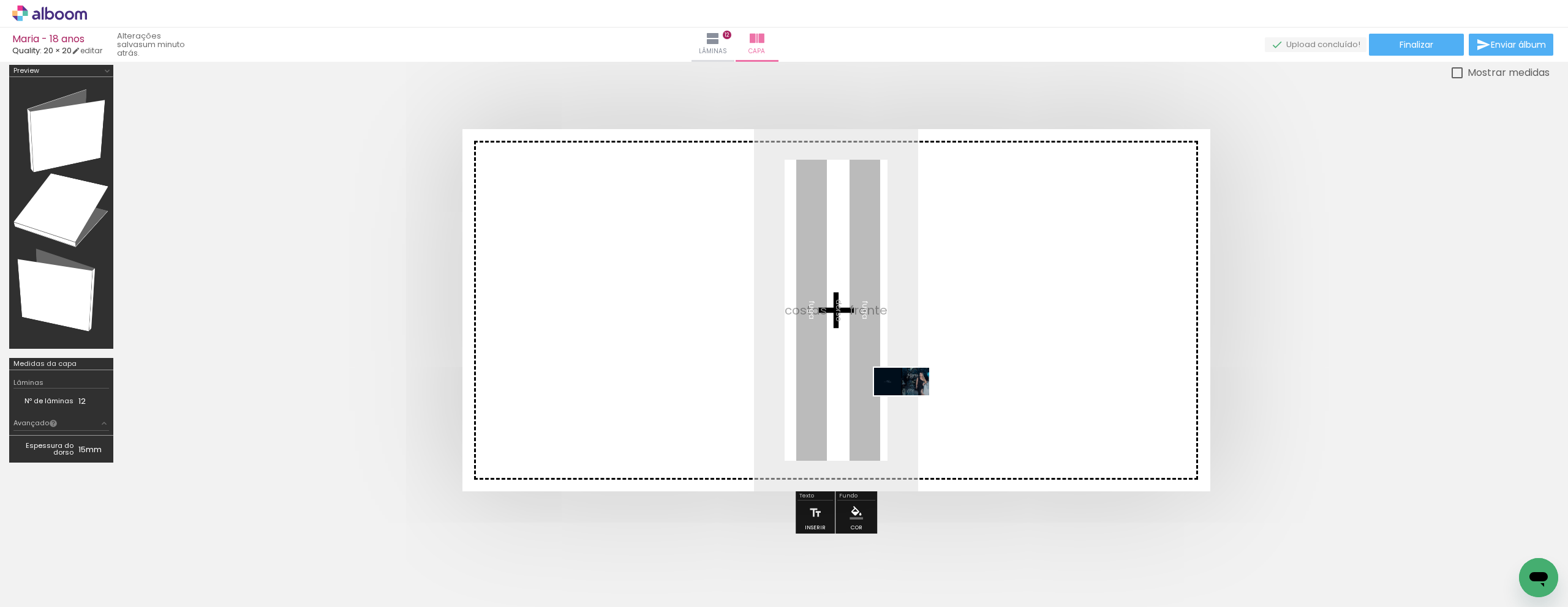
drag, startPoint x: 1400, startPoint y: 575, endPoint x: 911, endPoint y: 404, distance: 518.0
click at [911, 404] on quentale-workspace at bounding box center [784, 303] width 1568 height 607
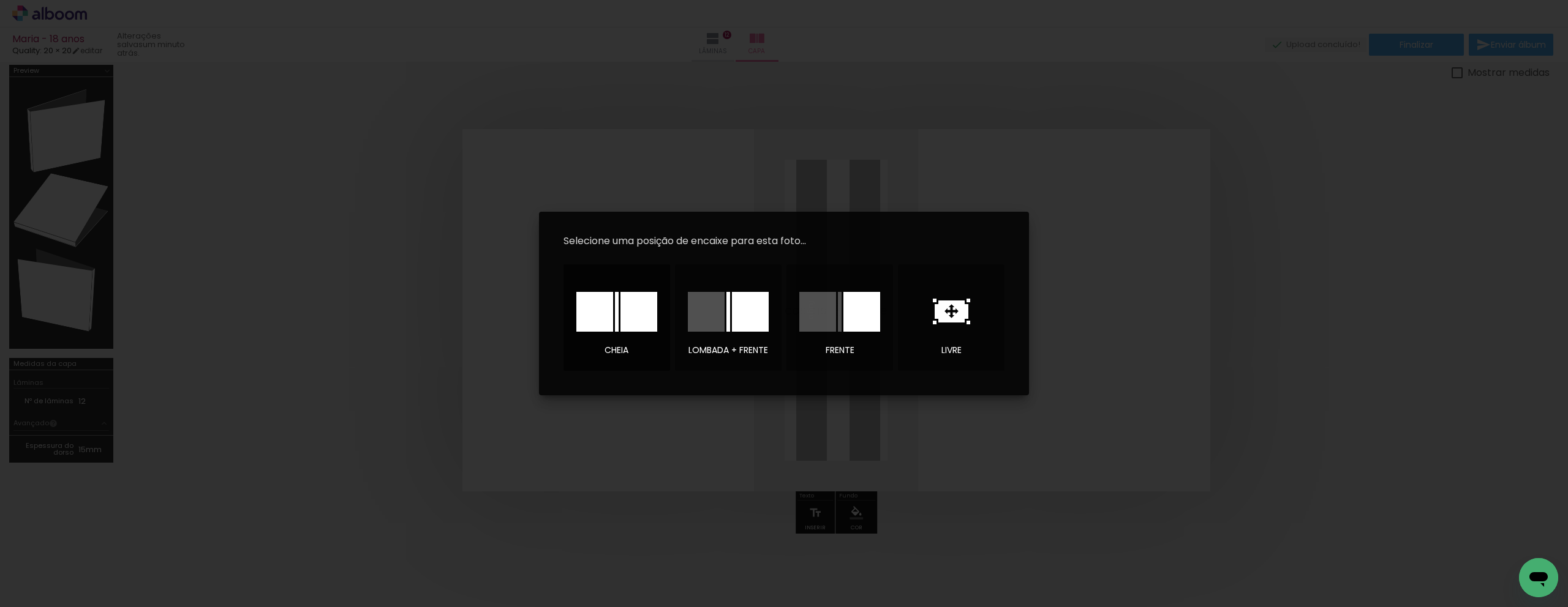
click at [581, 305] on div at bounding box center [594, 312] width 37 height 40
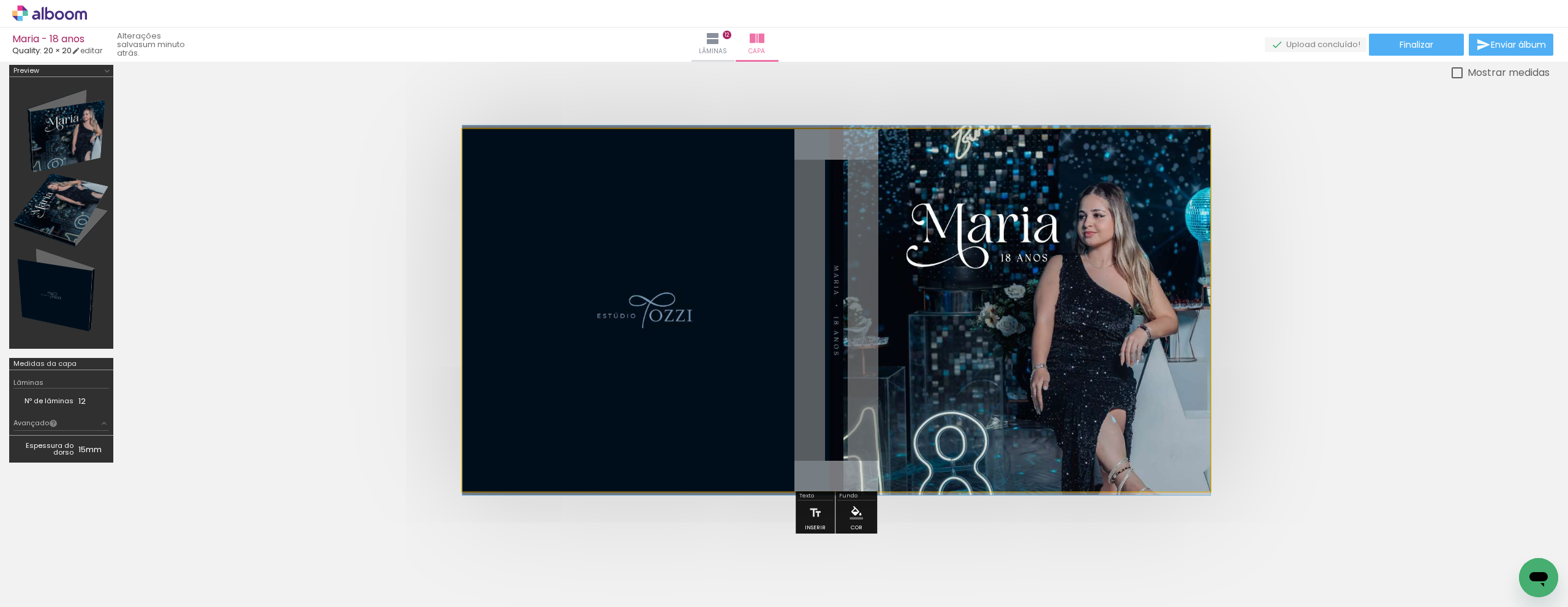
click at [966, 362] on quentale-photo at bounding box center [837, 310] width 748 height 363
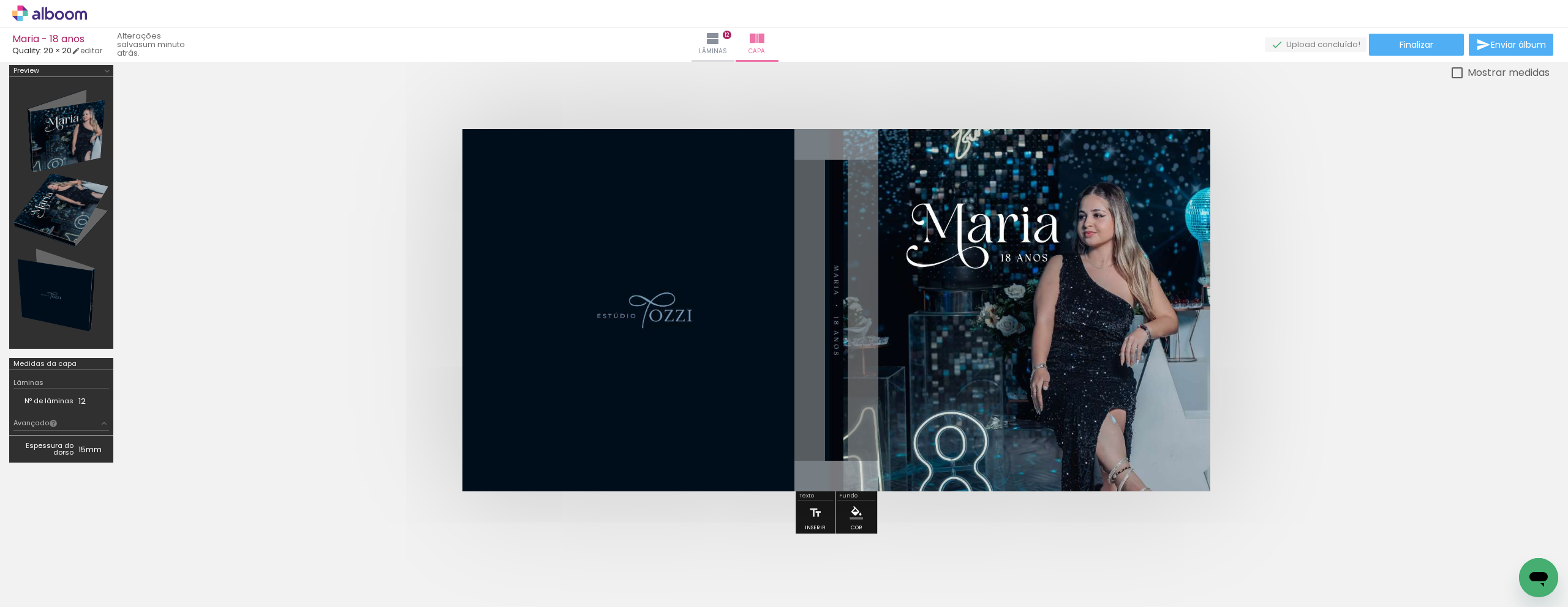
click at [1355, 317] on quentale-cover at bounding box center [836, 310] width 1329 height 363
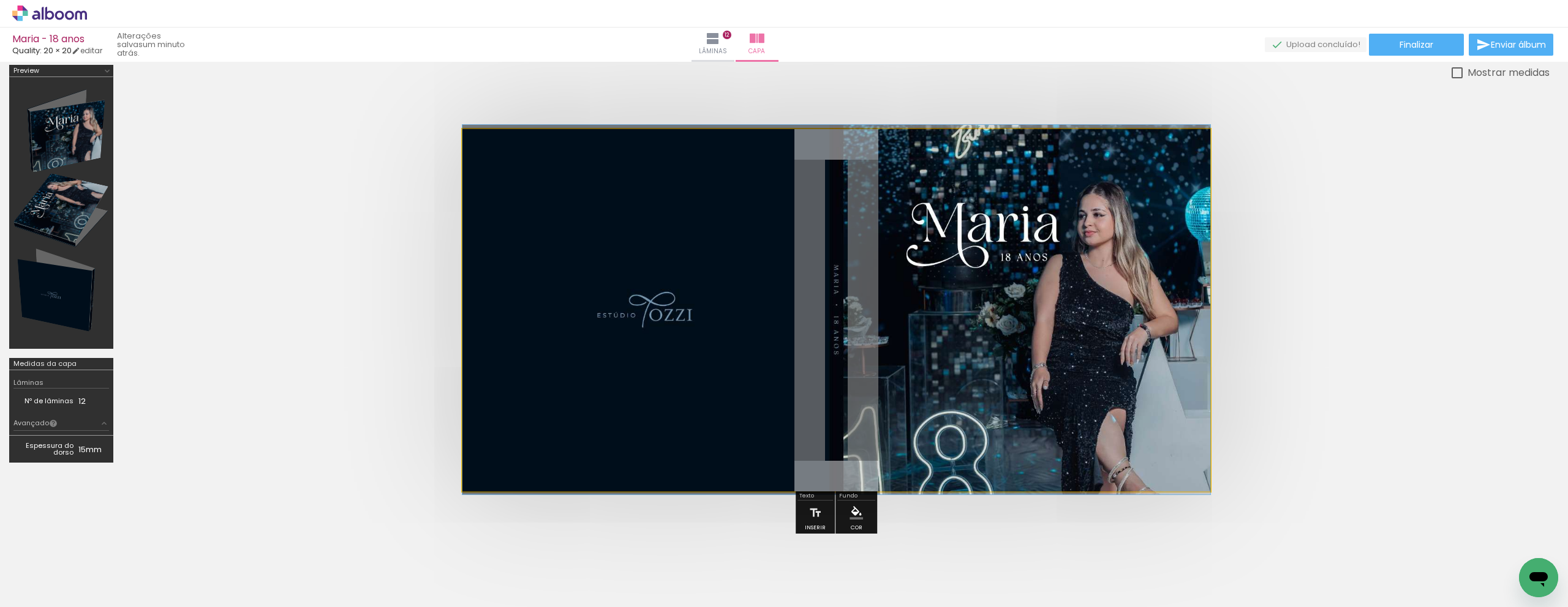
drag, startPoint x: 1004, startPoint y: 342, endPoint x: 1011, endPoint y: 342, distance: 7.0
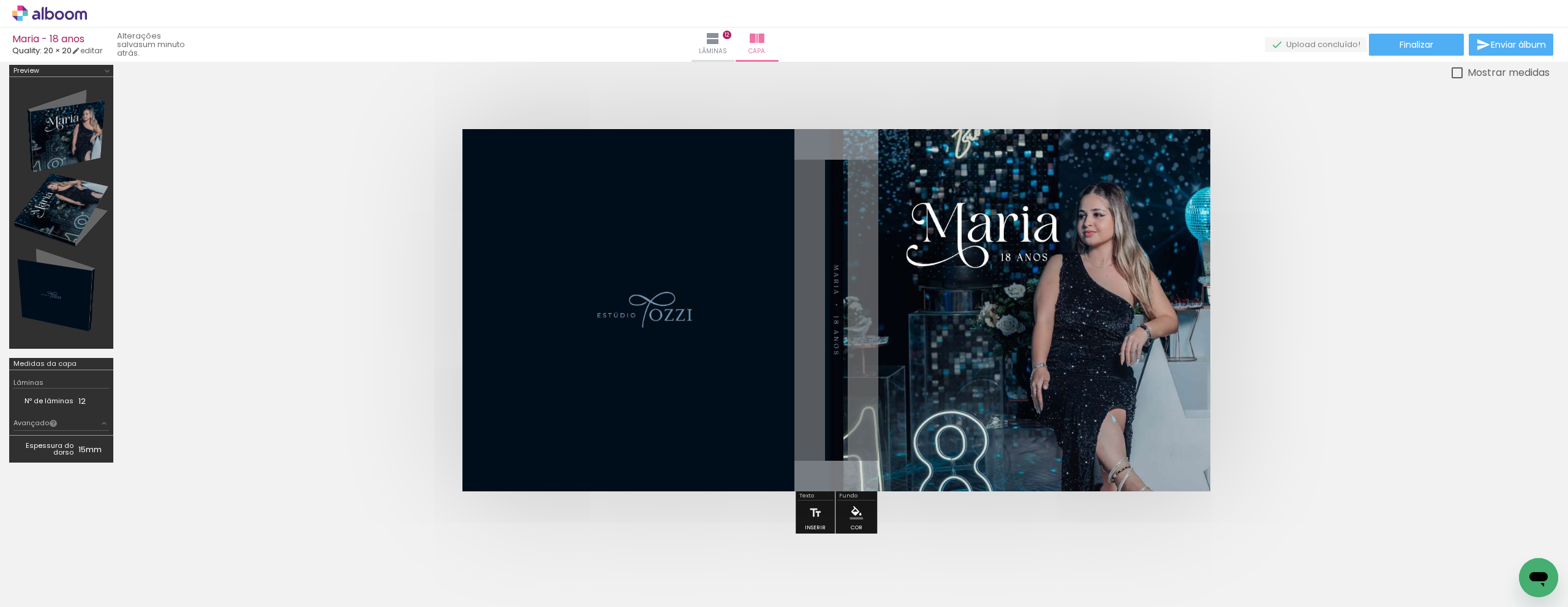
click at [1379, 322] on quentale-cover at bounding box center [836, 310] width 1329 height 363
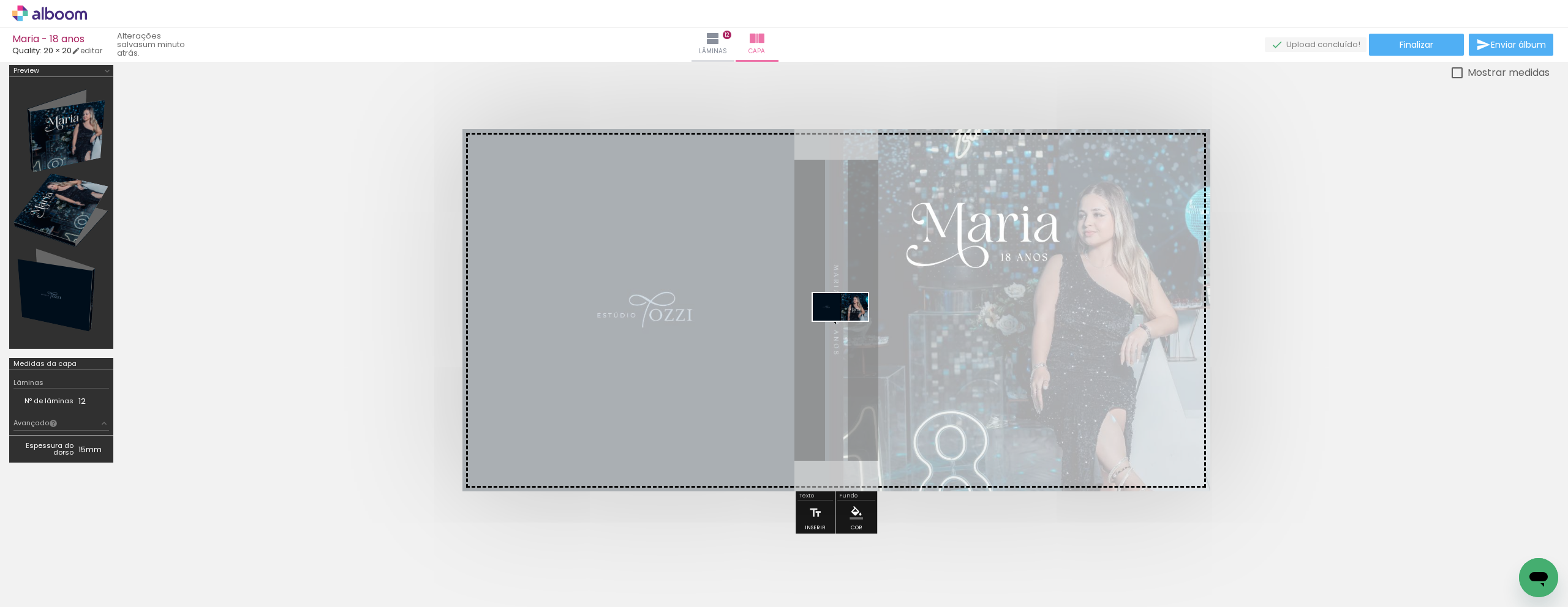
drag, startPoint x: 1459, startPoint y: 564, endPoint x: 850, endPoint y: 330, distance: 652.4
click at [850, 330] on quentale-workspace at bounding box center [784, 303] width 1568 height 607
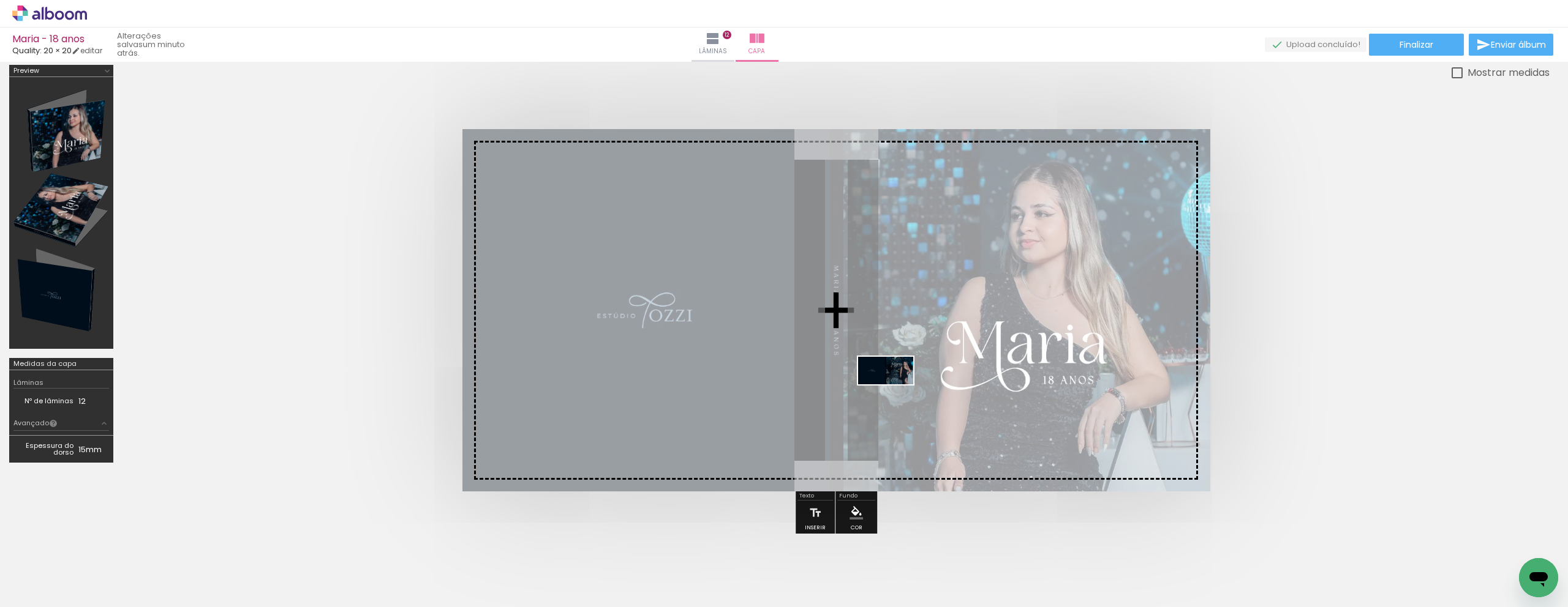
drag, startPoint x: 1403, startPoint y: 578, endPoint x: 895, endPoint y: 394, distance: 540.3
click at [895, 394] on quentale-workspace at bounding box center [784, 303] width 1568 height 607
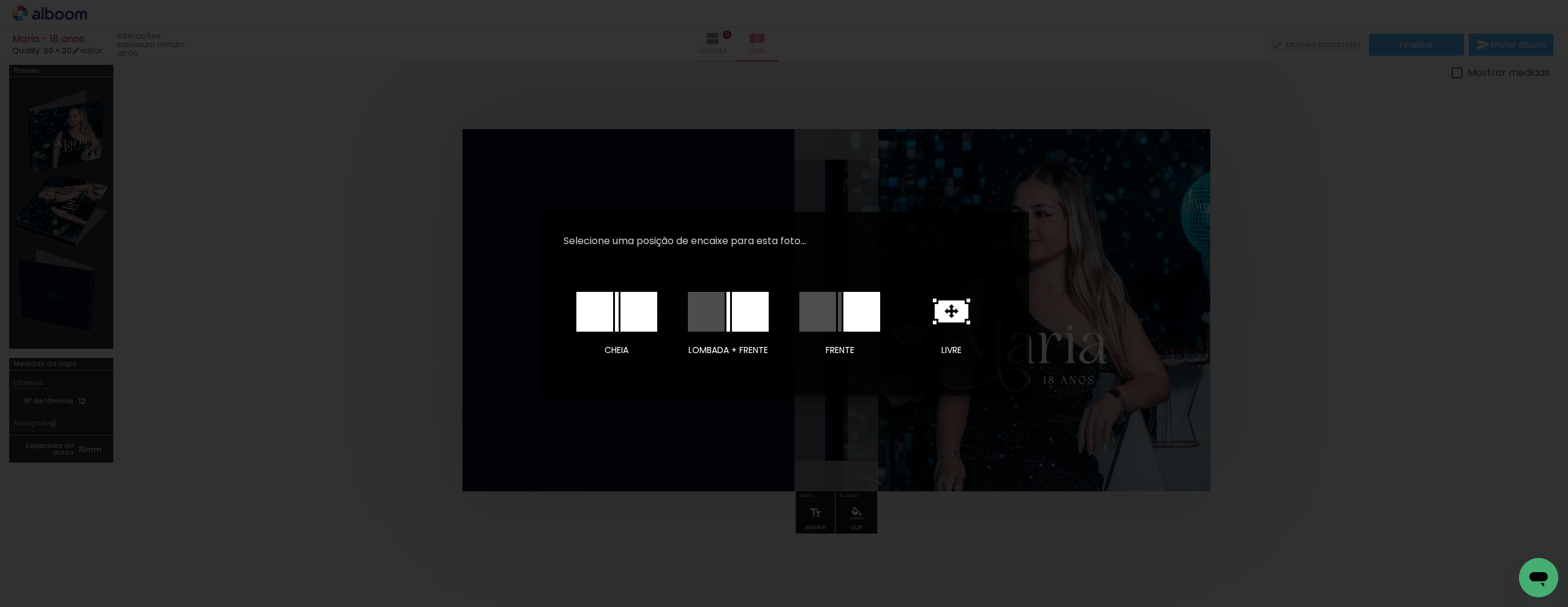
click at [604, 308] on div at bounding box center [594, 312] width 37 height 40
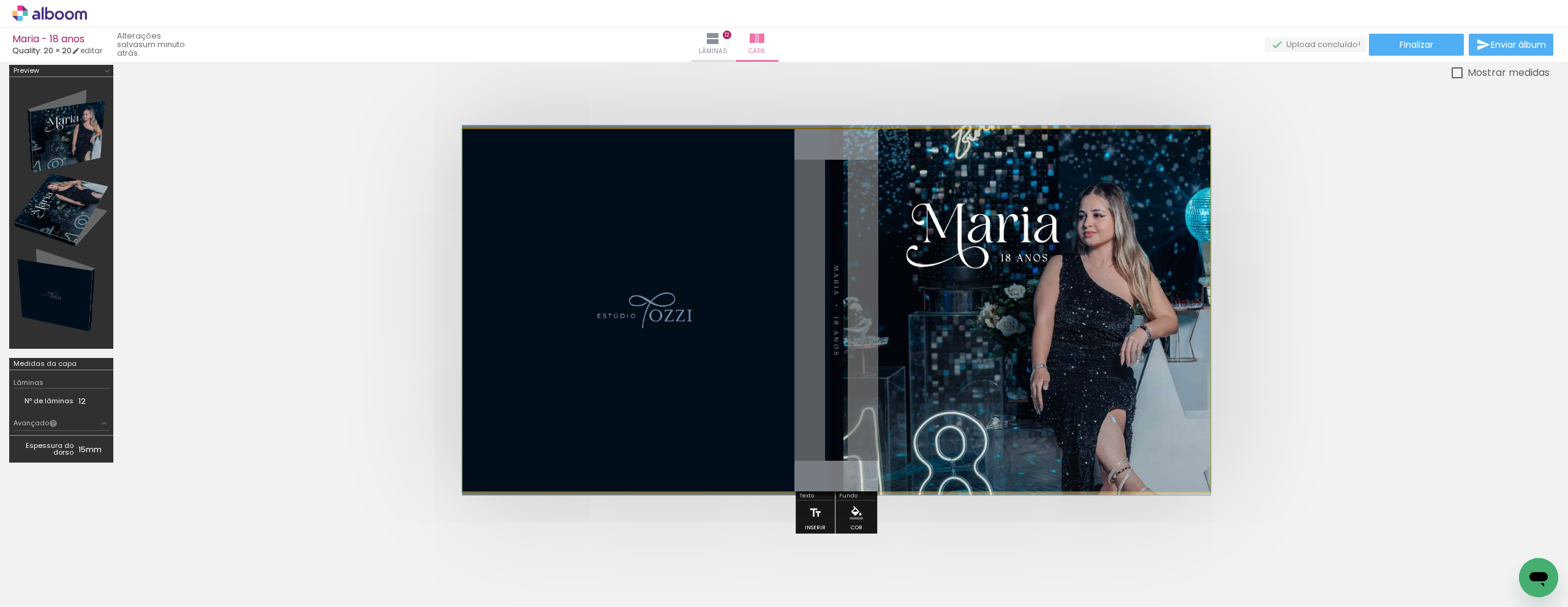
click at [910, 327] on quentale-photo at bounding box center [837, 310] width 748 height 363
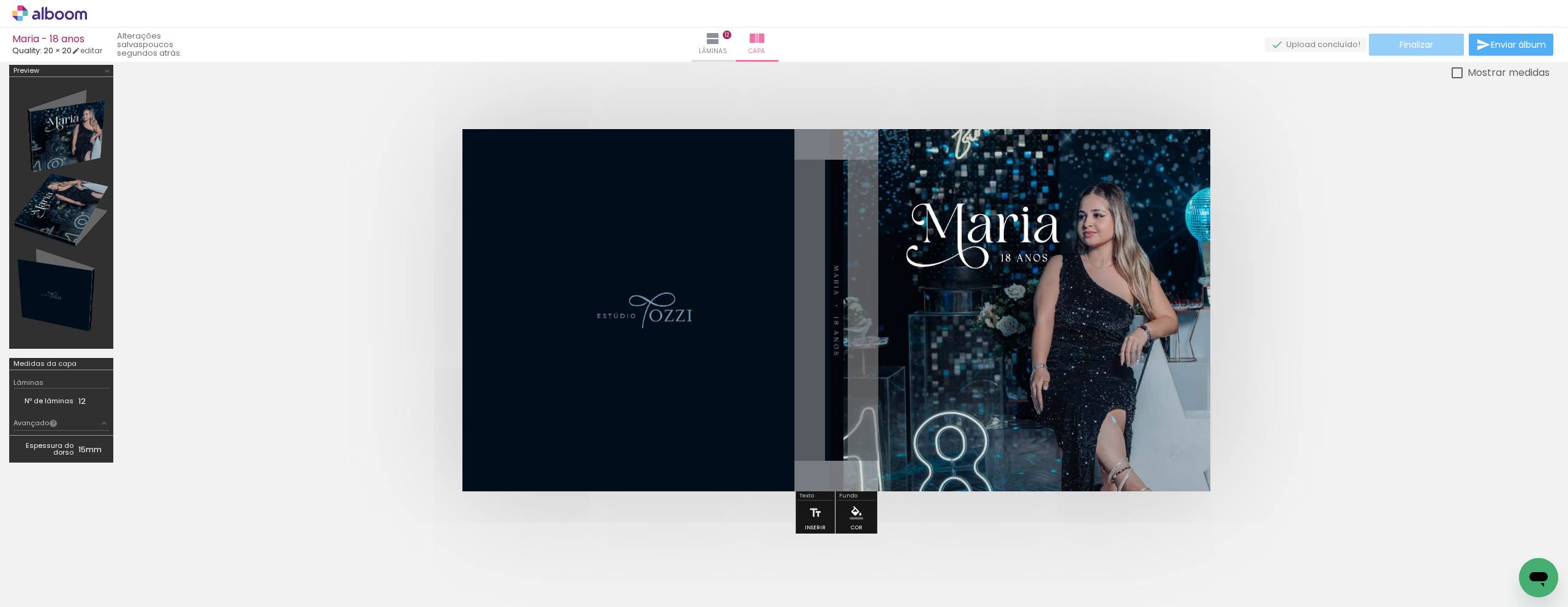
click at [1412, 41] on span "Finalizar" at bounding box center [1417, 45] width 34 height 9
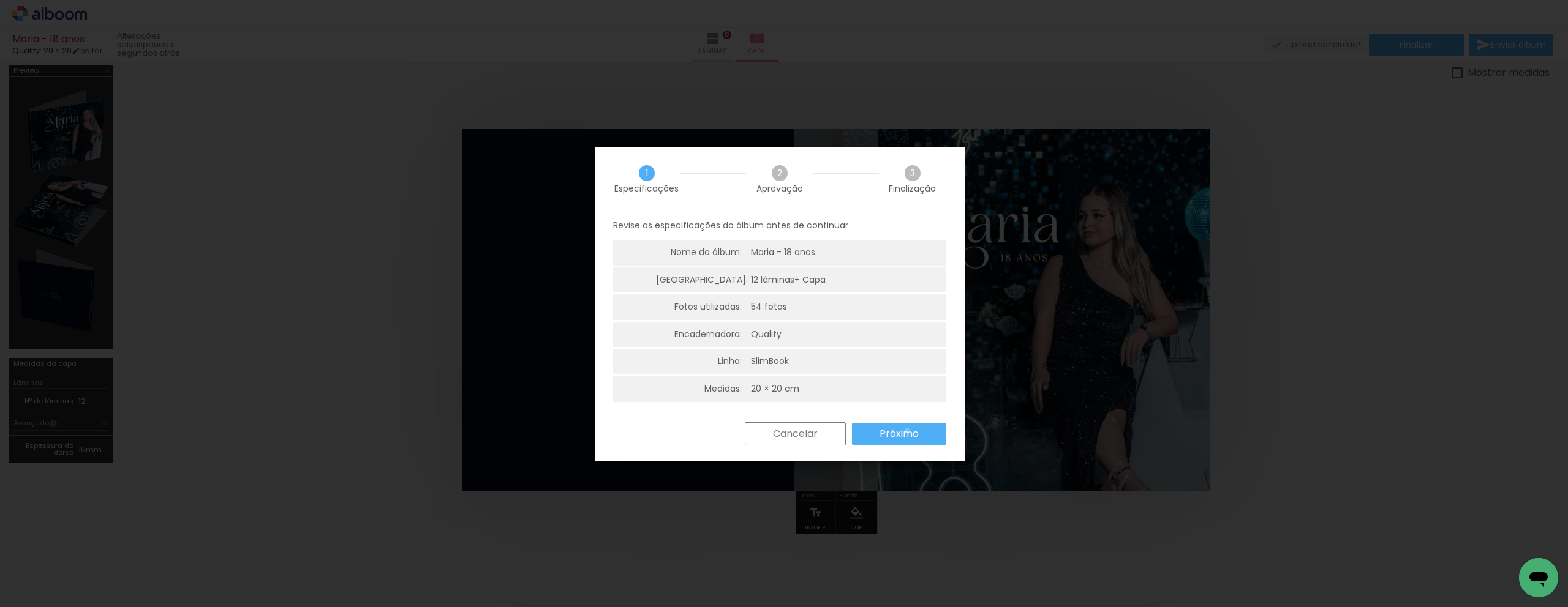
click at [0, 0] on slot "Próximo" at bounding box center [0, 0] width 0 height 0
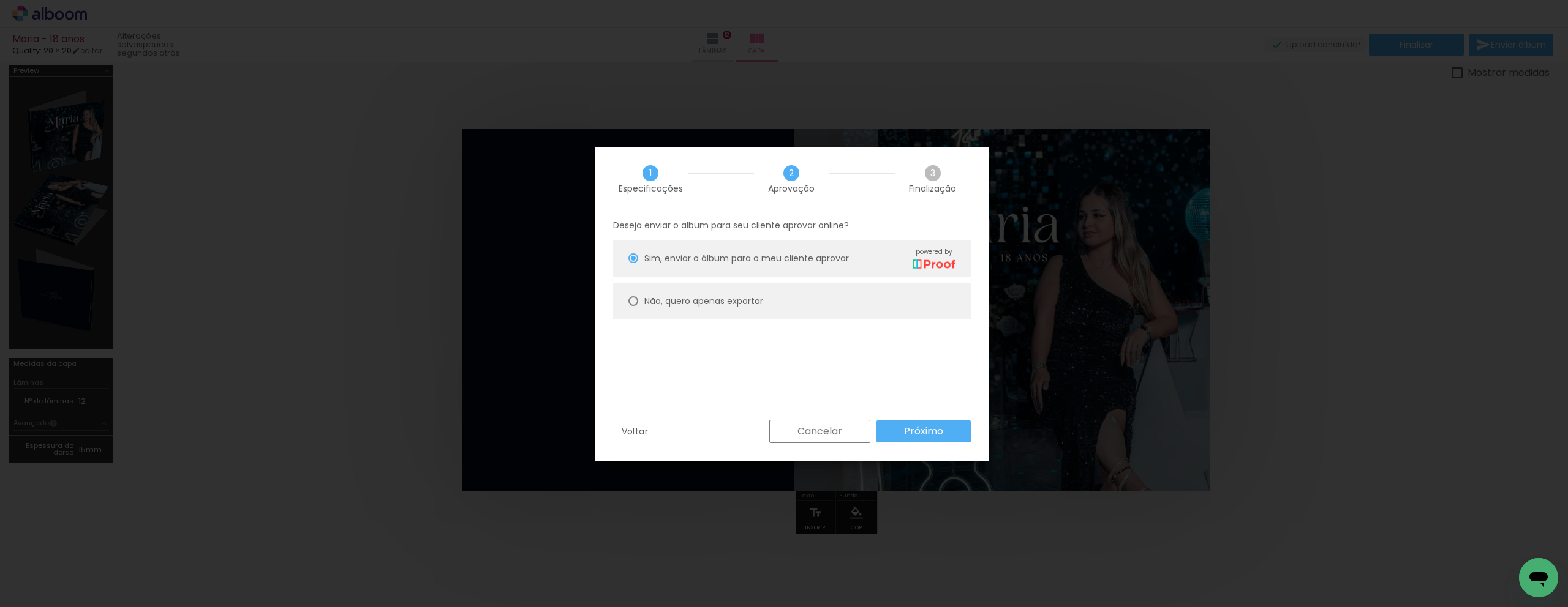
click at [932, 439] on paper-button "Próximo" at bounding box center [924, 431] width 95 height 22
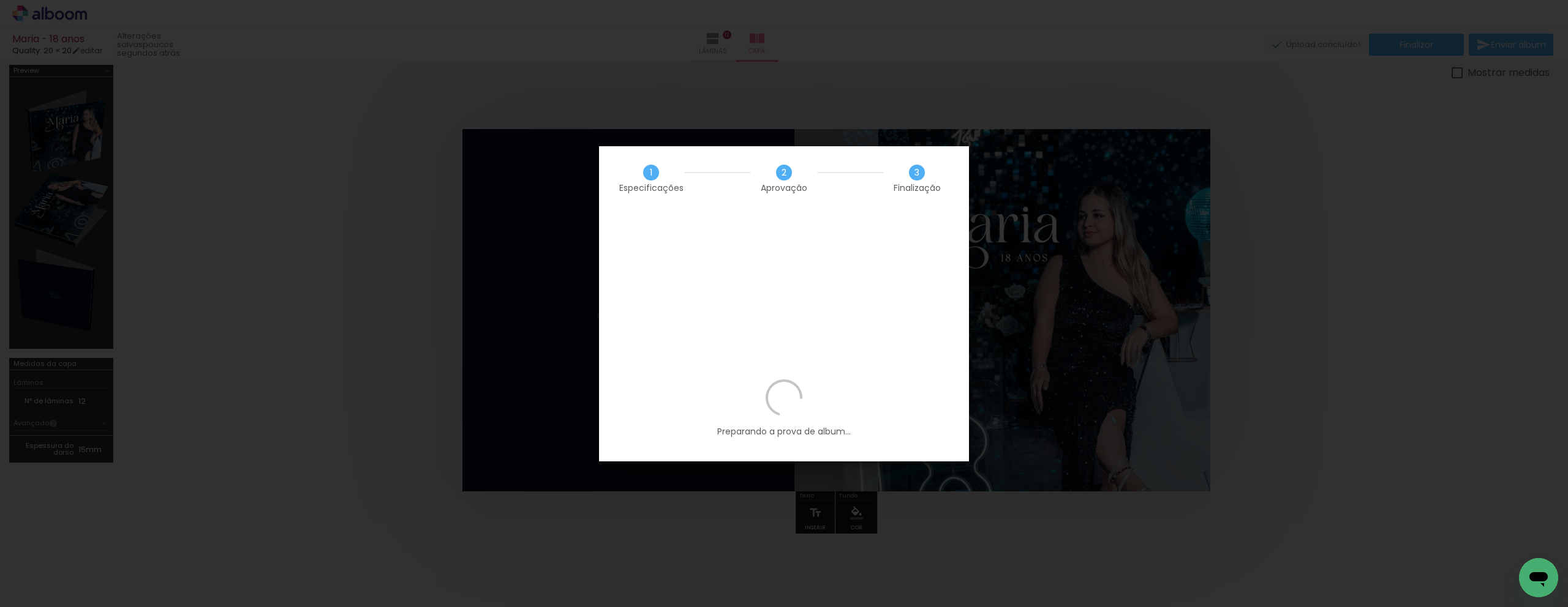
scroll to position [0, 2447]
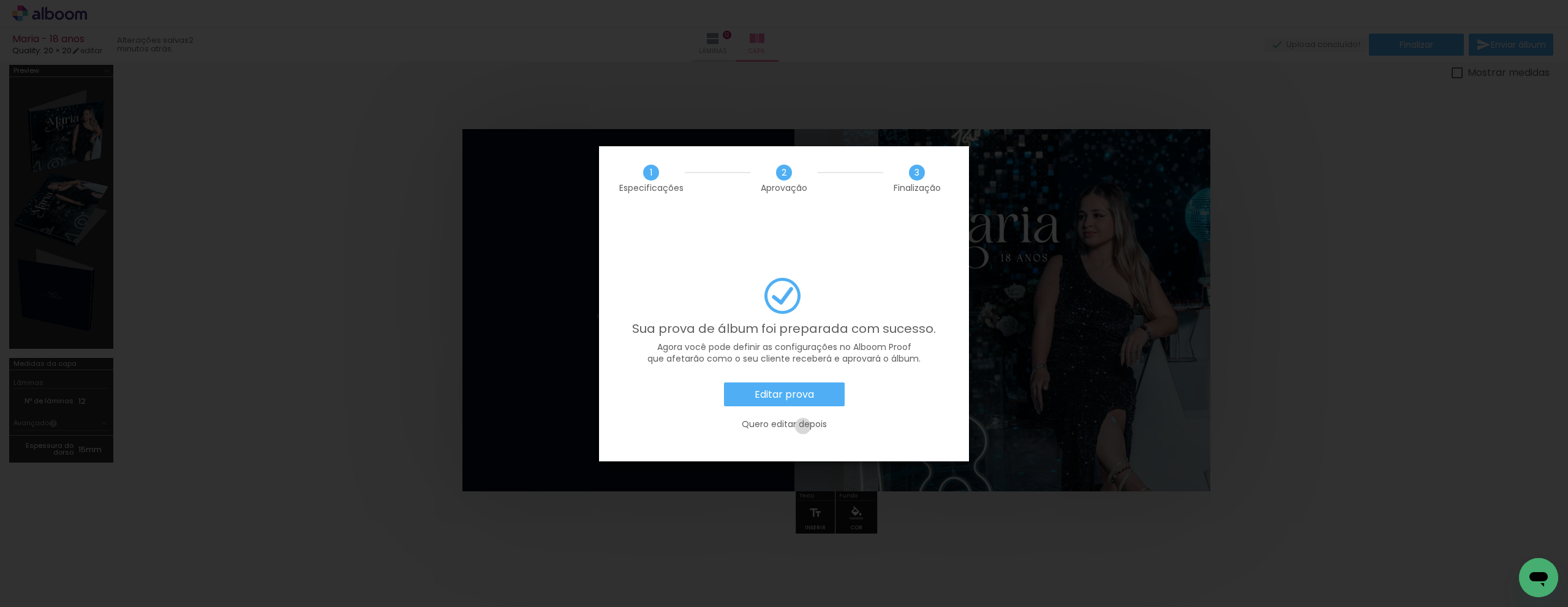
click at [0, 0] on slot "Quero editar depois" at bounding box center [0, 0] width 0 height 0
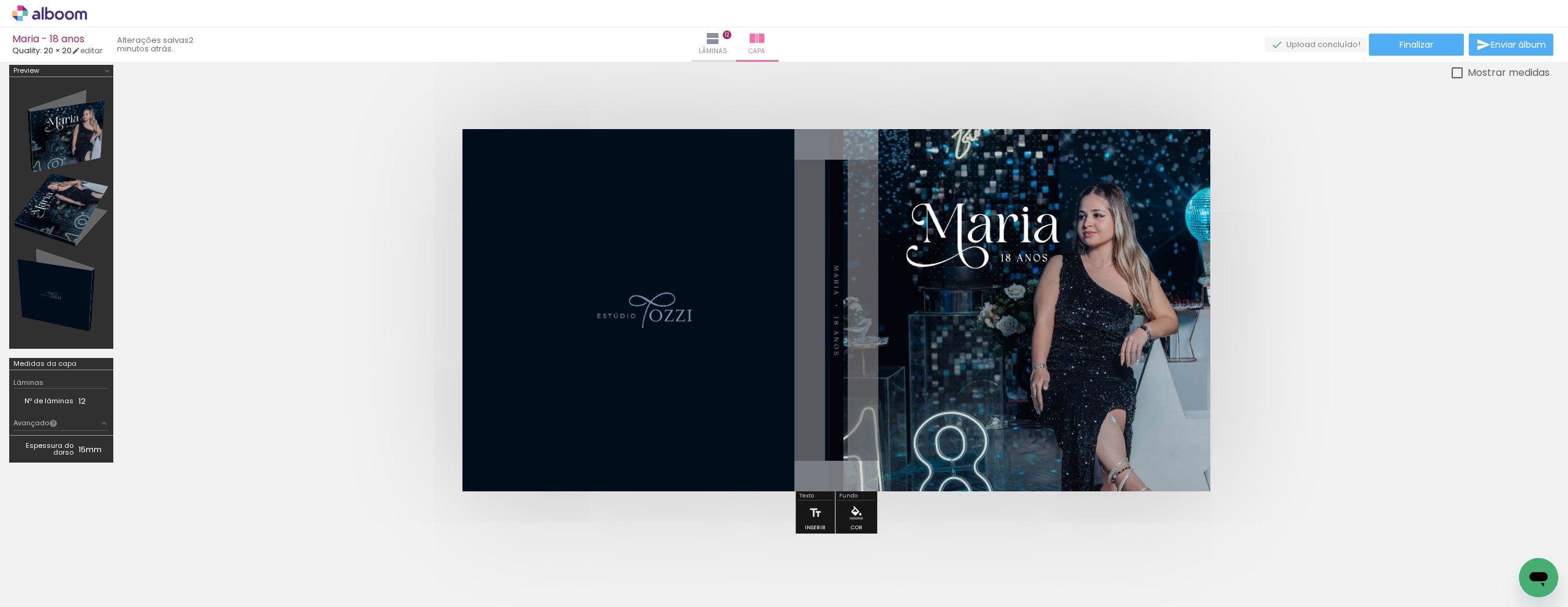
click at [38, 14] on icon at bounding box center [36, 15] width 8 height 9
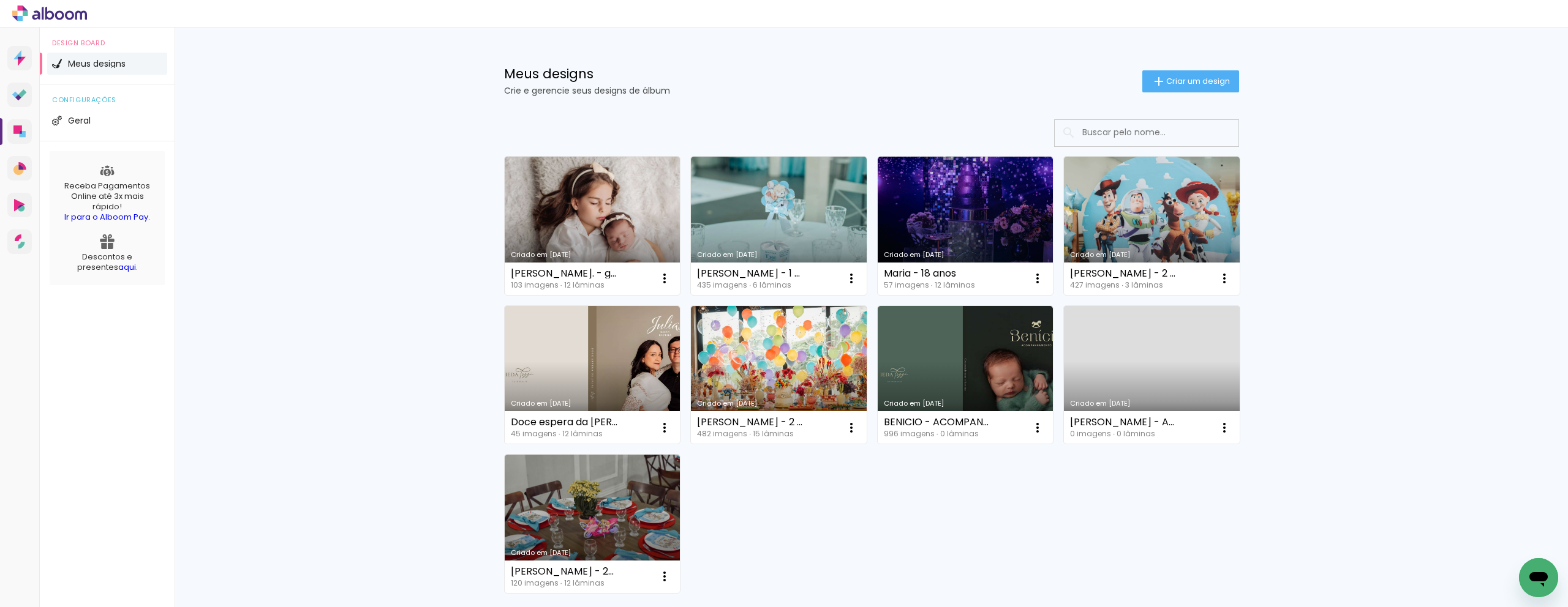
click at [979, 99] on div "Meus designs Crie e gerencie seus designs de álbum Criar um design" at bounding box center [872, 67] width 797 height 80
click at [1188, 228] on link "Criado em [DATE]" at bounding box center [1152, 226] width 176 height 138
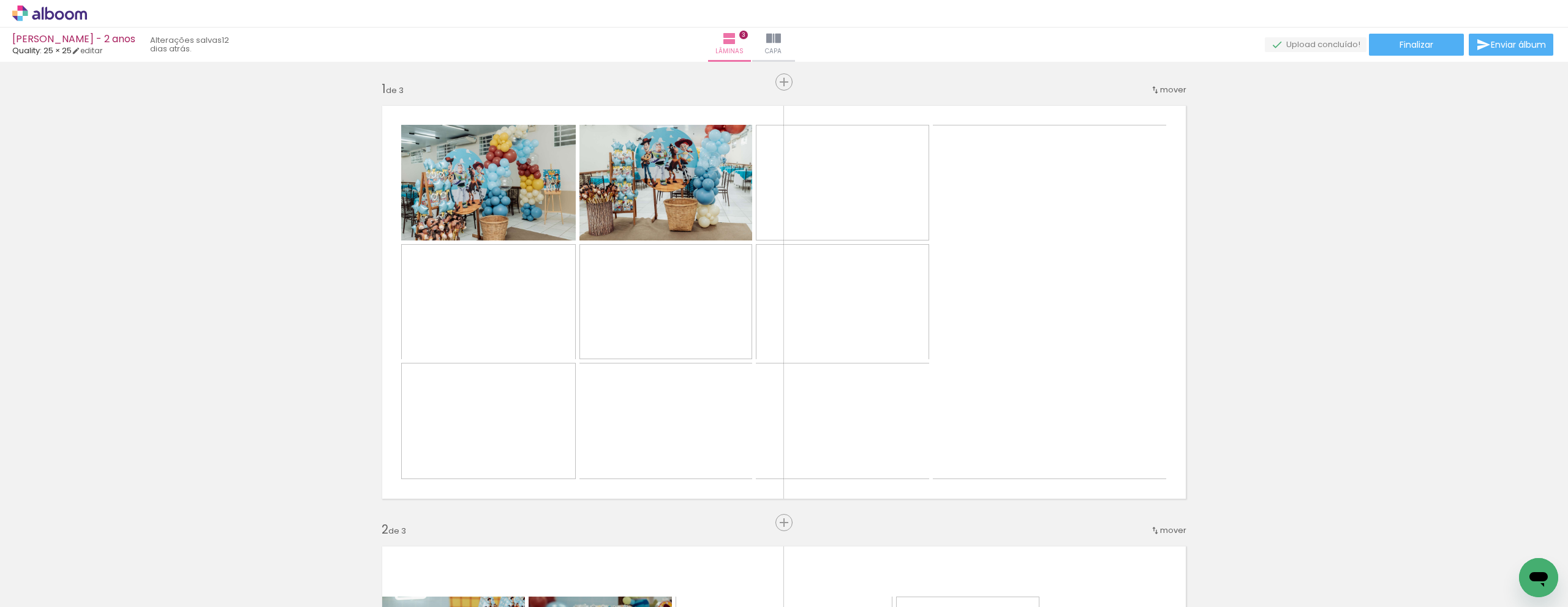
click at [36, 594] on span "Adicionar Fotos" at bounding box center [44, 591] width 37 height 13
click at [0, 0] on input "file" at bounding box center [0, 0] width 0 height 0
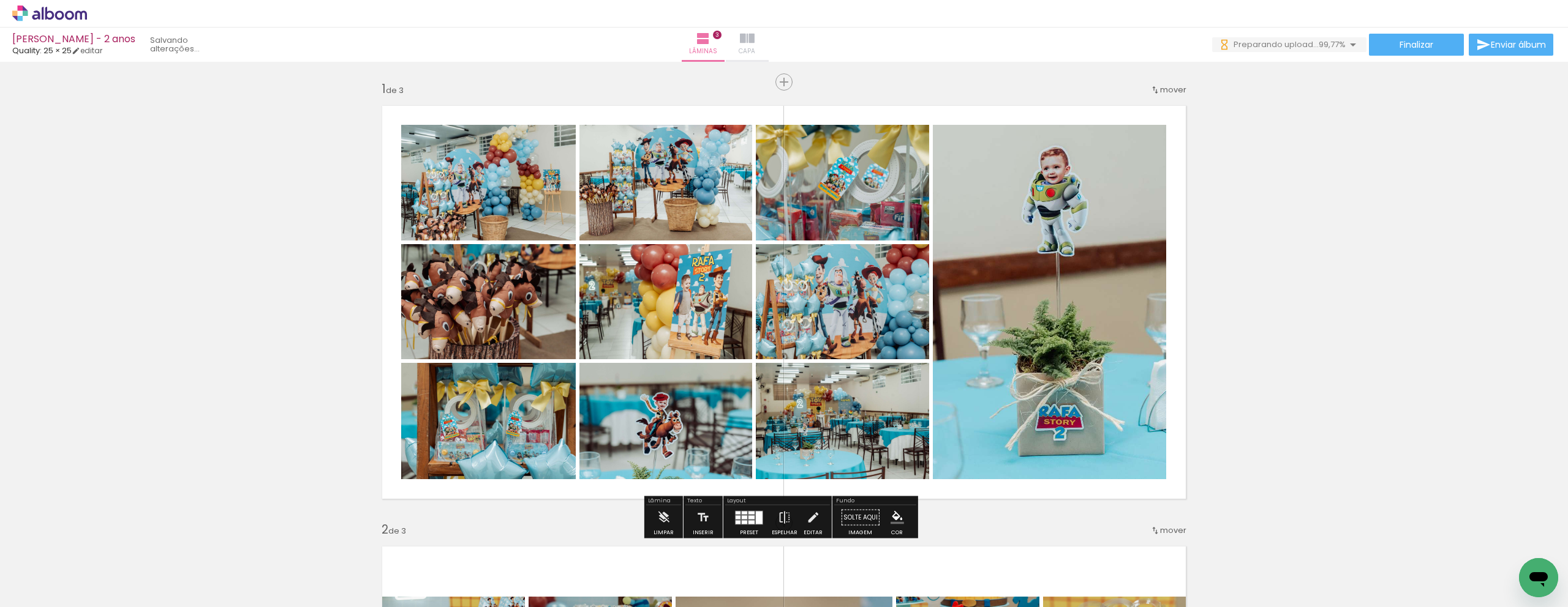
click at [769, 39] on paper-button "Capa" at bounding box center [747, 45] width 43 height 34
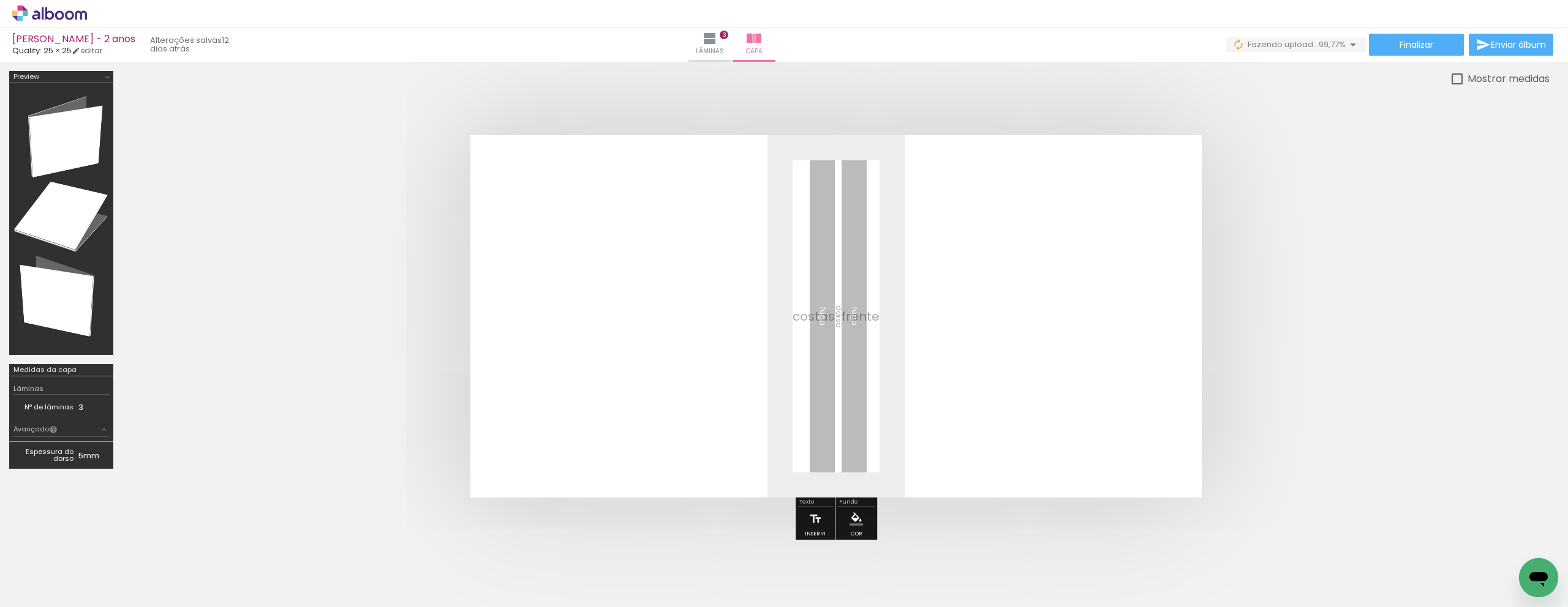
scroll to position [0, 27904]
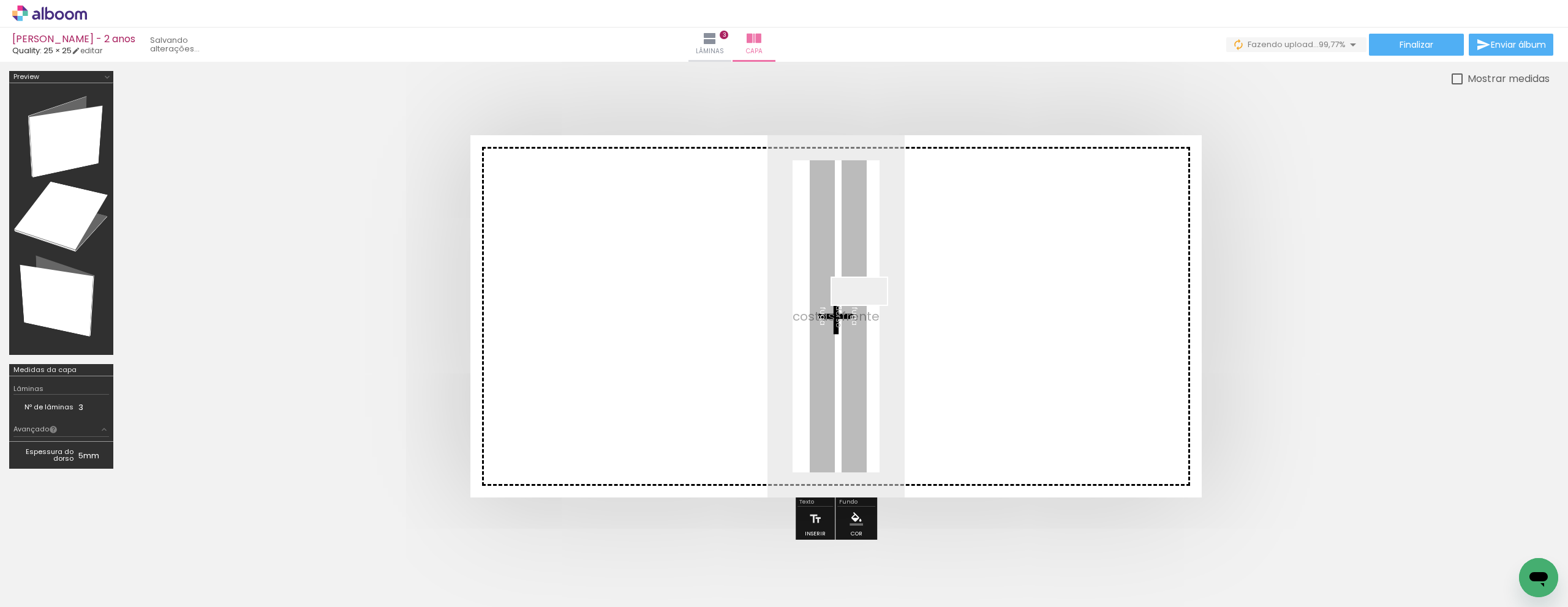
drag, startPoint x: 1509, startPoint y: 559, endPoint x: 869, endPoint y: 314, distance: 685.3
click at [869, 314] on quentale-workspace at bounding box center [784, 303] width 1568 height 607
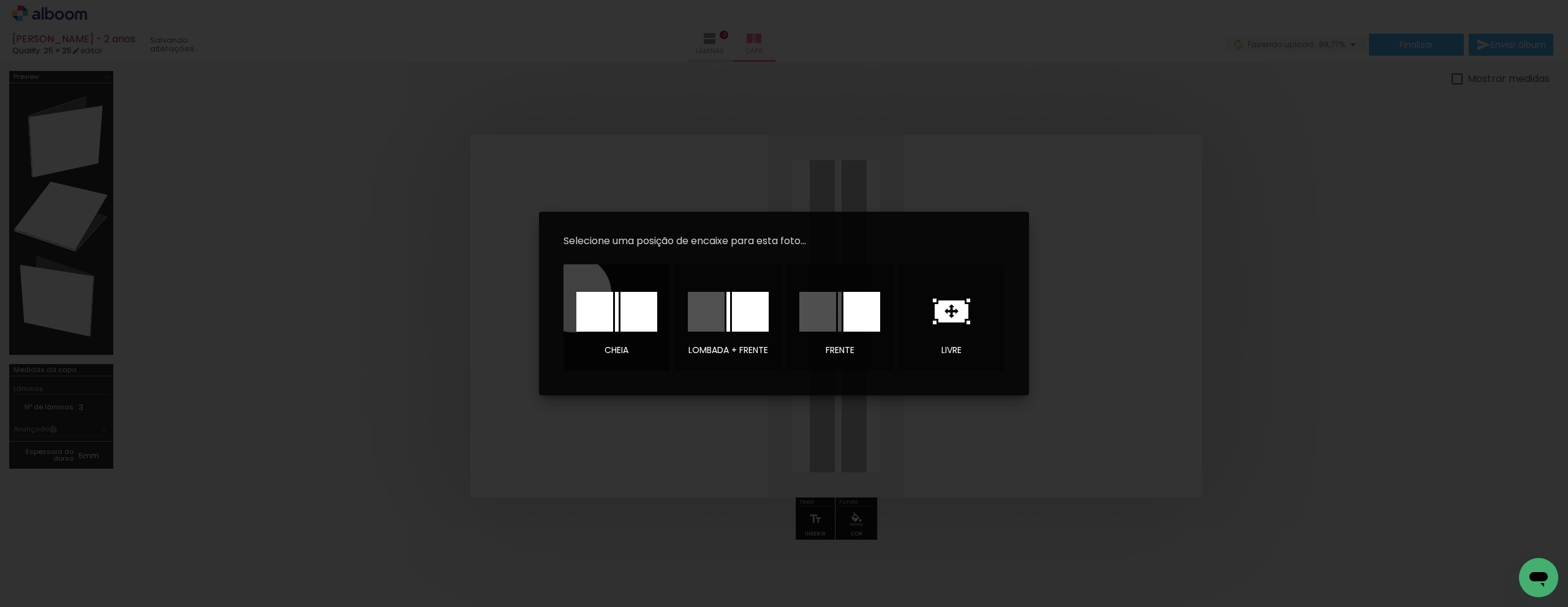
click at [573, 294] on paper-button "cheia" at bounding box center [617, 317] width 107 height 107
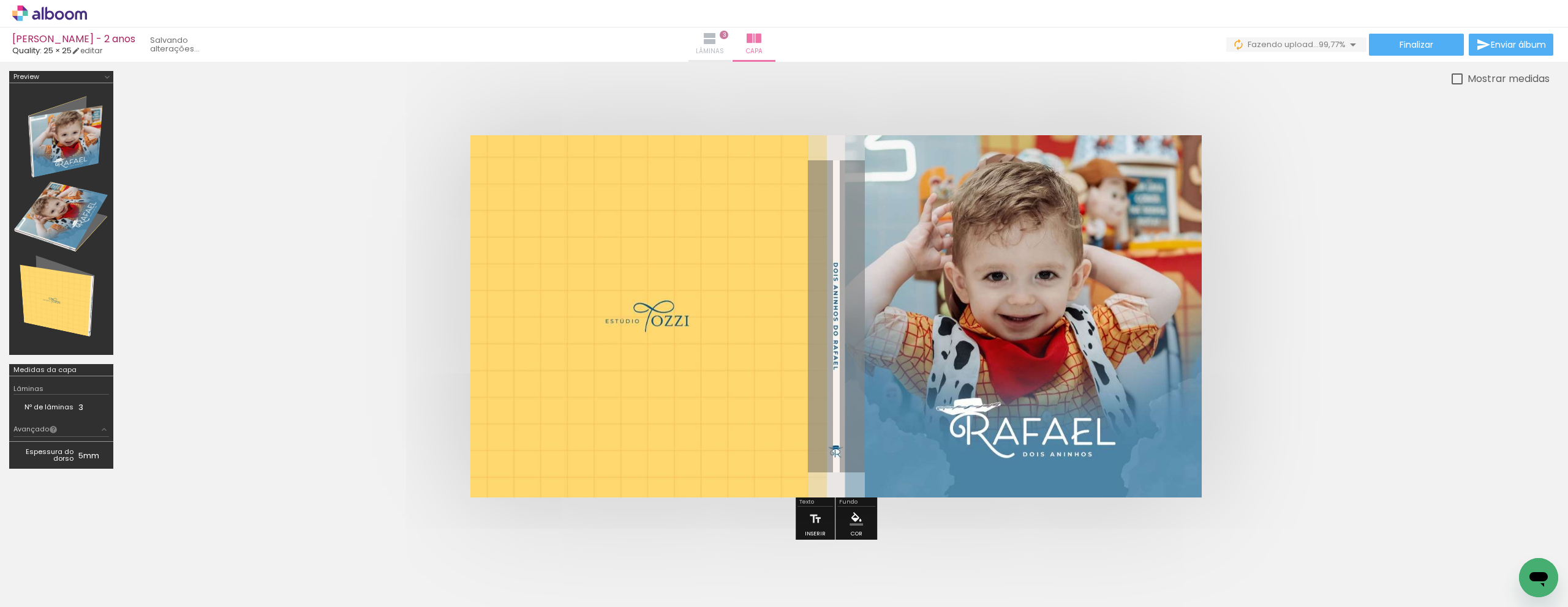
click at [731, 55] on paper-button "Lâminas 3" at bounding box center [710, 45] width 43 height 34
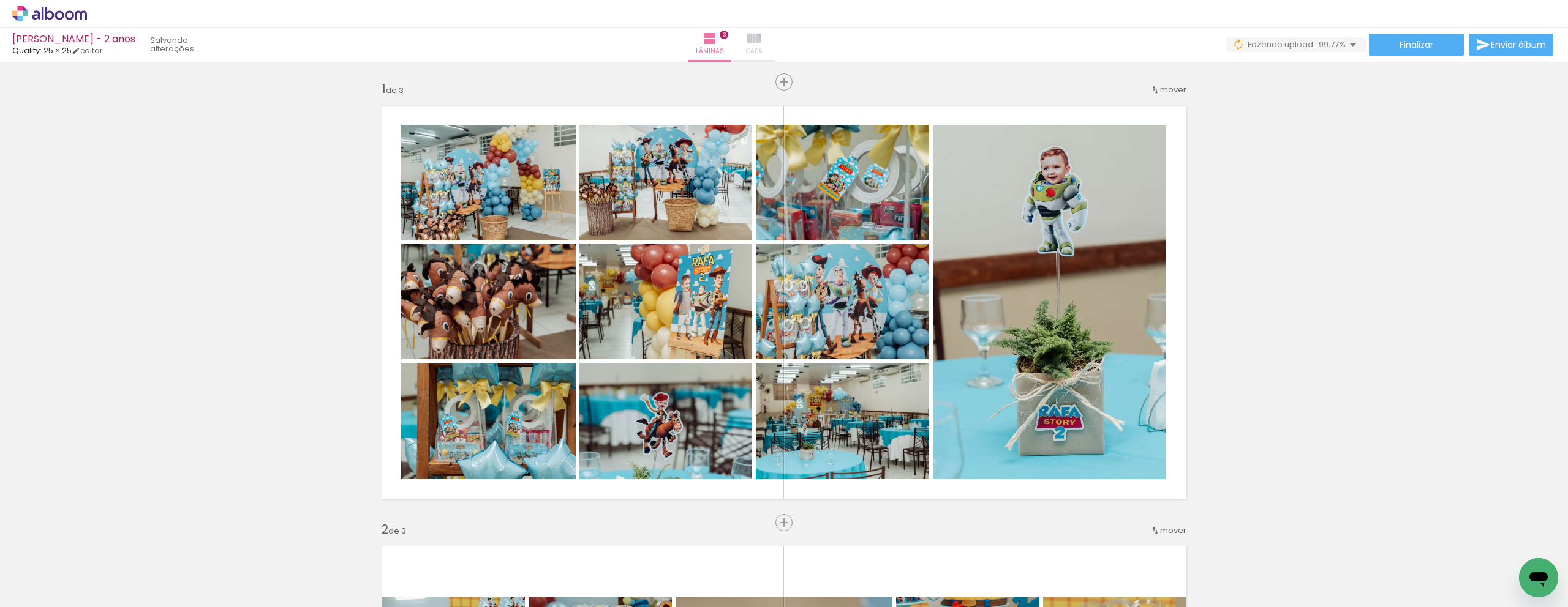
click at [776, 46] on paper-button "Capa" at bounding box center [753, 45] width 43 height 34
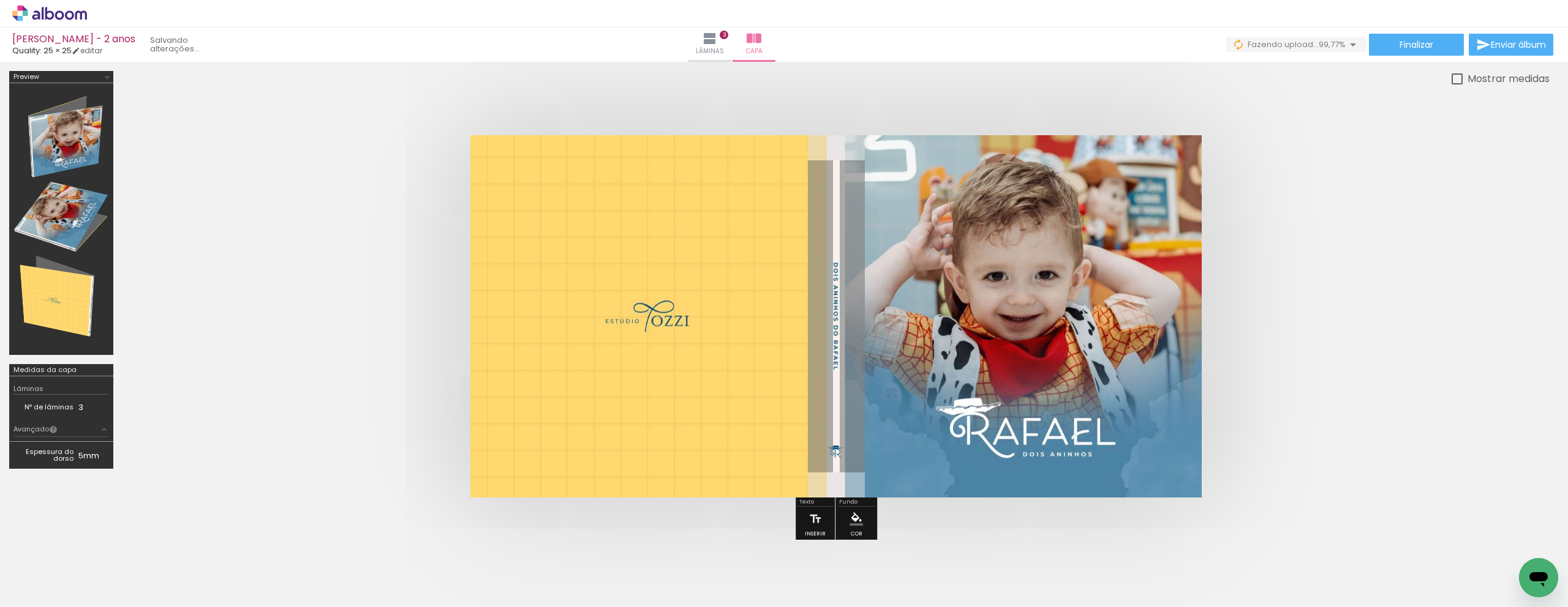
scroll to position [0, 27904]
click at [717, 40] on iron-icon at bounding box center [711, 39] width 15 height 15
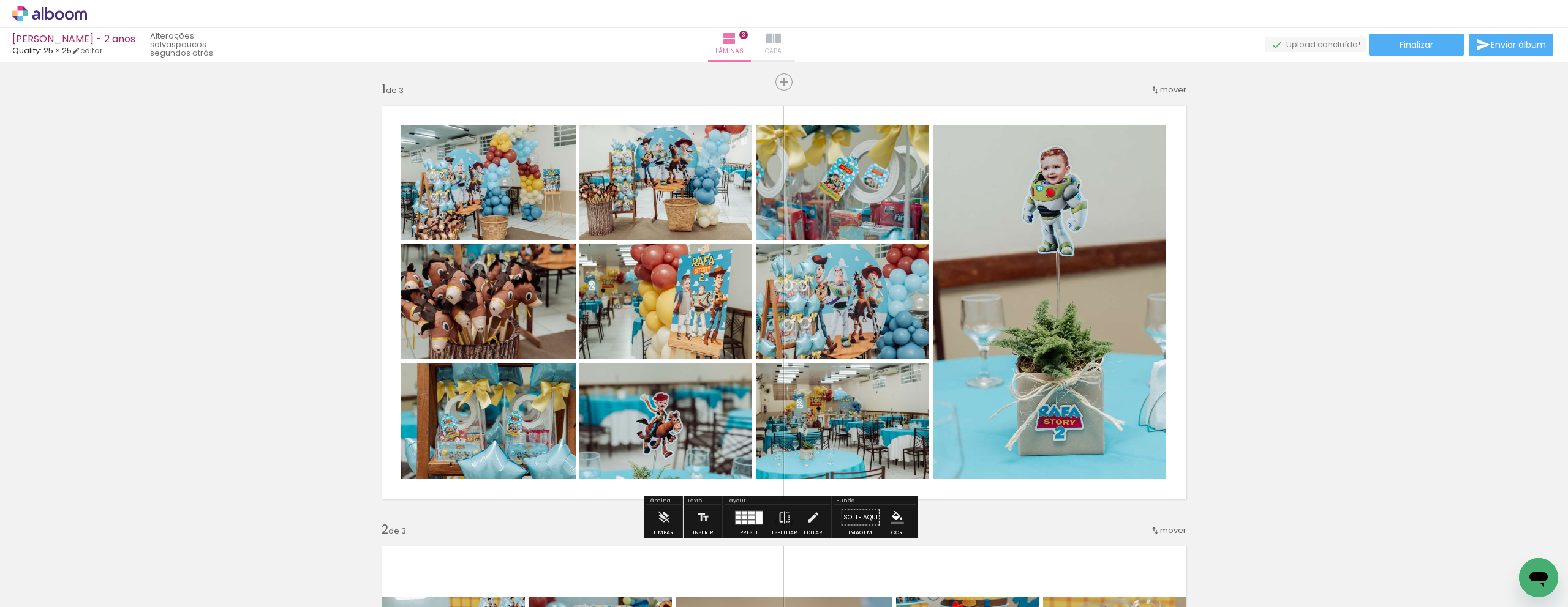
click at [781, 32] on iron-icon at bounding box center [774, 39] width 15 height 15
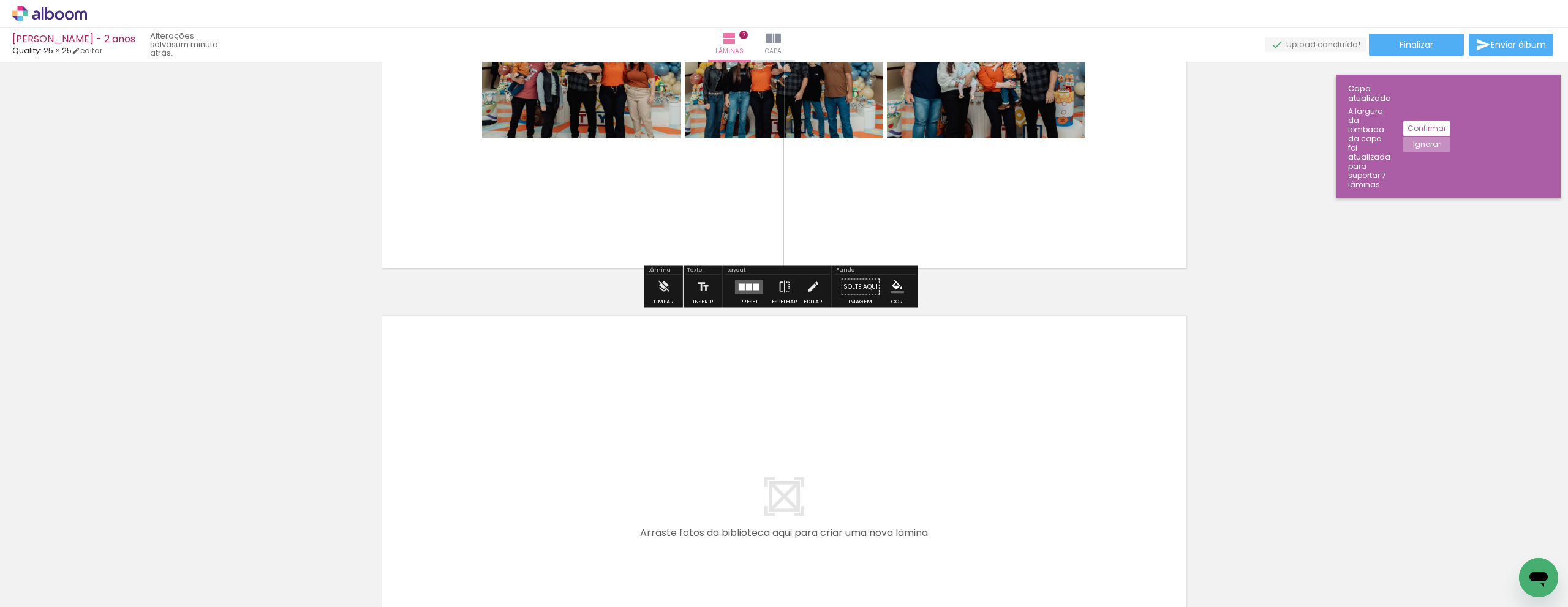
scroll to position [2886, 0]
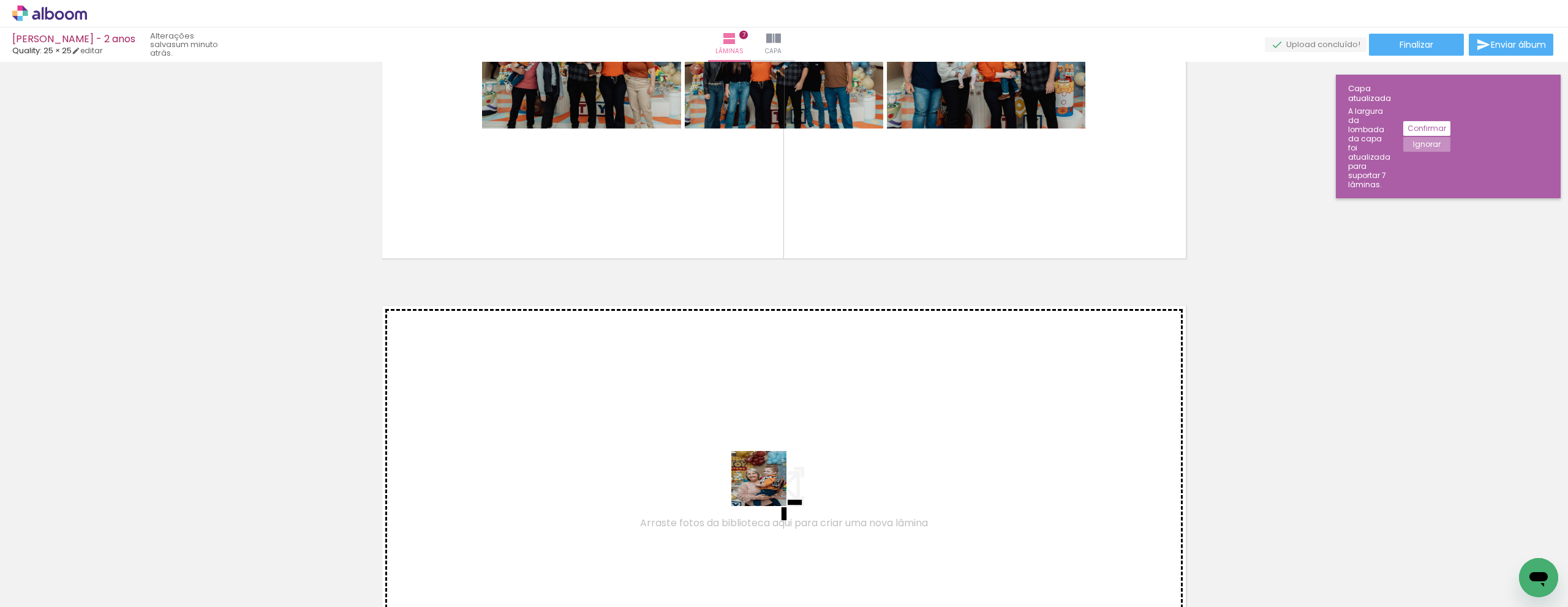
drag, startPoint x: 795, startPoint y: 581, endPoint x: 813, endPoint y: 607, distance: 31.6
click at [762, 453] on quentale-workspace at bounding box center [784, 303] width 1568 height 607
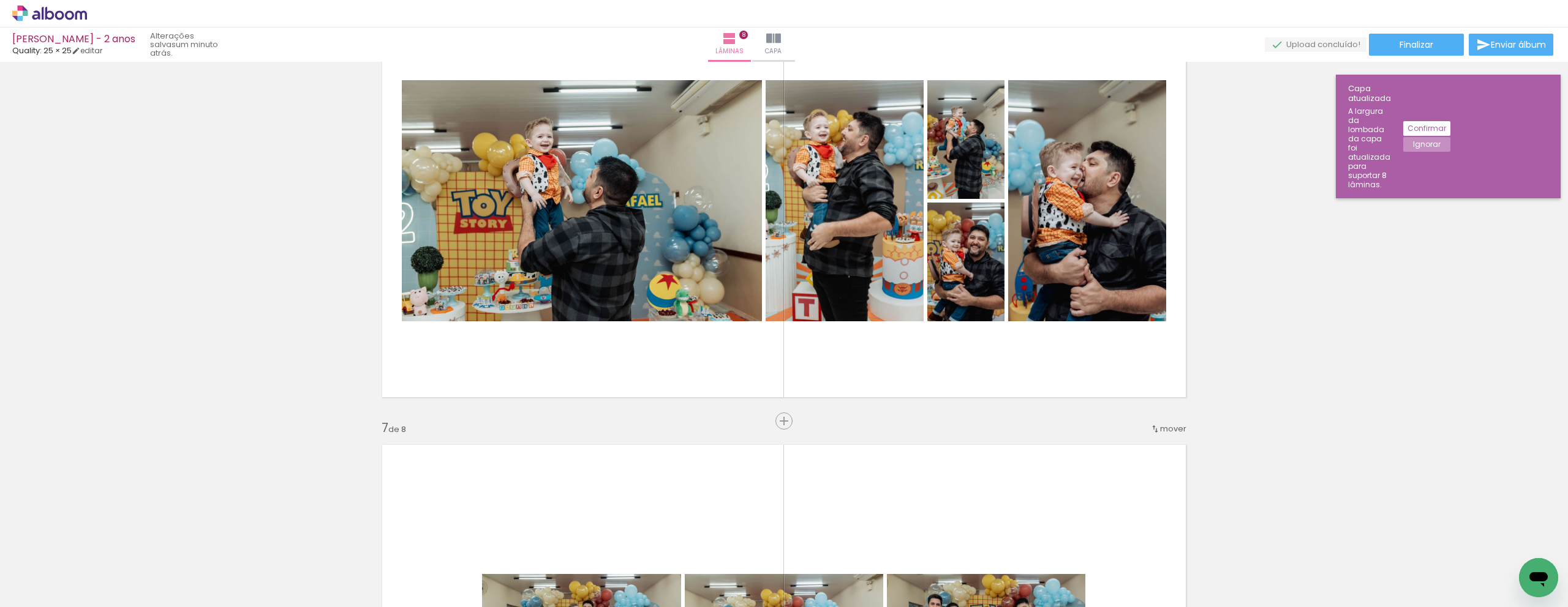
scroll to position [2308, 0]
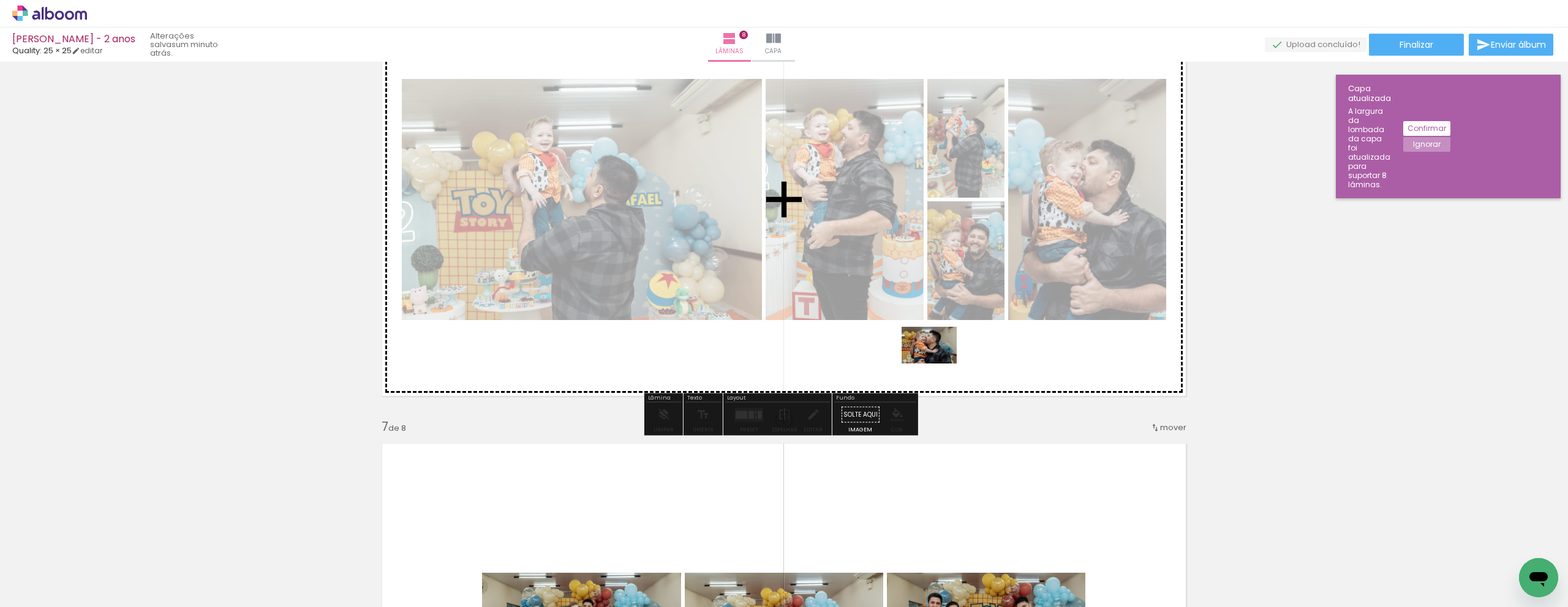
drag, startPoint x: 859, startPoint y: 573, endPoint x: 801, endPoint y: 581, distance: 58.5
click at [956, 349] on quentale-workspace at bounding box center [784, 303] width 1568 height 607
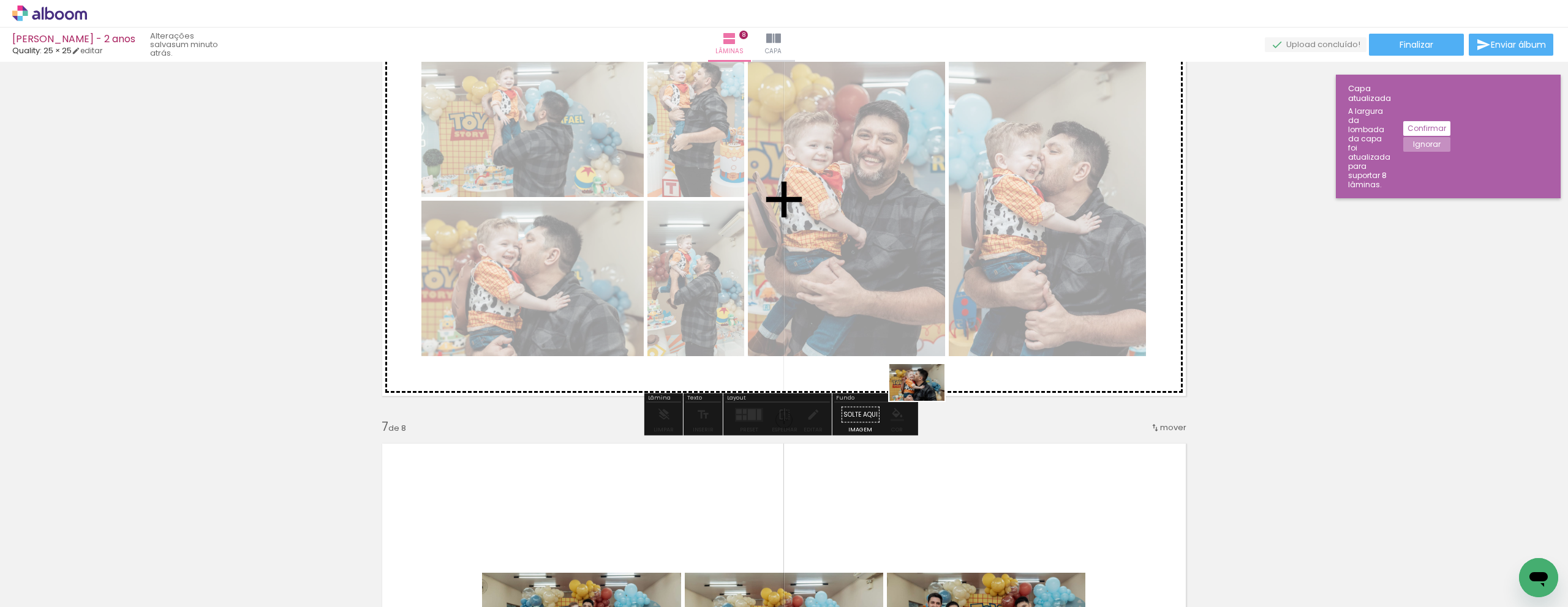
drag, startPoint x: 772, startPoint y: 577, endPoint x: 954, endPoint y: 374, distance: 272.6
click at [954, 374] on quentale-workspace at bounding box center [784, 303] width 1568 height 607
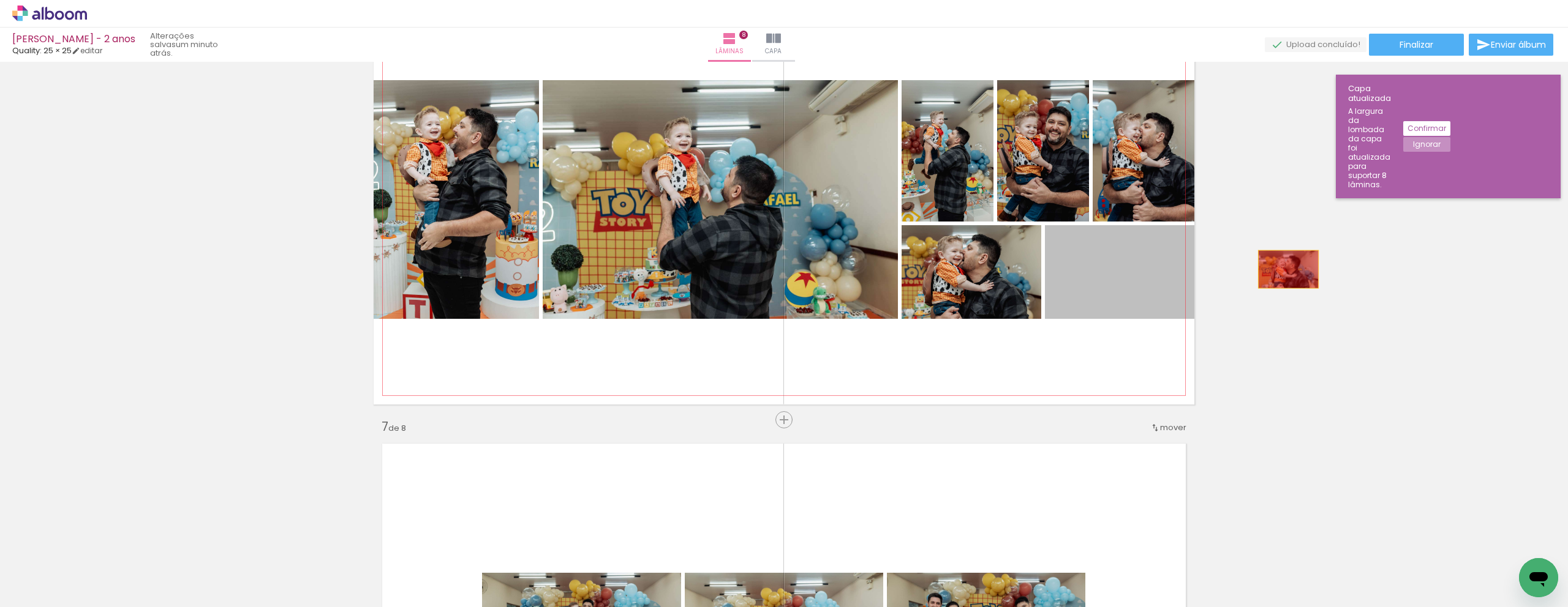
drag, startPoint x: 1107, startPoint y: 260, endPoint x: 1338, endPoint y: 270, distance: 231.2
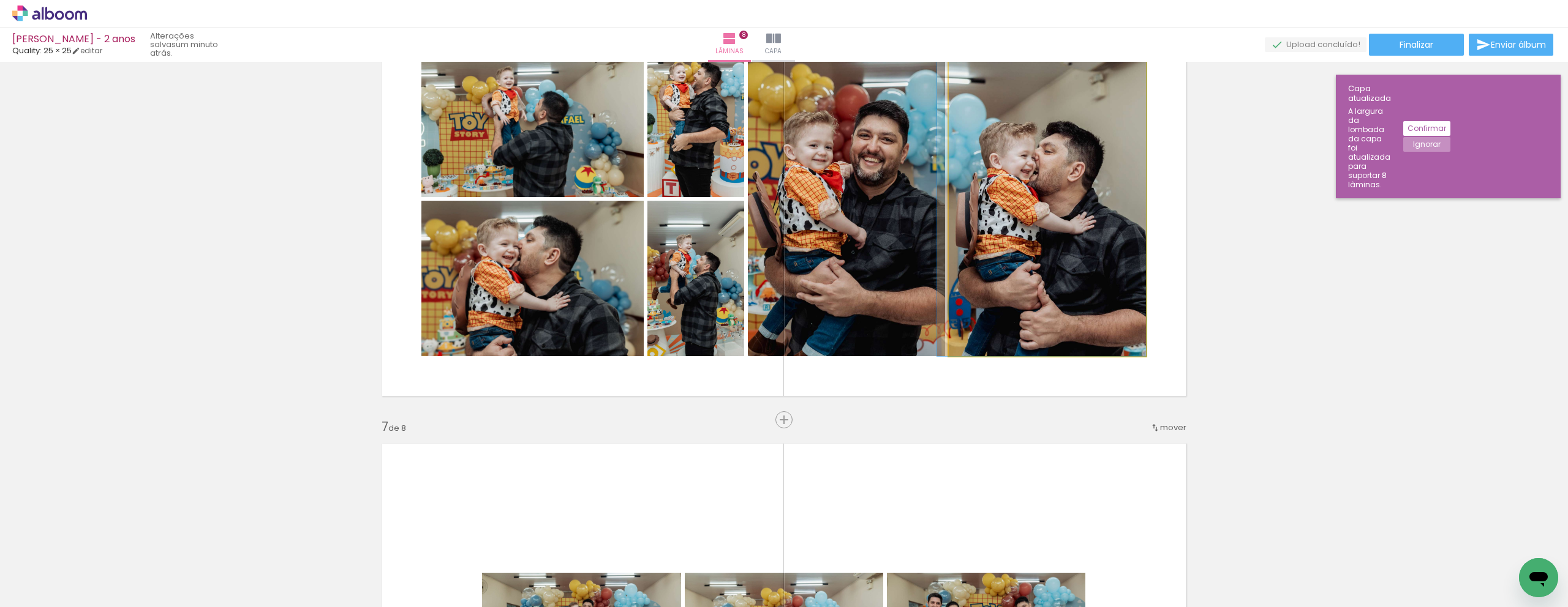
drag, startPoint x: 1086, startPoint y: 259, endPoint x: 1076, endPoint y: 249, distance: 14.1
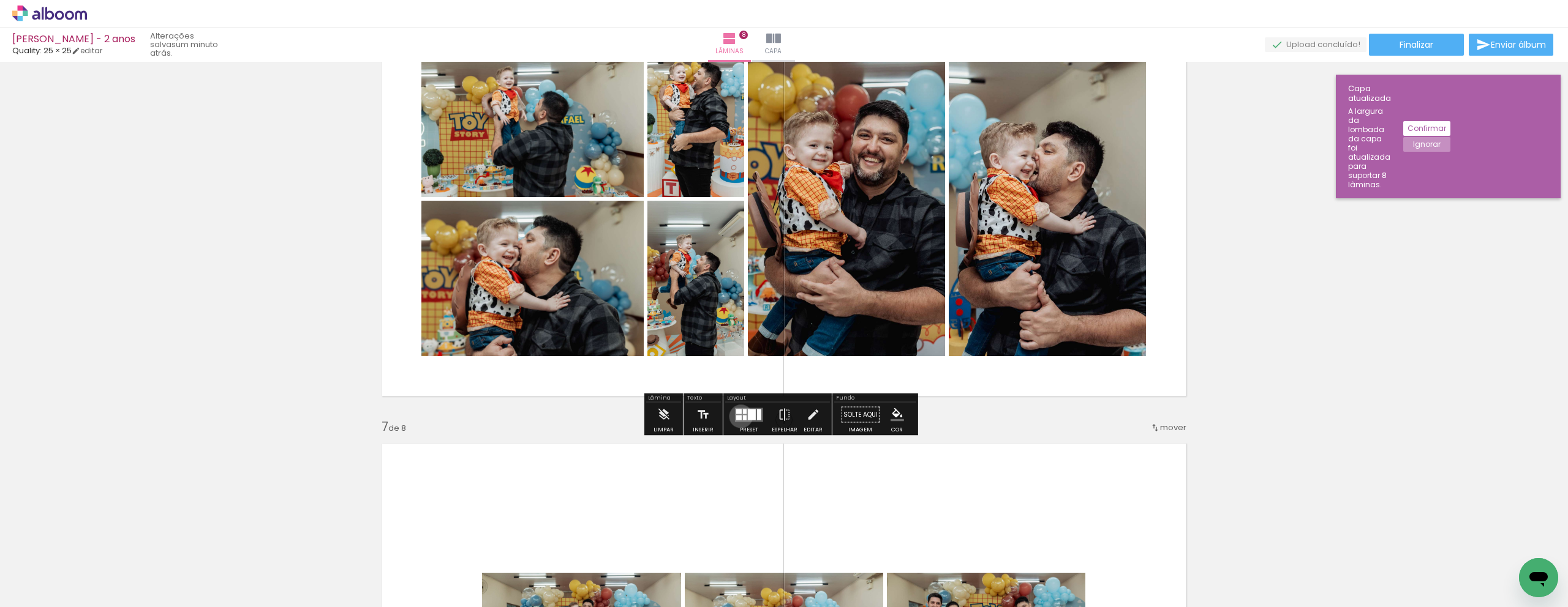
click at [738, 417] on div at bounding box center [739, 417] width 6 height 5
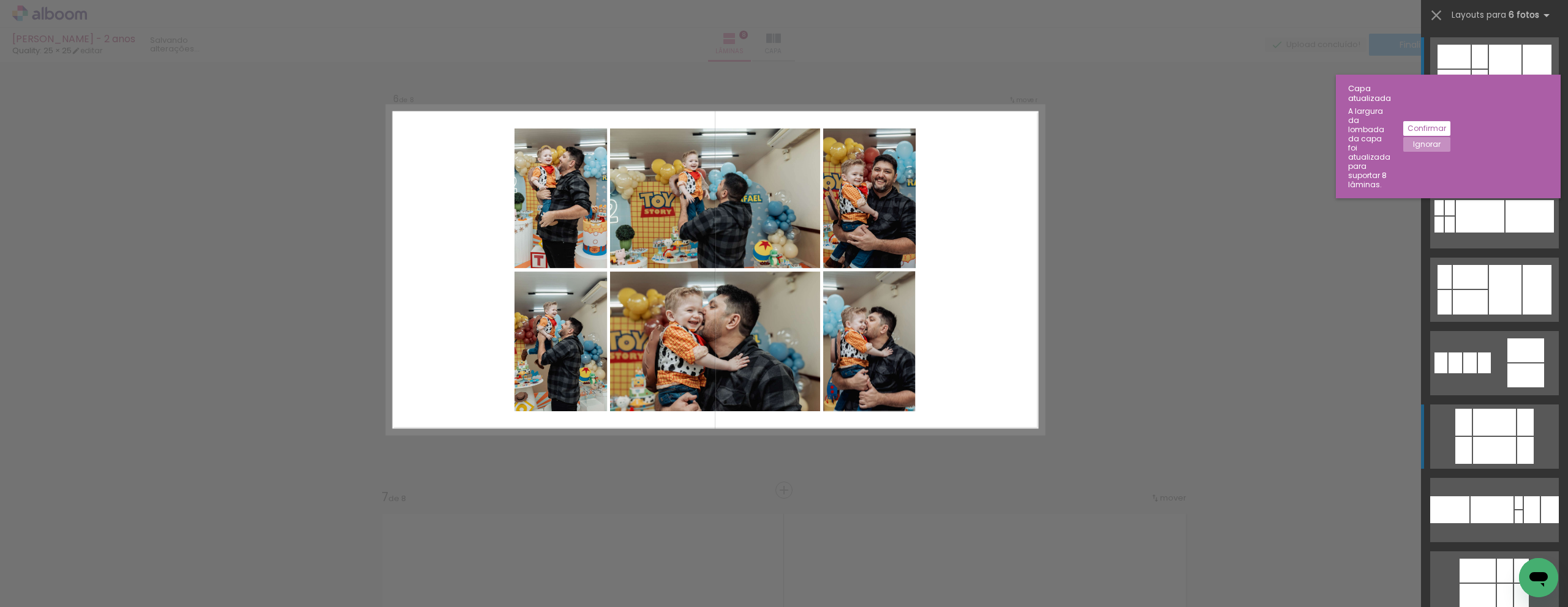
scroll to position [2210, 0]
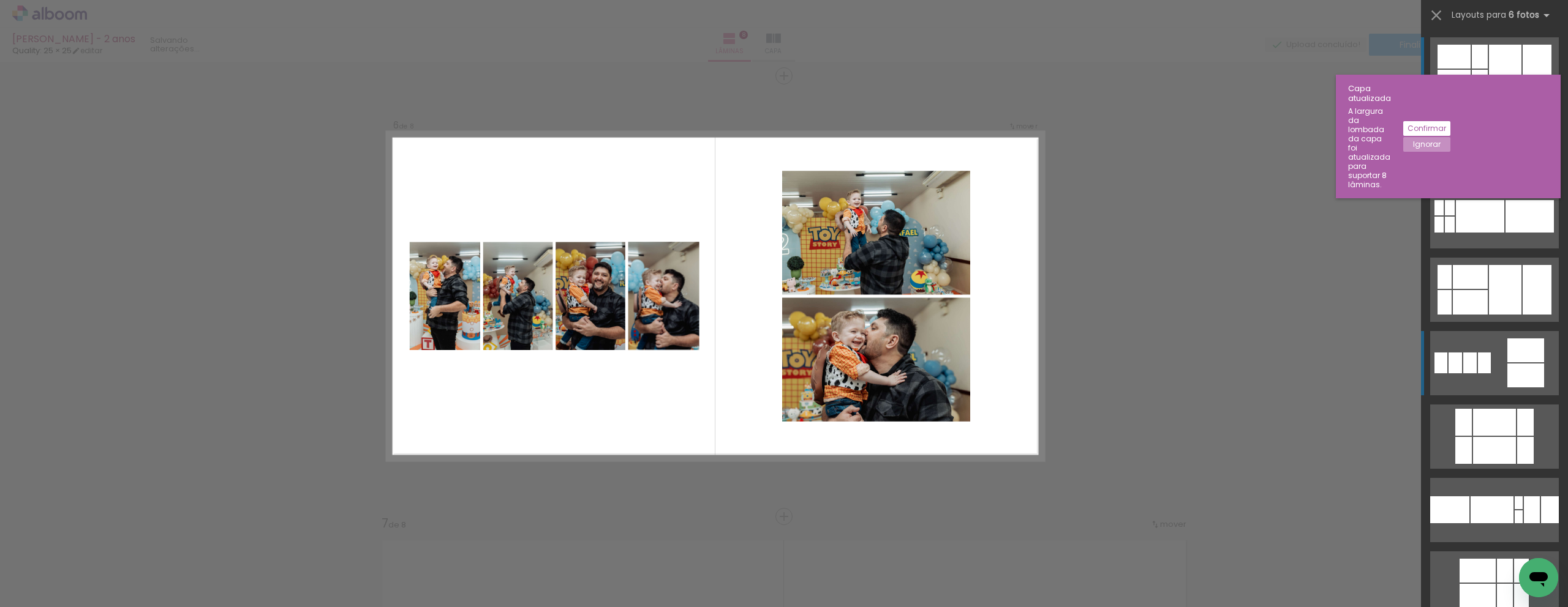
click at [1523, 95] on div at bounding box center [1538, 69] width 28 height 49
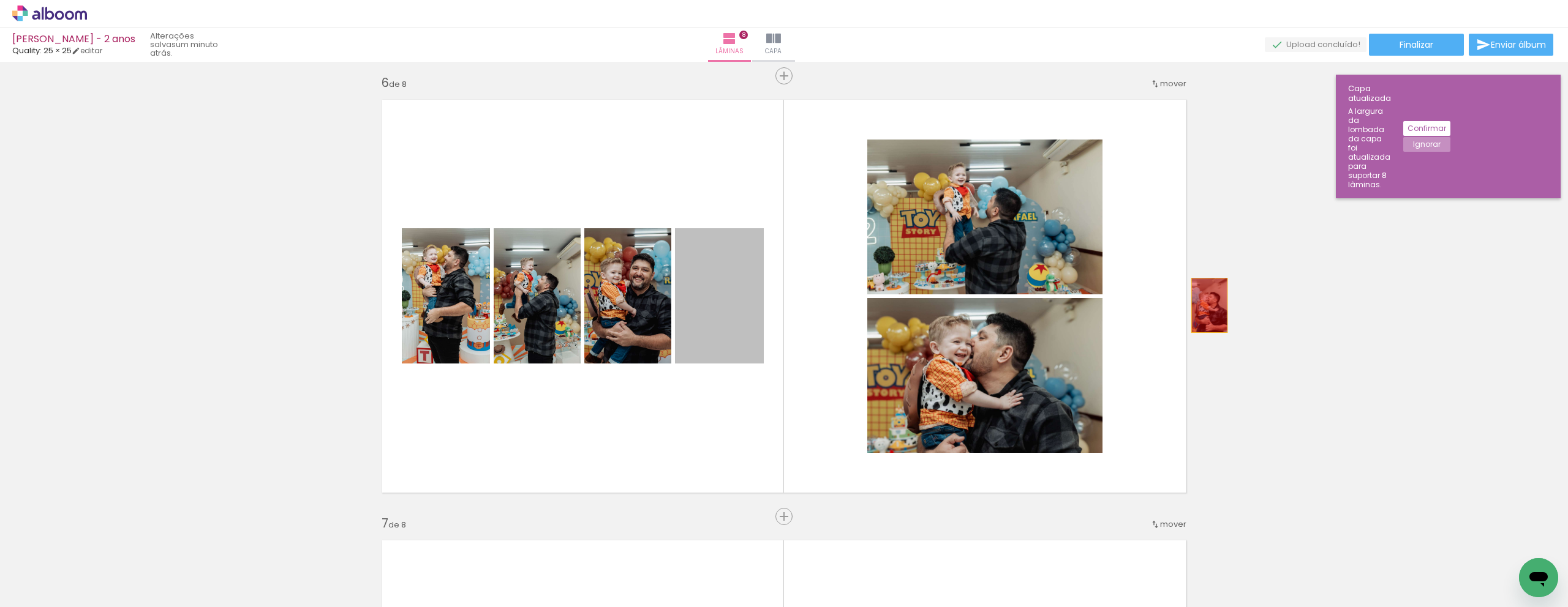
drag, startPoint x: 726, startPoint y: 327, endPoint x: 1263, endPoint y: 291, distance: 538.2
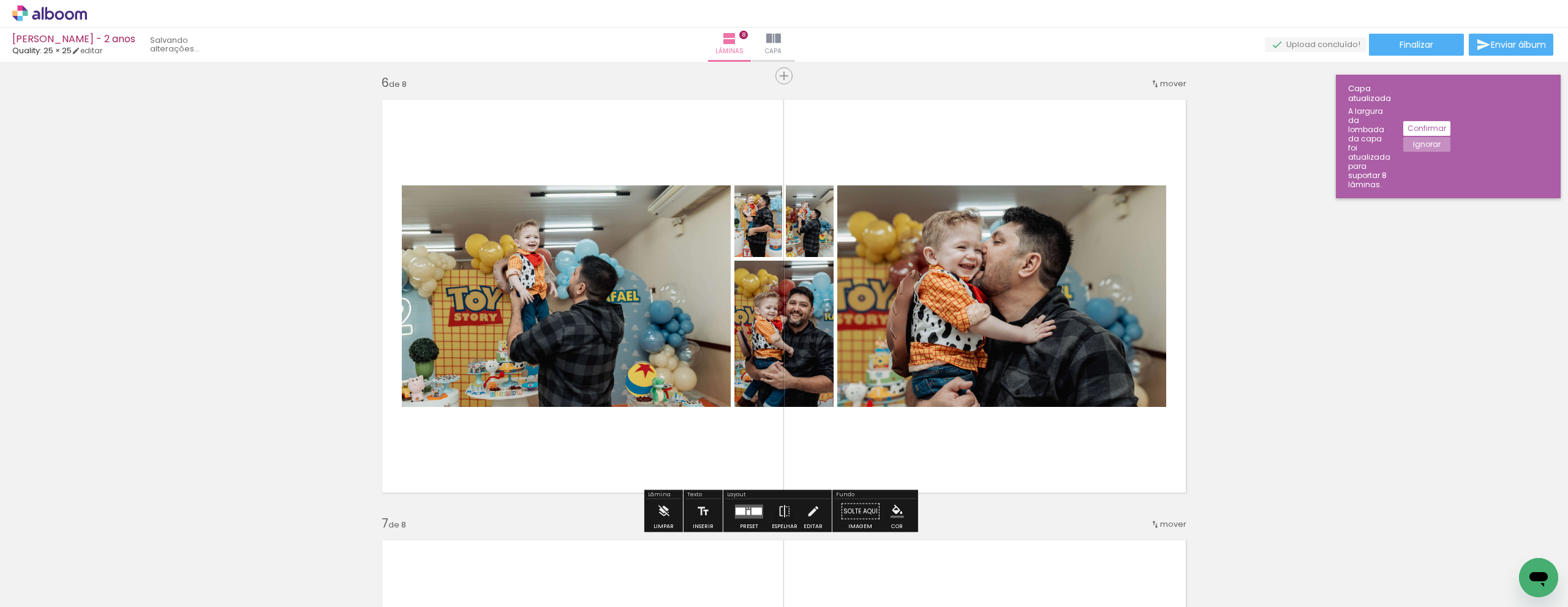
click at [752, 513] on div at bounding box center [756, 511] width 10 height 8
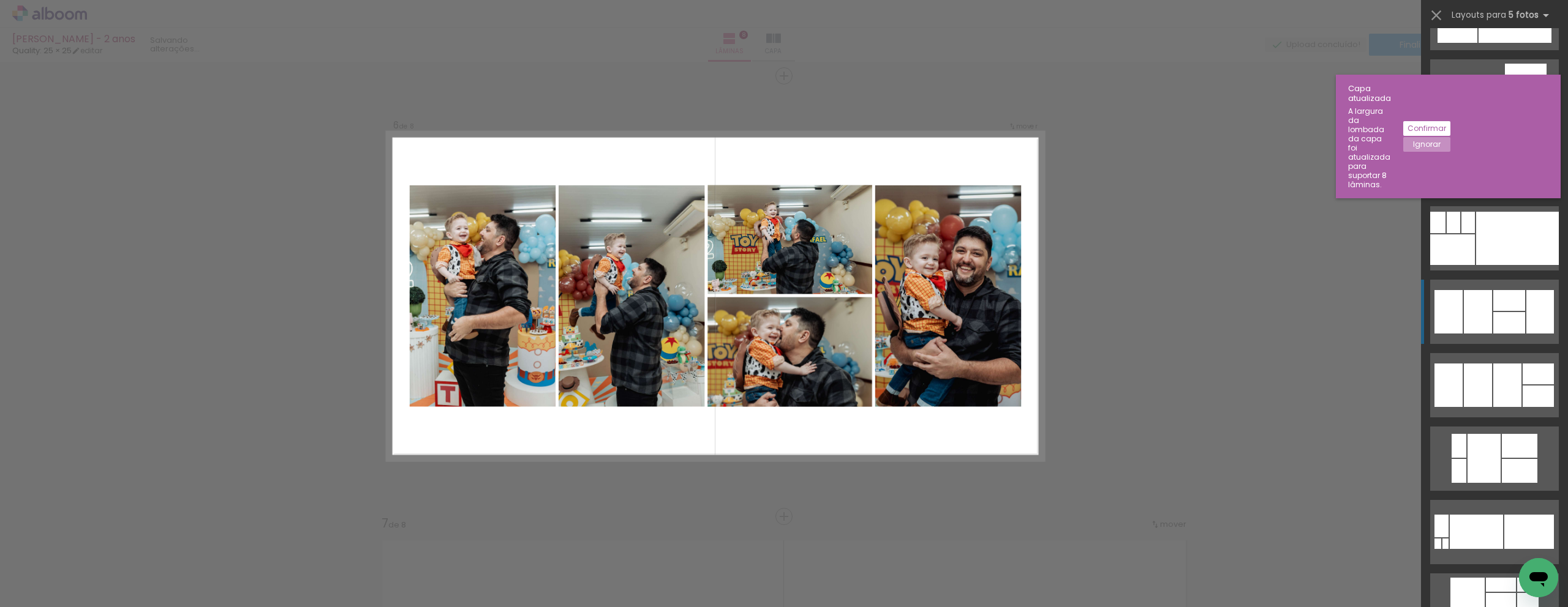
scroll to position [1295, 0]
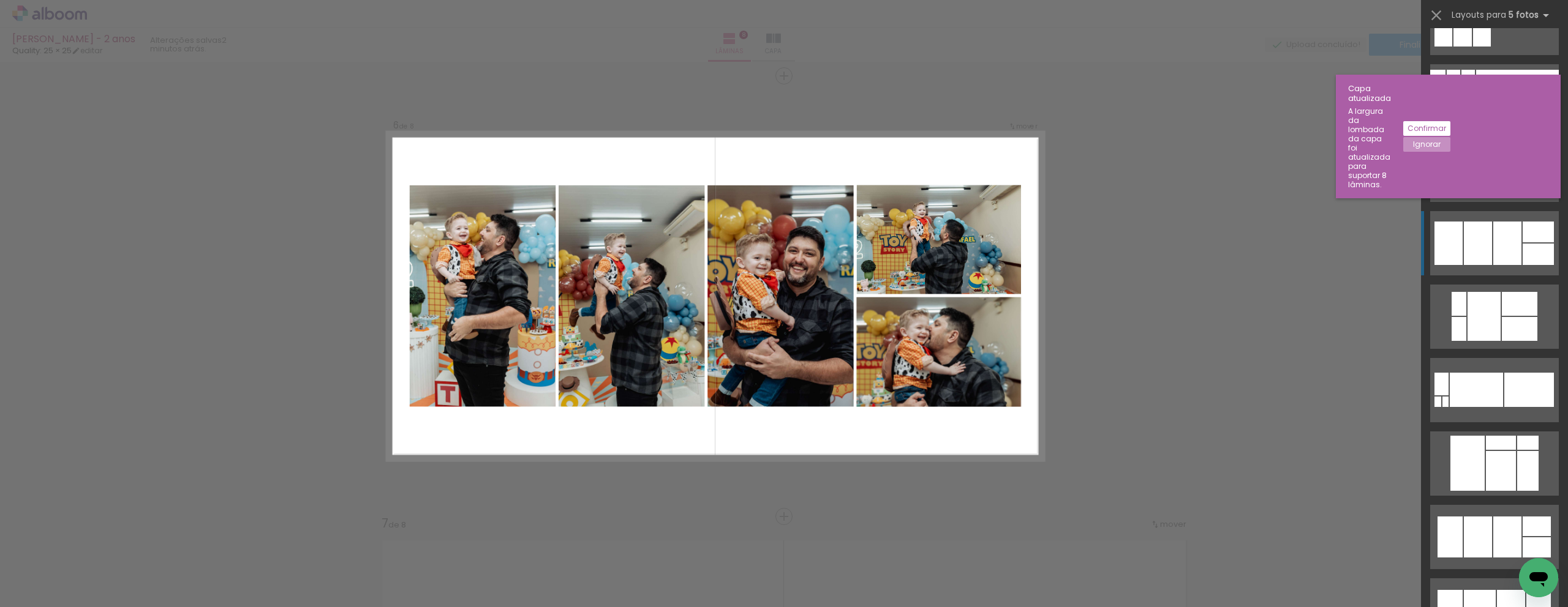
click at [1507, 169] on div at bounding box center [1509, 158] width 32 height 21
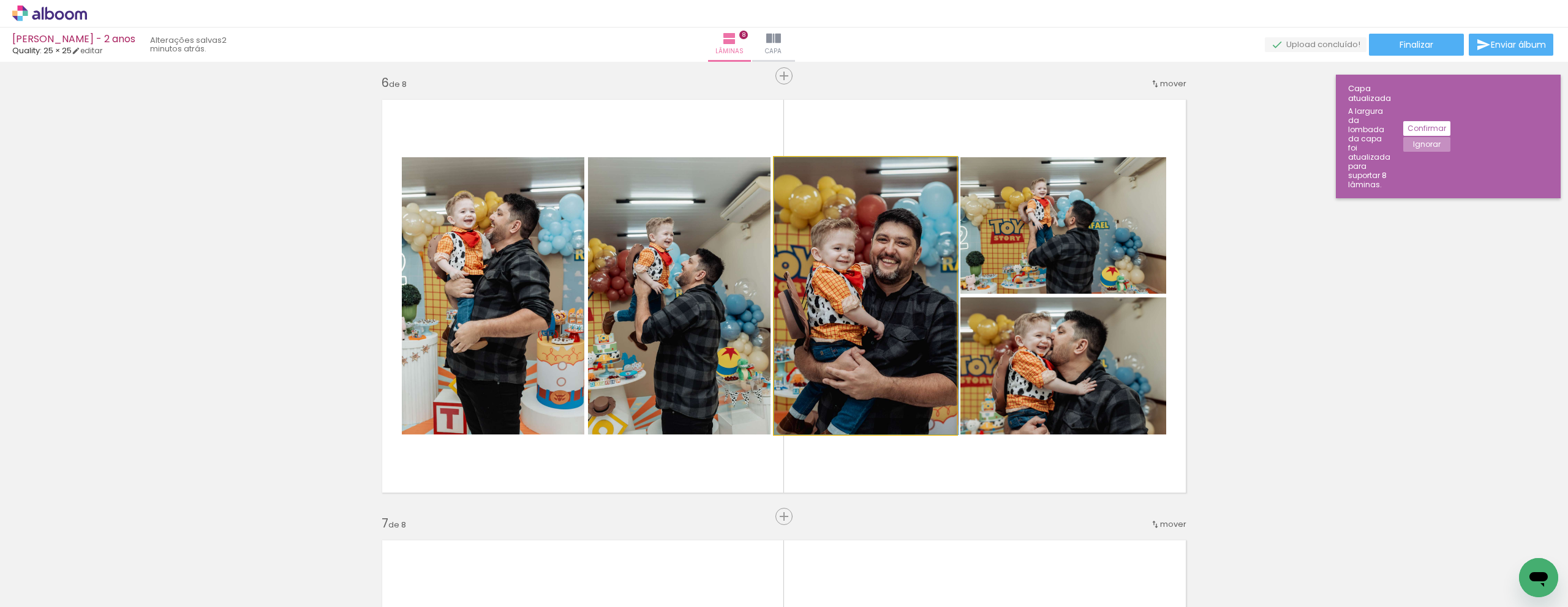
drag, startPoint x: 824, startPoint y: 291, endPoint x: 867, endPoint y: 258, distance: 54.2
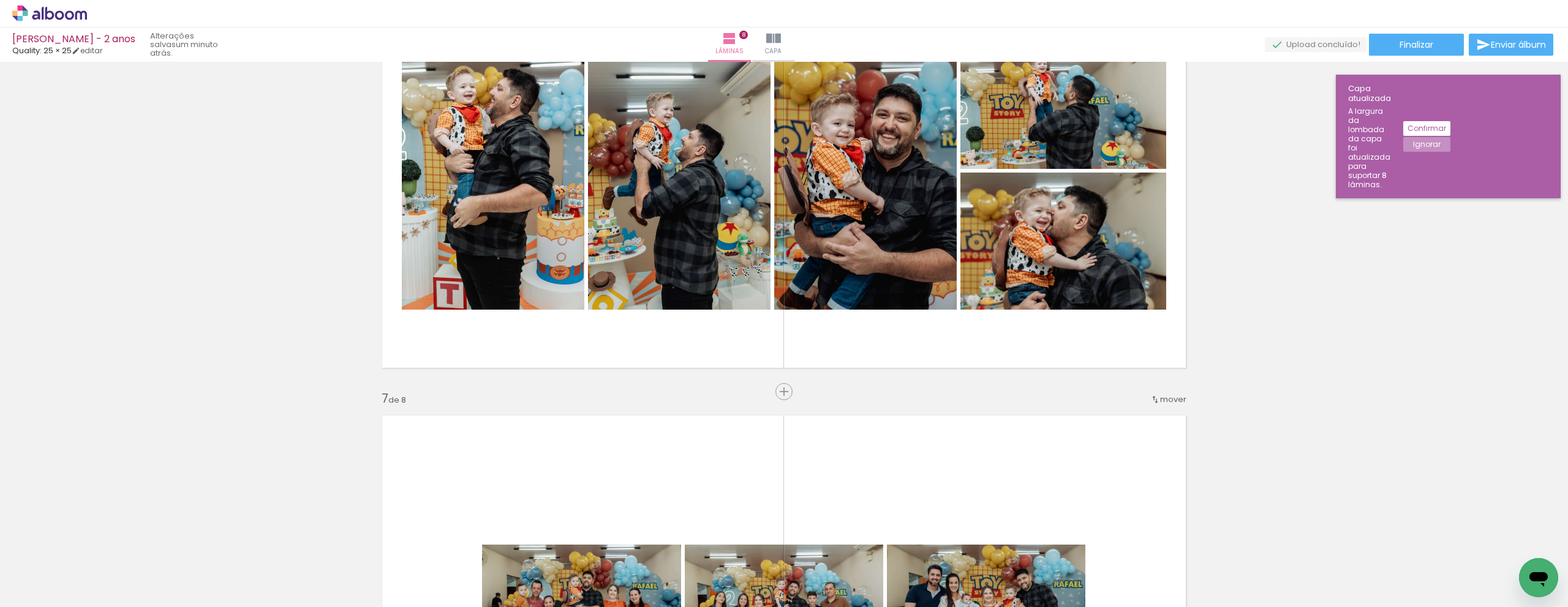
scroll to position [2683, 0]
